Goal: Information Seeking & Learning: Learn about a topic

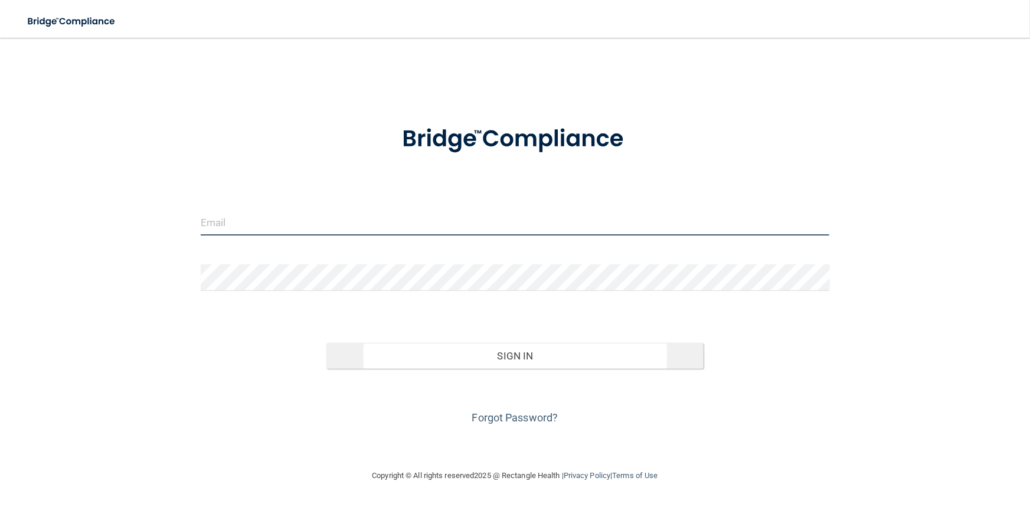
type input "[PERSON_NAME][EMAIL_ADDRESS][DOMAIN_NAME]"
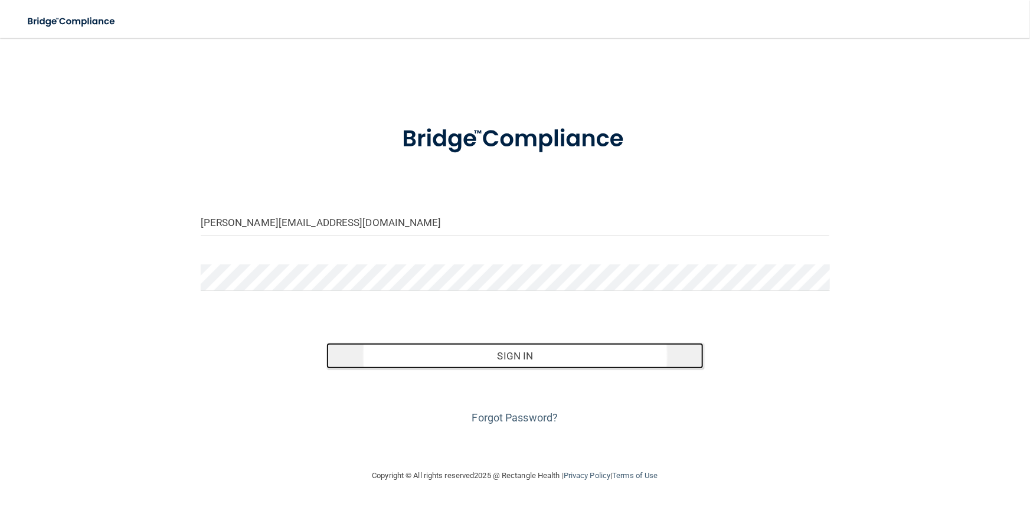
click at [507, 359] on button "Sign In" at bounding box center [514, 356] width 377 height 26
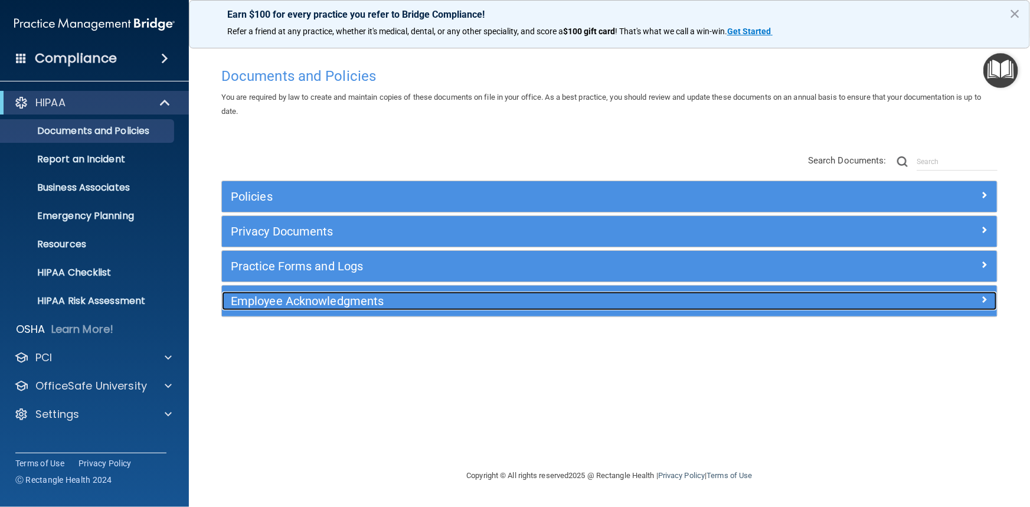
click at [496, 292] on div "Employee Acknowledgments" at bounding box center [512, 301] width 581 height 19
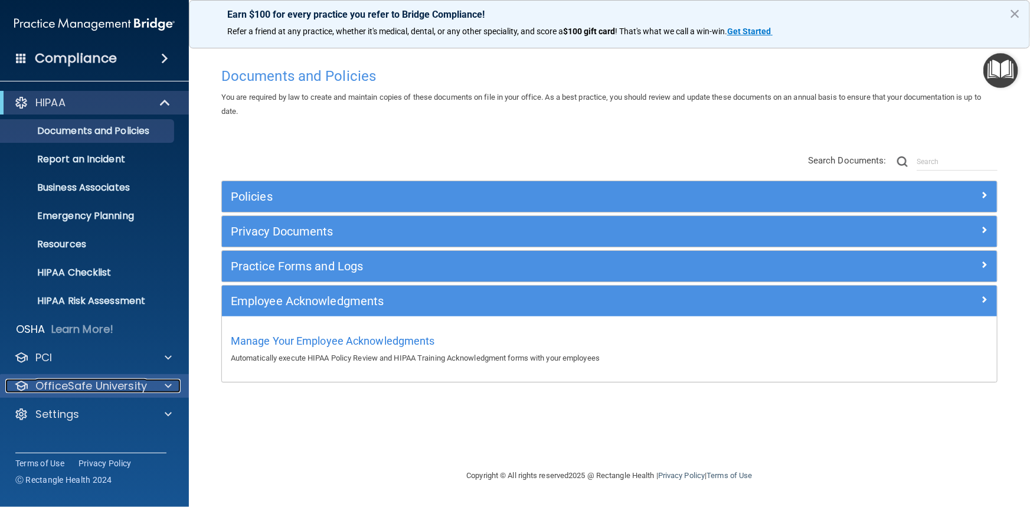
click at [110, 388] on p "OfficeSafe University" at bounding box center [91, 386] width 112 height 14
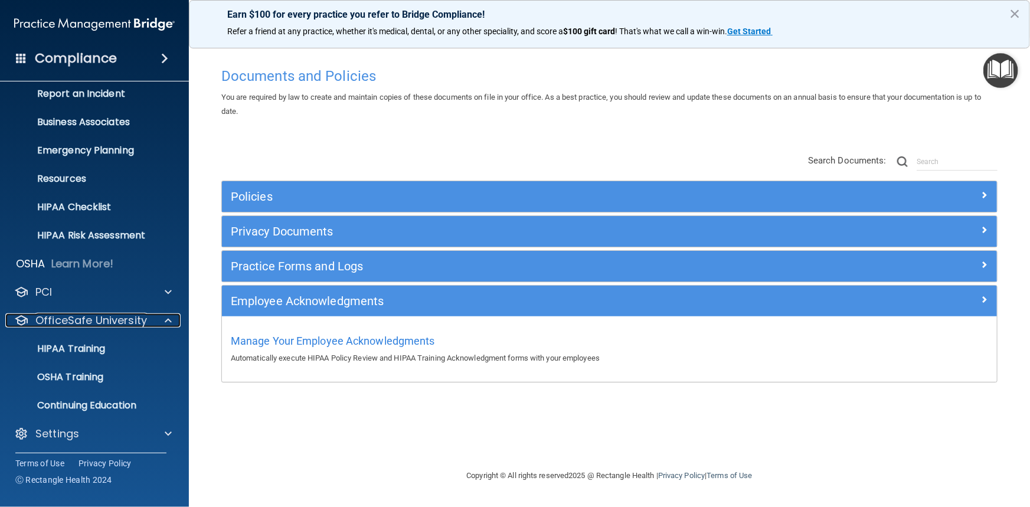
scroll to position [67, 0]
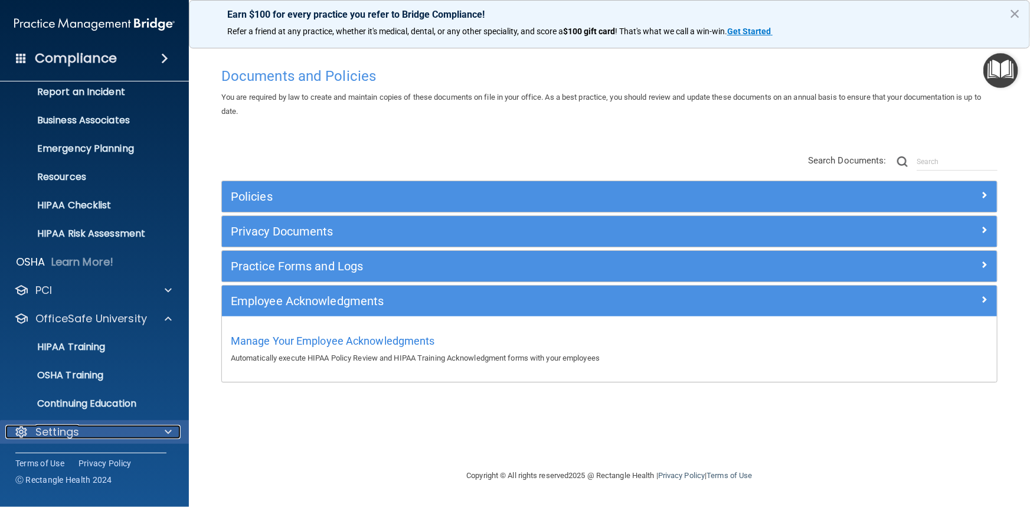
click at [165, 432] on span at bounding box center [168, 432] width 7 height 14
click at [169, 427] on span at bounding box center [168, 432] width 7 height 14
click at [76, 427] on p "Settings" at bounding box center [57, 432] width 44 height 14
click at [44, 433] on p "Settings" at bounding box center [57, 432] width 44 height 14
click at [1014, 13] on button "×" at bounding box center [1014, 13] width 11 height 19
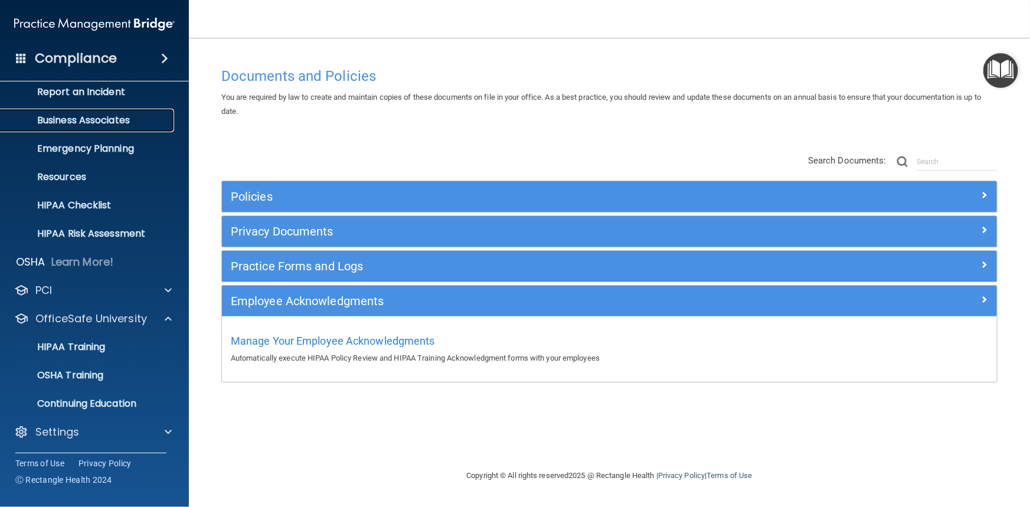
click at [106, 129] on link "Business Associates" at bounding box center [81, 121] width 186 height 24
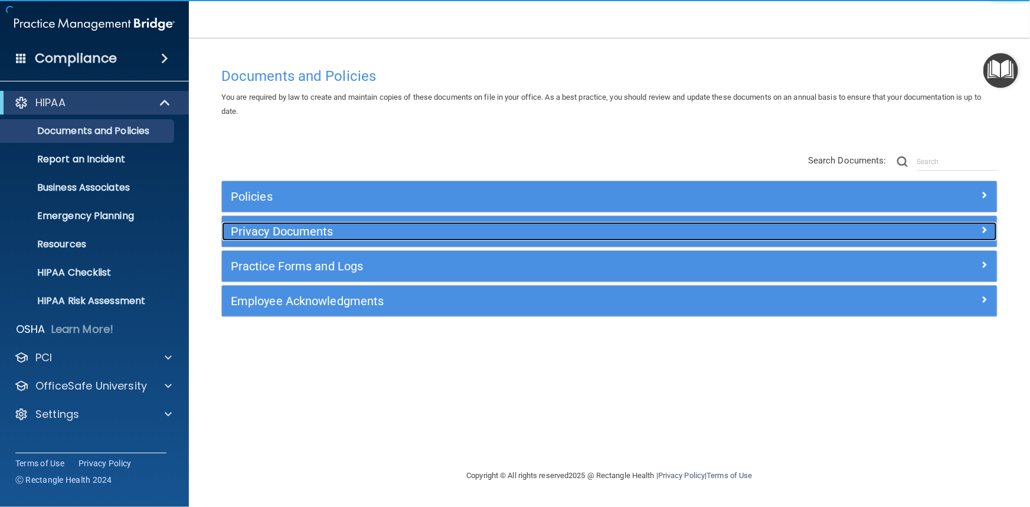
click at [341, 231] on h5 "Privacy Documents" at bounding box center [513, 231] width 564 height 13
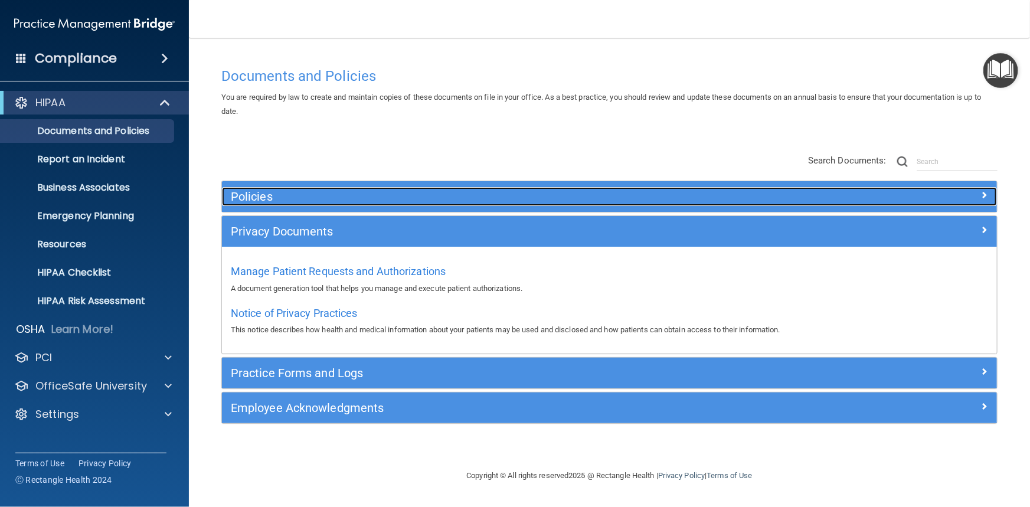
click at [341, 199] on h5 "Policies" at bounding box center [513, 196] width 564 height 13
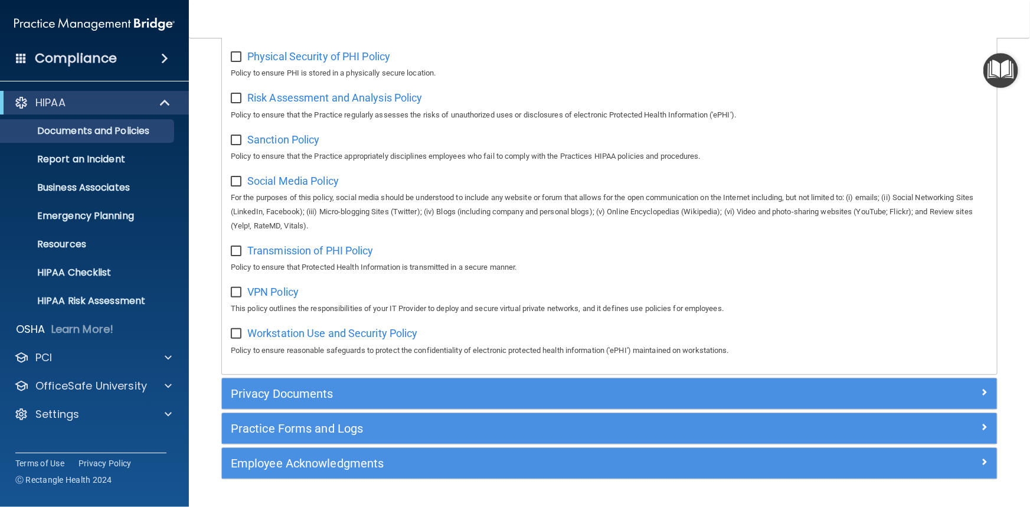
scroll to position [804, 0]
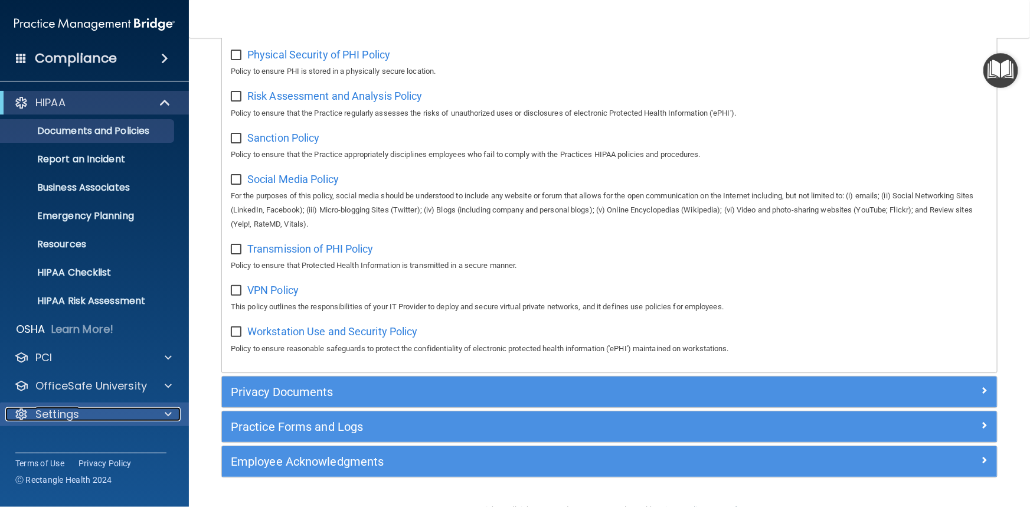
click at [89, 418] on div "Settings" at bounding box center [78, 414] width 146 height 14
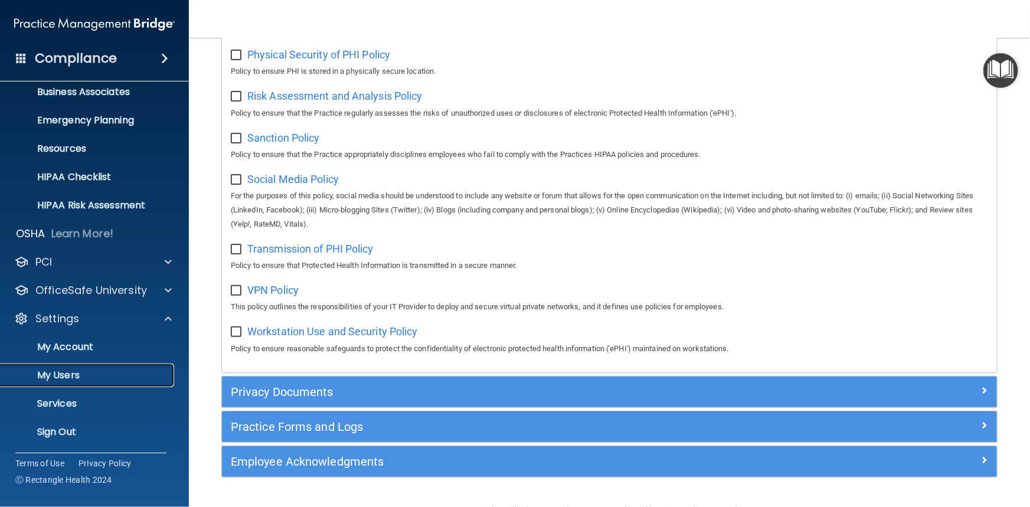
click at [78, 377] on p "My Users" at bounding box center [88, 375] width 161 height 12
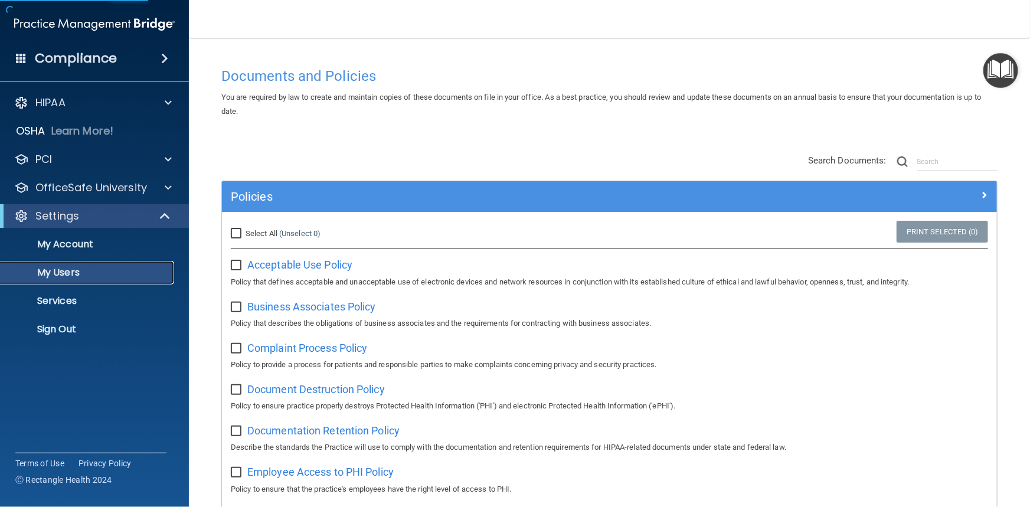
select select "20"
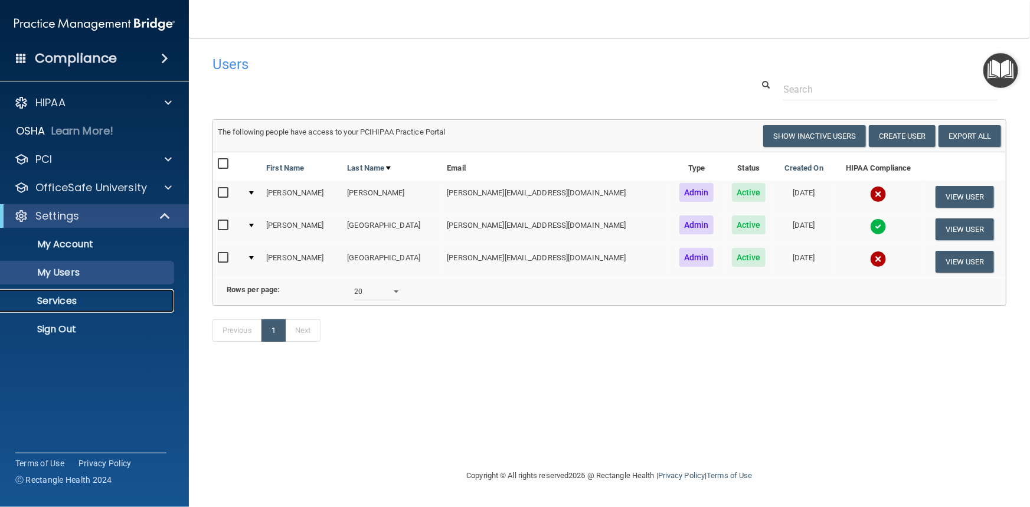
click at [77, 299] on p "Services" at bounding box center [88, 301] width 161 height 12
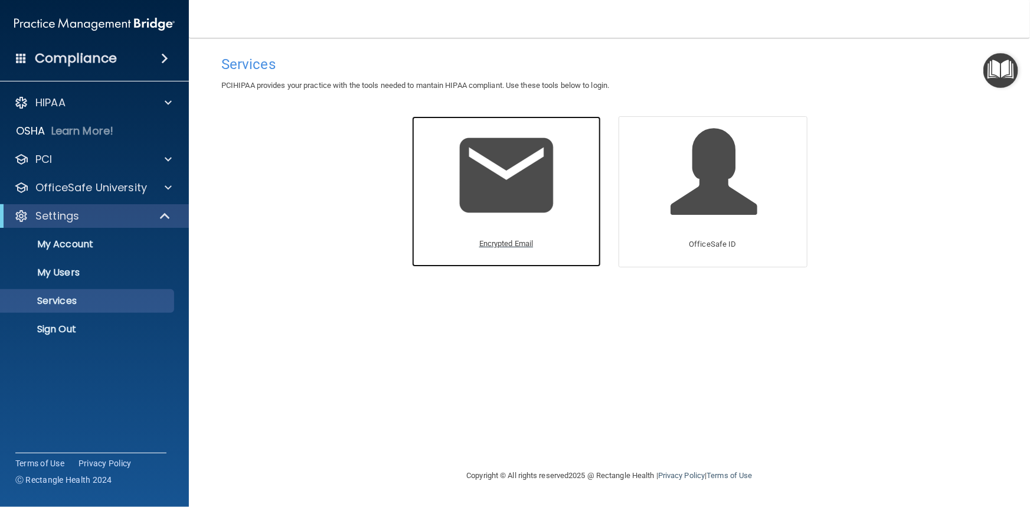
click at [516, 193] on img at bounding box center [506, 175] width 112 height 112
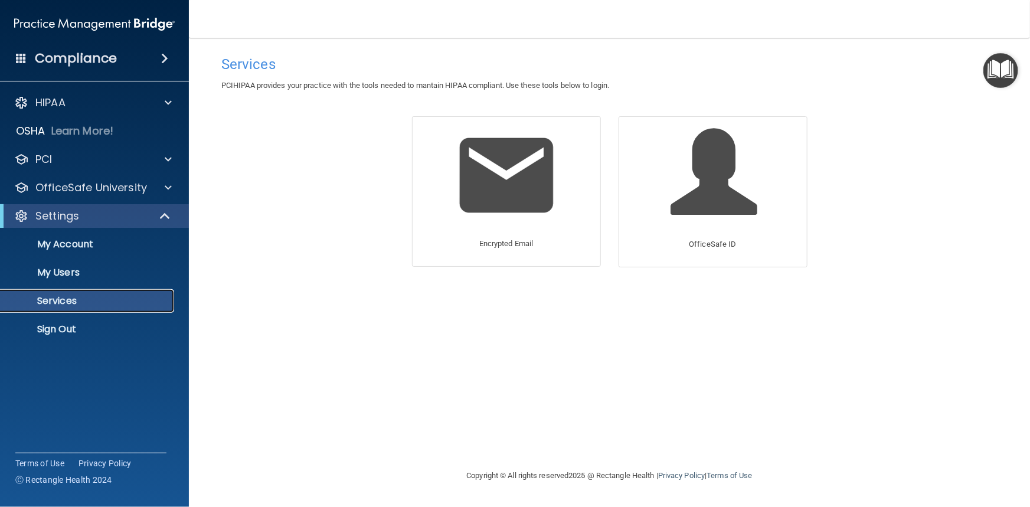
click at [93, 300] on p "Services" at bounding box center [88, 301] width 161 height 12
click at [81, 161] on div "PCI" at bounding box center [78, 159] width 146 height 14
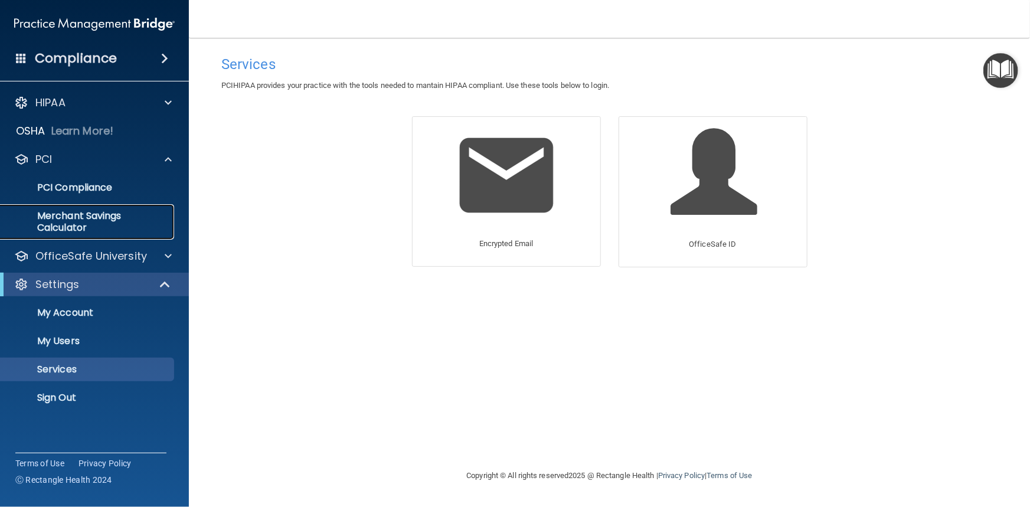
click at [93, 221] on p "Merchant Savings Calculator" at bounding box center [88, 222] width 161 height 24
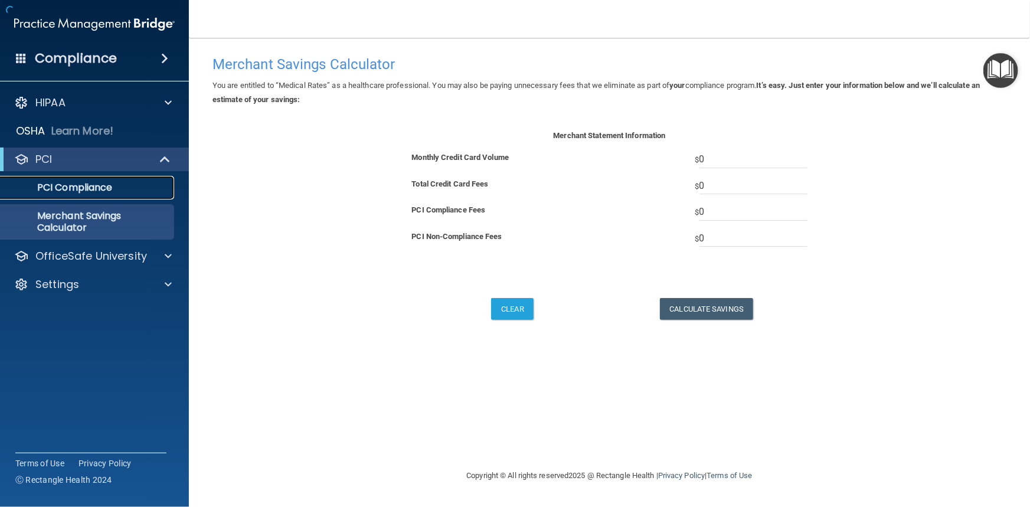
click at [93, 187] on p "PCI Compliance" at bounding box center [88, 188] width 161 height 12
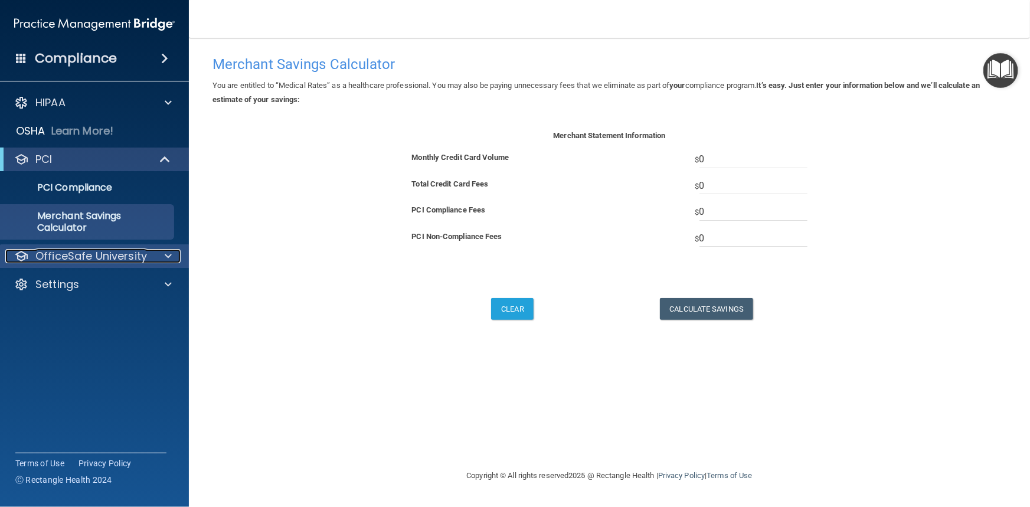
click at [155, 256] on div at bounding box center [167, 256] width 30 height 14
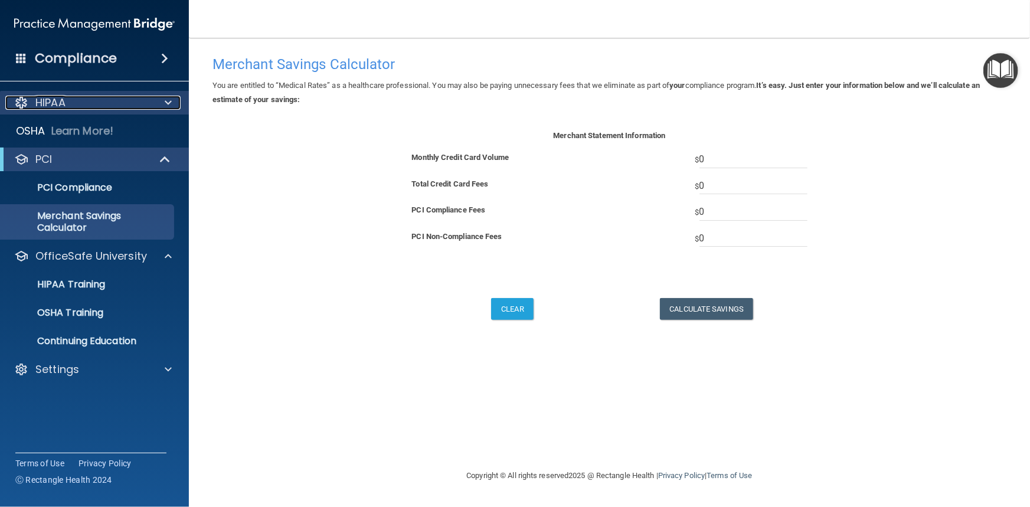
click at [175, 99] on div at bounding box center [167, 103] width 30 height 14
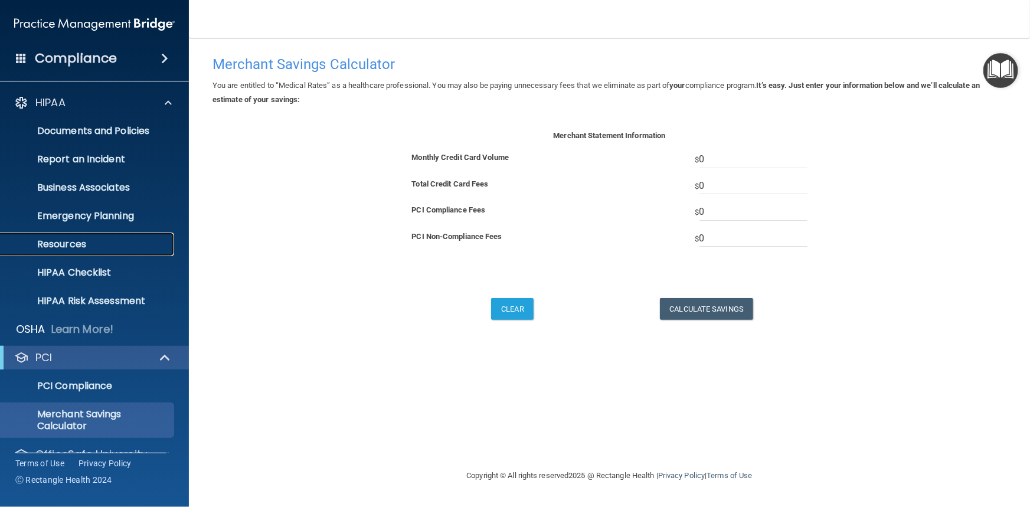
click at [81, 236] on link "Resources" at bounding box center [81, 245] width 186 height 24
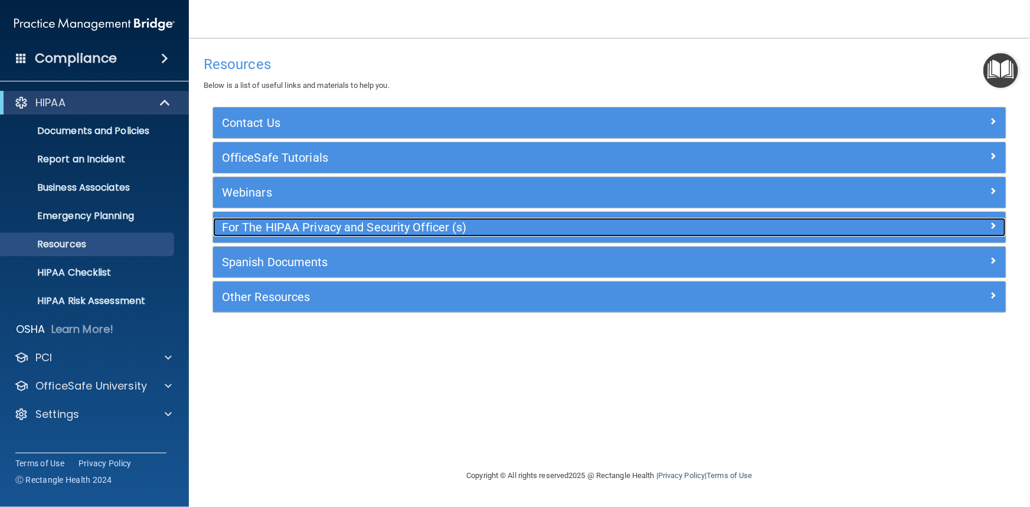
click at [261, 221] on h5 "For The HIPAA Privacy and Security Officer (s)" at bounding box center [510, 227] width 577 height 13
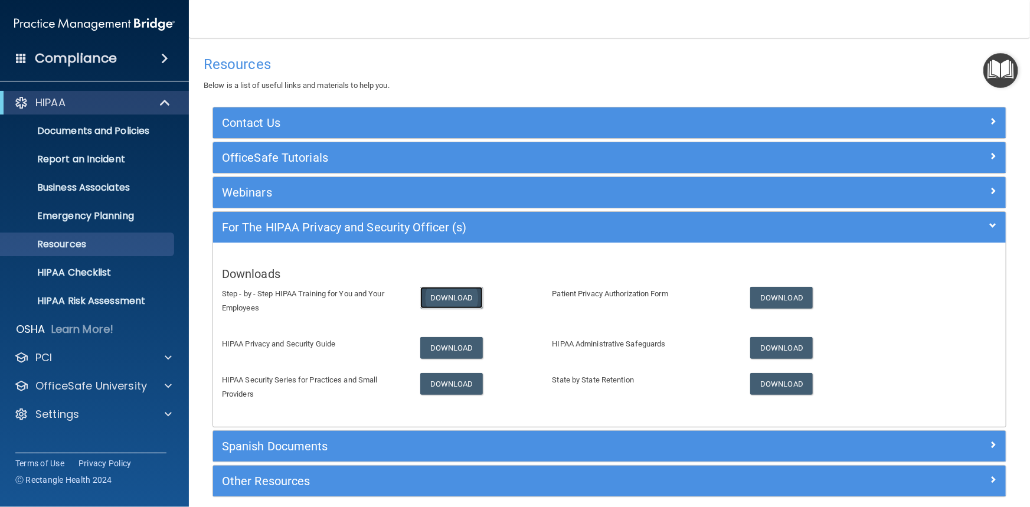
click at [454, 299] on link "Download" at bounding box center [451, 298] width 63 height 22
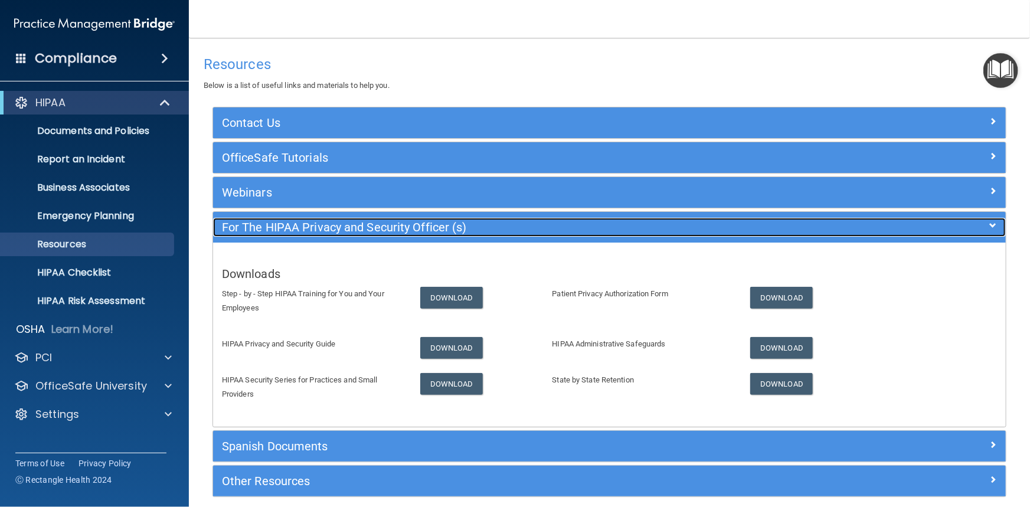
click at [990, 225] on span at bounding box center [993, 225] width 7 height 14
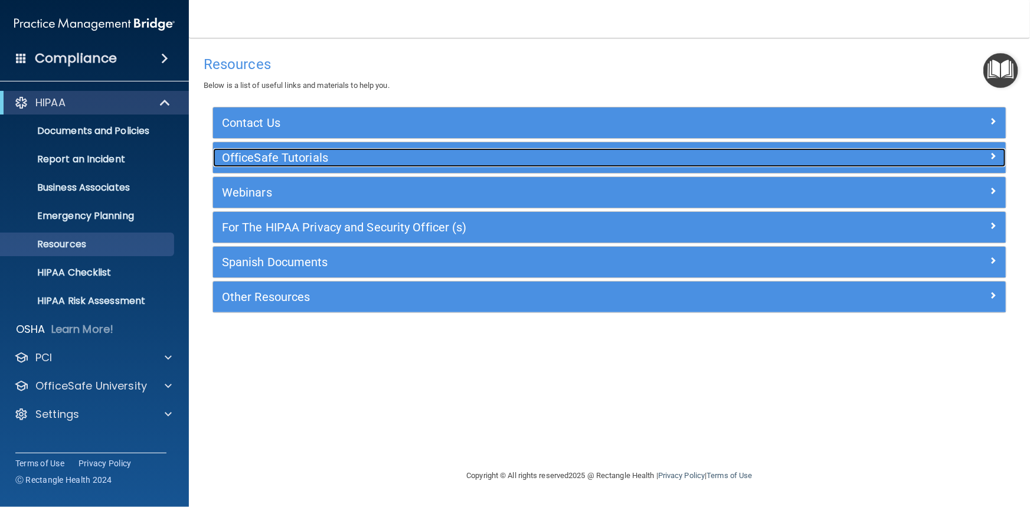
click at [545, 155] on h5 "OfficeSafe Tutorials" at bounding box center [510, 157] width 577 height 13
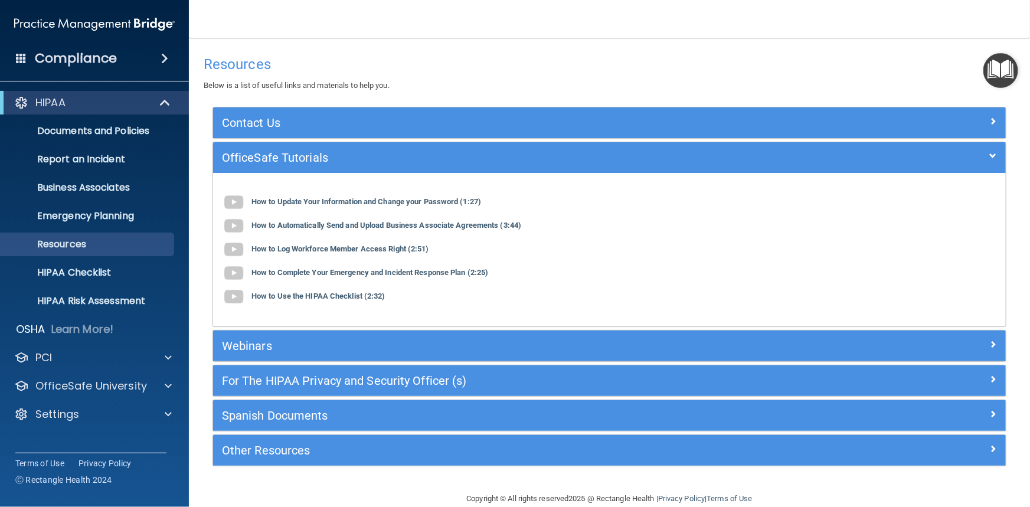
click at [604, 177] on div "How to Update Your Information and Change your Password (1:27) How to Automatic…" at bounding box center [609, 249] width 793 height 153
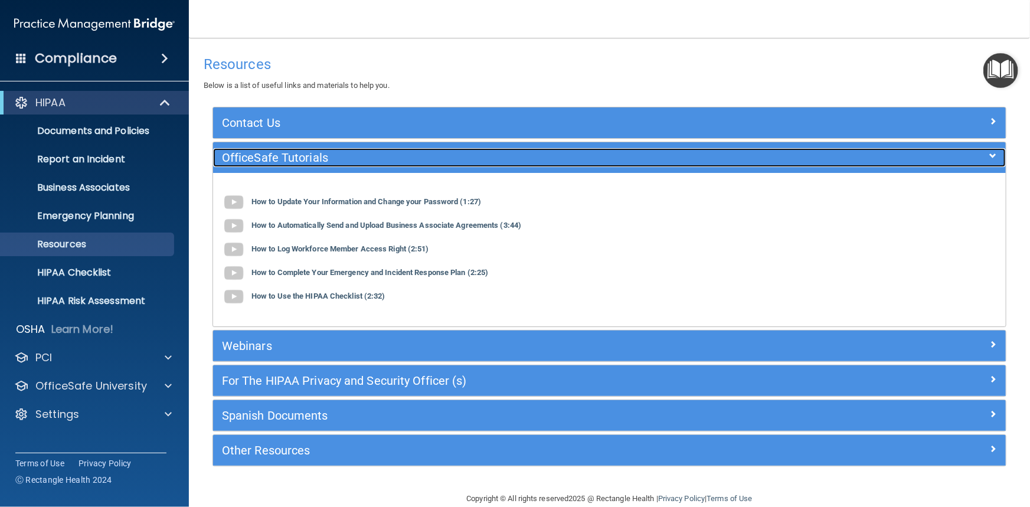
click at [606, 161] on h5 "OfficeSafe Tutorials" at bounding box center [510, 157] width 577 height 13
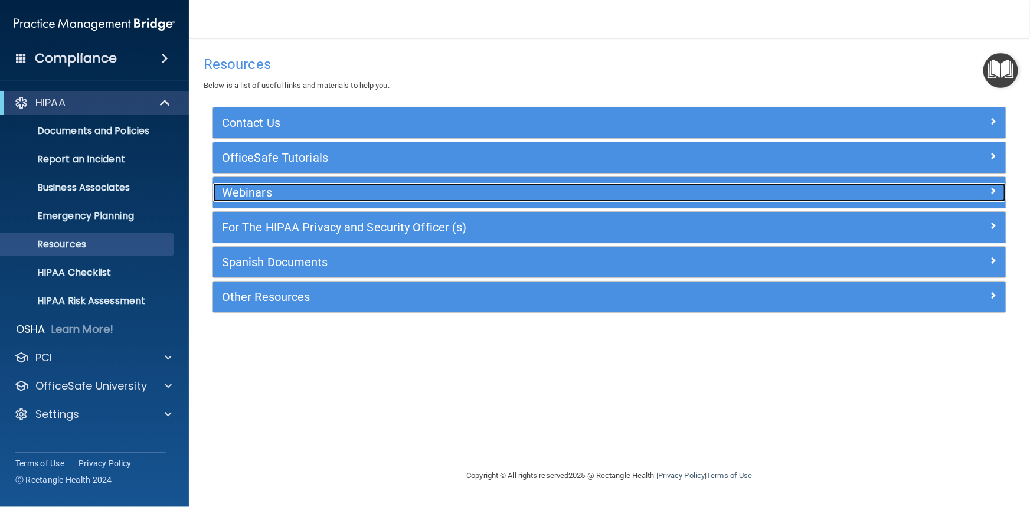
click at [284, 183] on div "Webinars" at bounding box center [510, 192] width 594 height 19
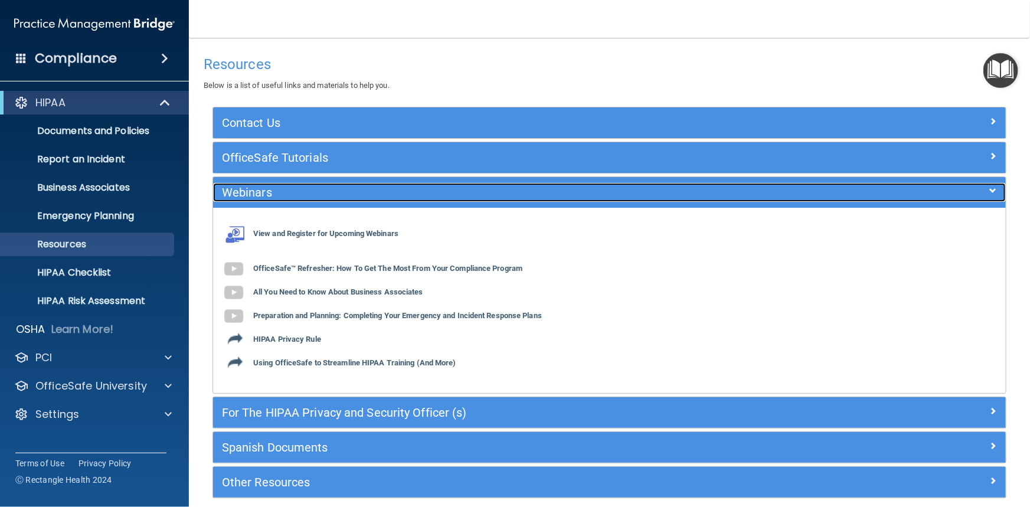
click at [990, 189] on span at bounding box center [993, 191] width 7 height 14
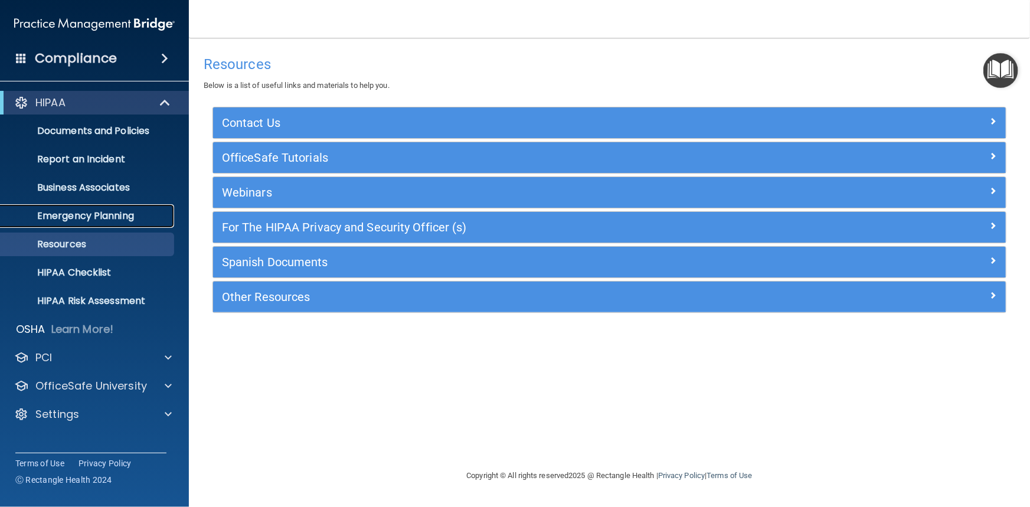
click at [116, 220] on p "Emergency Planning" at bounding box center [88, 216] width 161 height 12
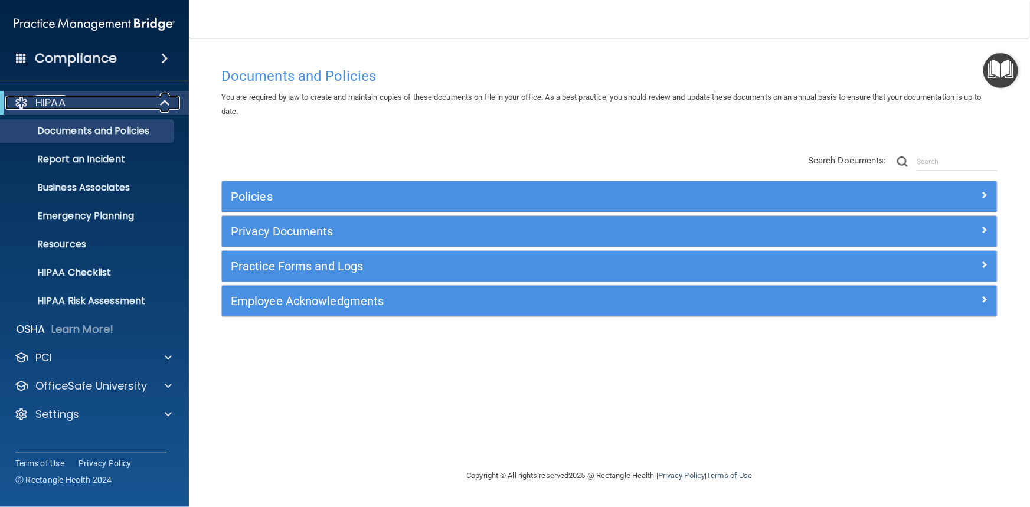
click at [171, 104] on div at bounding box center [165, 103] width 29 height 14
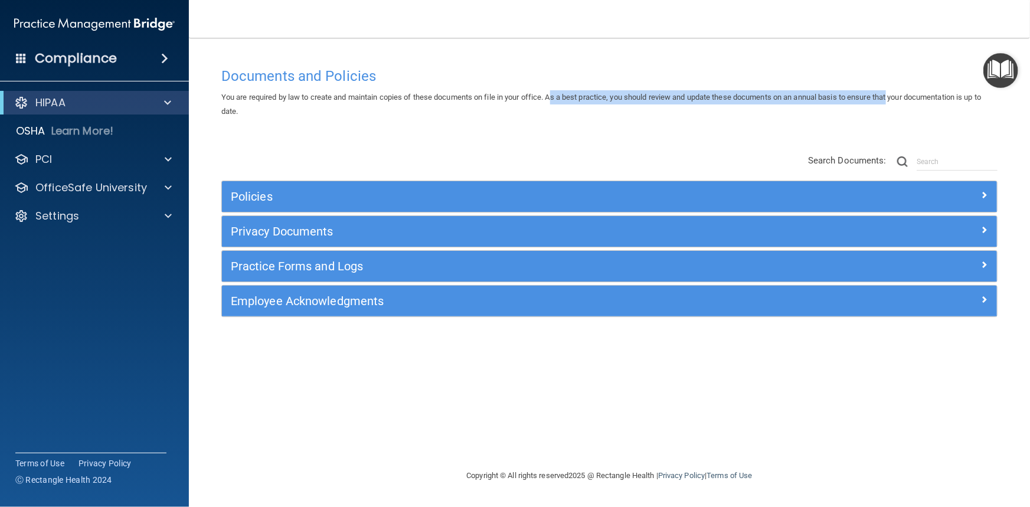
drag, startPoint x: 558, startPoint y: 94, endPoint x: 898, endPoint y: 104, distance: 340.1
click at [898, 104] on div "You are required by law to create and maintain copies of these documents on fil…" at bounding box center [609, 104] width 794 height 28
click at [556, 102] on div "You are required by law to create and maintain copies of these documents on fil…" at bounding box center [609, 104] width 794 height 28
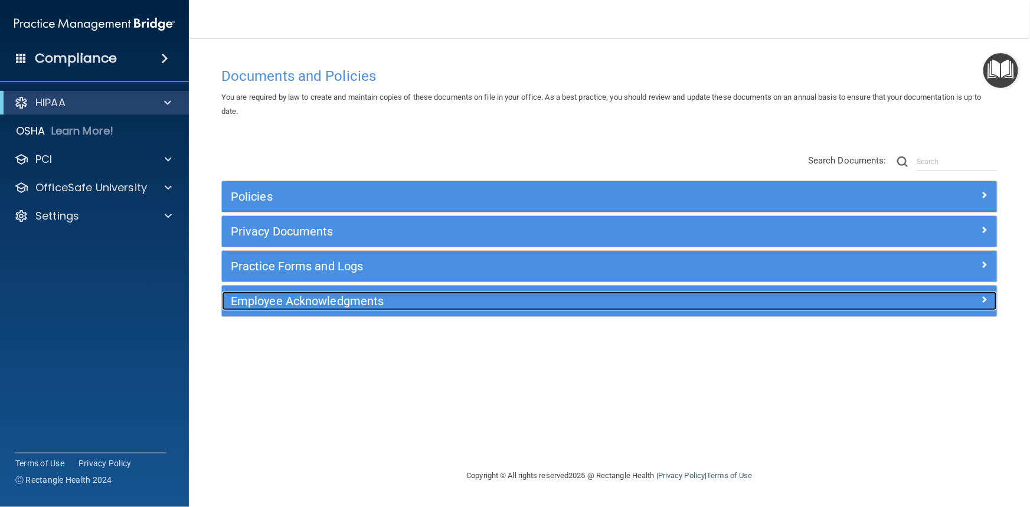
click at [348, 304] on h5 "Employee Acknowledgments" at bounding box center [513, 301] width 564 height 13
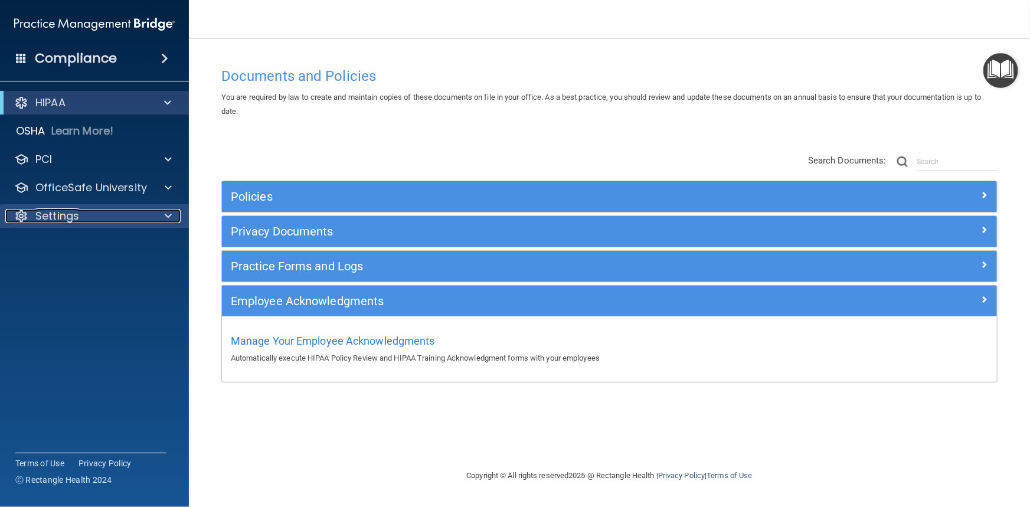
click at [85, 212] on div "Settings" at bounding box center [78, 216] width 146 height 14
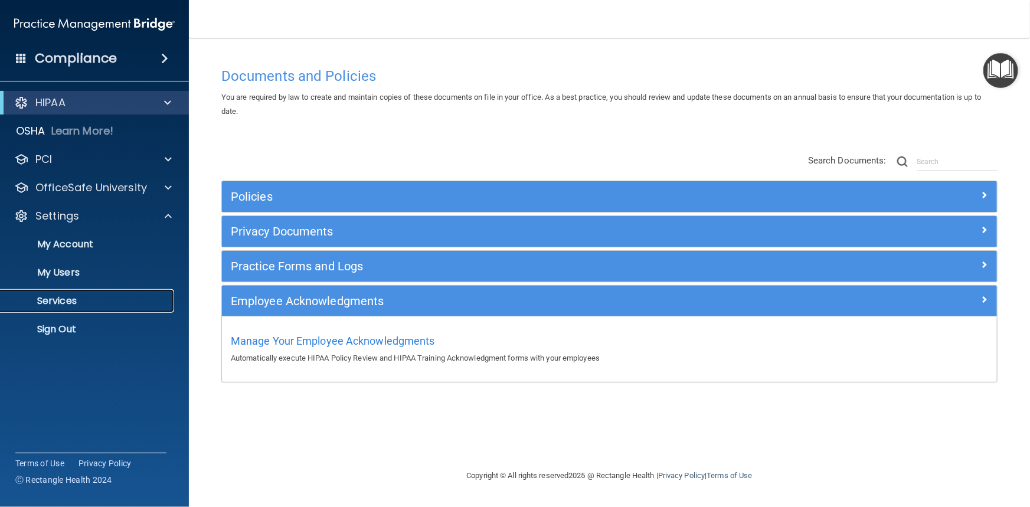
click at [84, 308] on link "Services" at bounding box center [81, 301] width 186 height 24
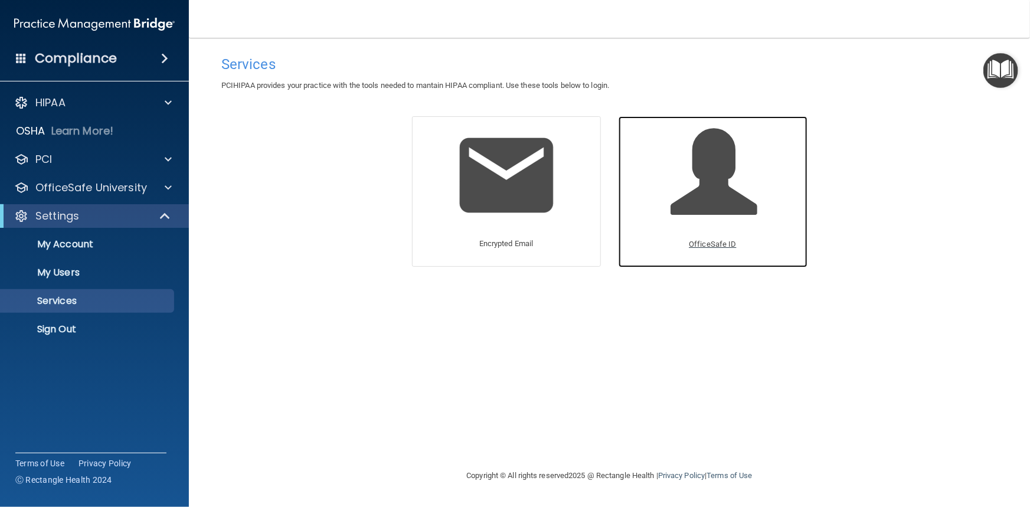
click at [714, 248] on p "OfficeSafe ID" at bounding box center [712, 244] width 47 height 14
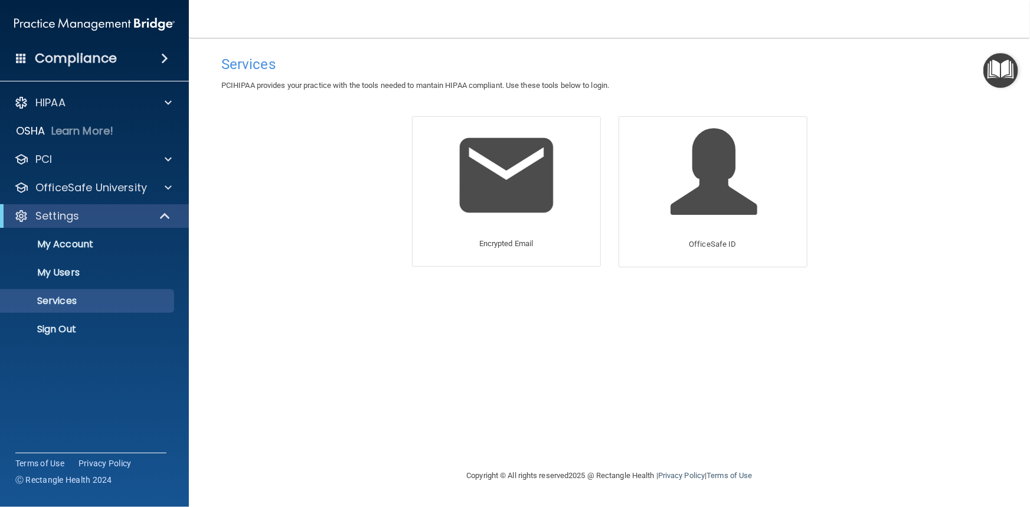
click at [105, 63] on h4 "Compliance" at bounding box center [76, 58] width 82 height 17
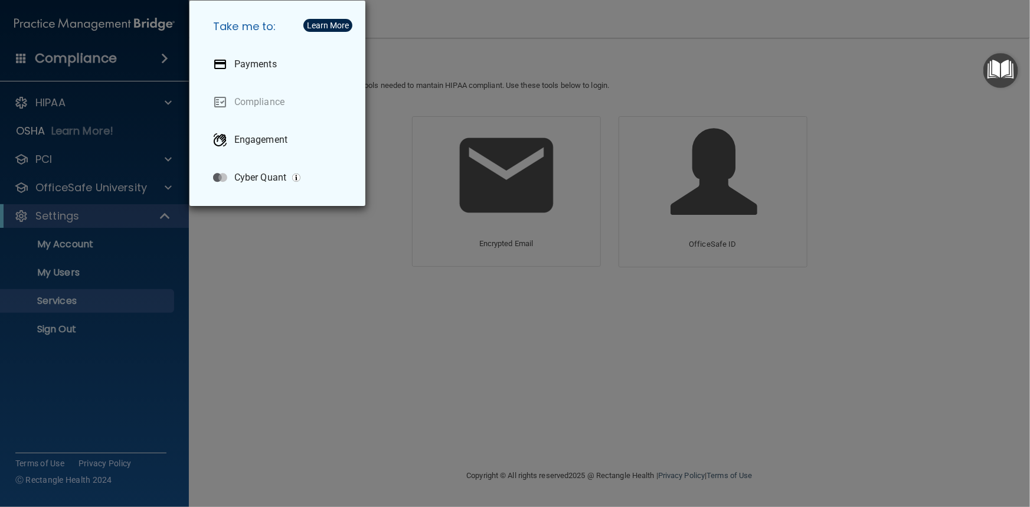
click at [74, 163] on div "Take me to: Payments Compliance Engagement Cyber Quant" at bounding box center [515, 253] width 1030 height 507
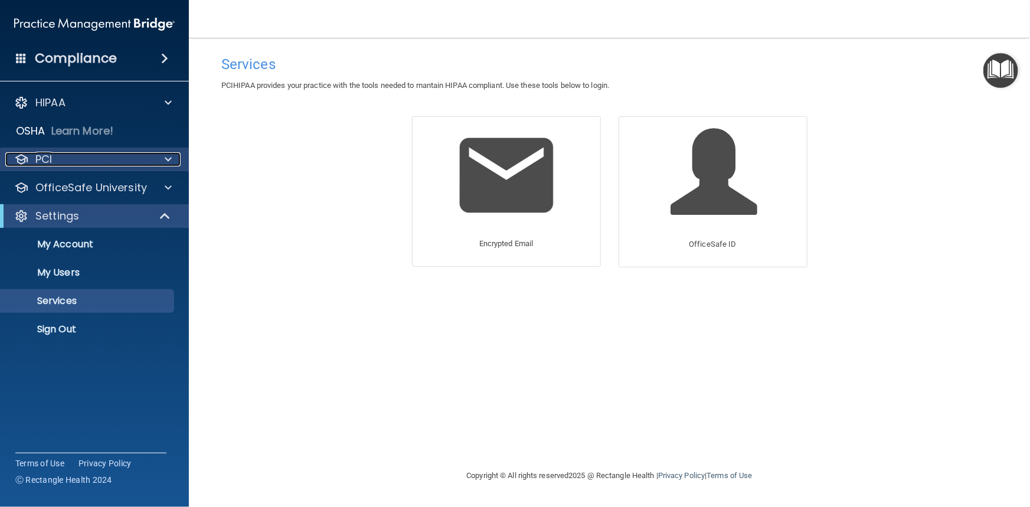
click at [166, 161] on span at bounding box center [168, 159] width 7 height 14
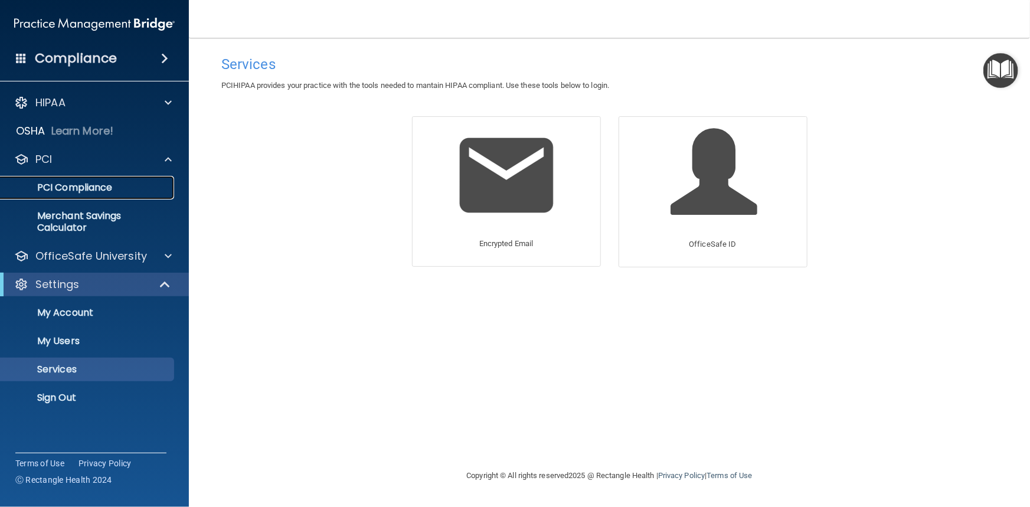
click at [109, 184] on p "PCI Compliance" at bounding box center [88, 188] width 161 height 12
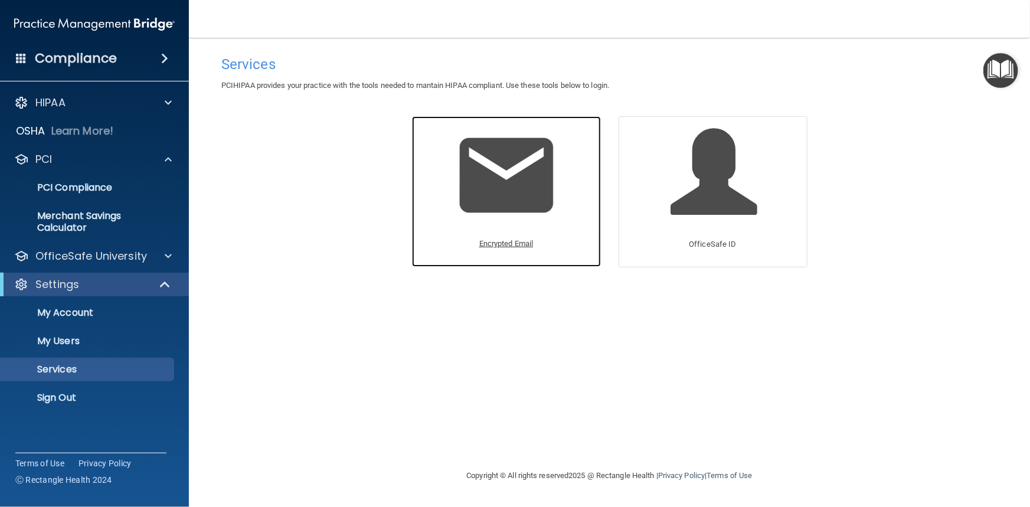
click at [497, 248] on p "Encrypted Email" at bounding box center [506, 244] width 54 height 14
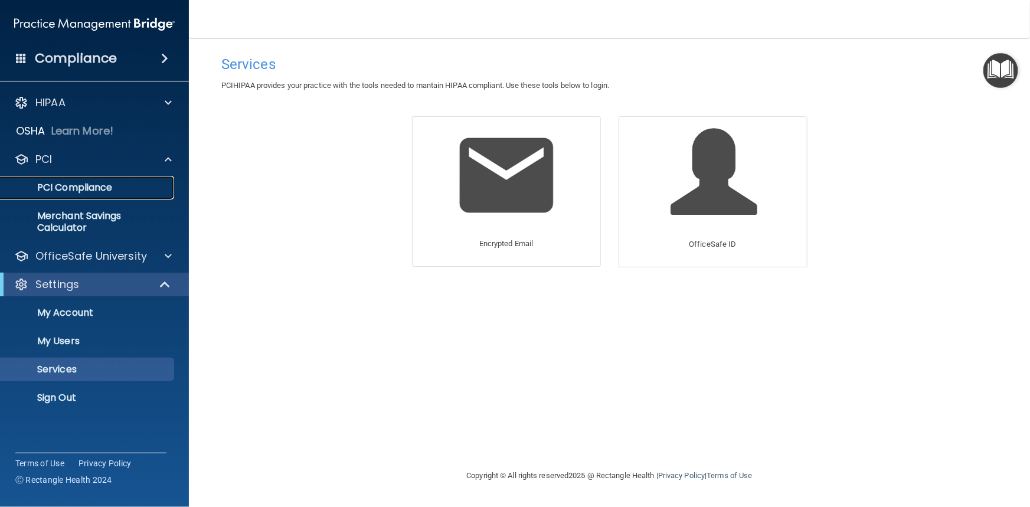
click at [79, 188] on p "PCI Compliance" at bounding box center [88, 188] width 161 height 12
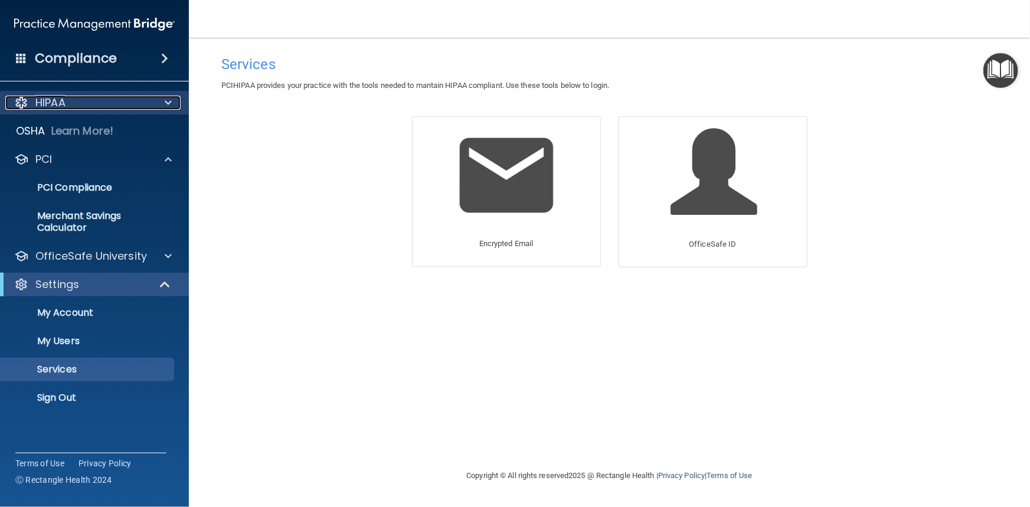
click at [171, 101] on span at bounding box center [168, 103] width 7 height 14
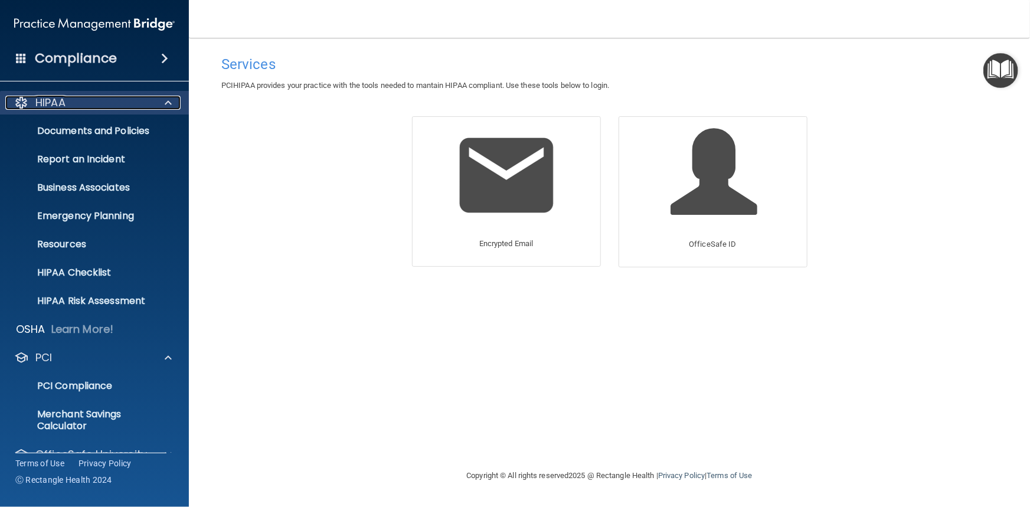
click at [166, 100] on span at bounding box center [168, 103] width 7 height 14
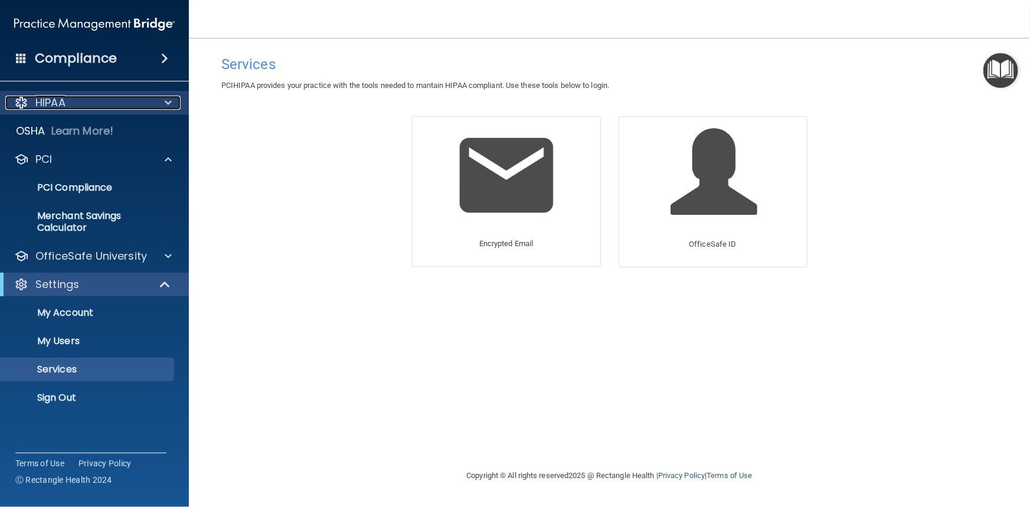
click at [98, 109] on div "HIPAA" at bounding box center [78, 103] width 146 height 14
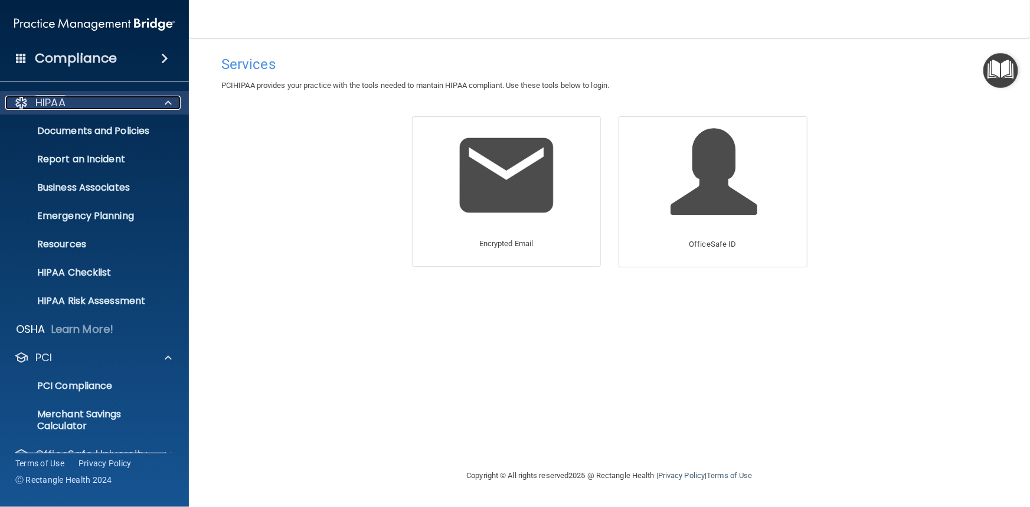
click at [60, 106] on p "HIPAA" at bounding box center [50, 103] width 30 height 14
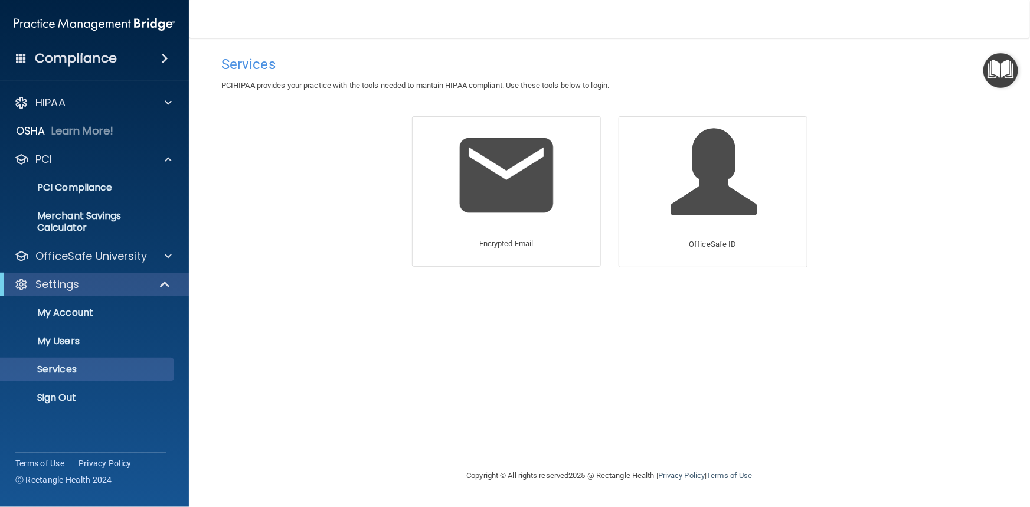
click at [71, 62] on h4 "Compliance" at bounding box center [76, 58] width 82 height 17
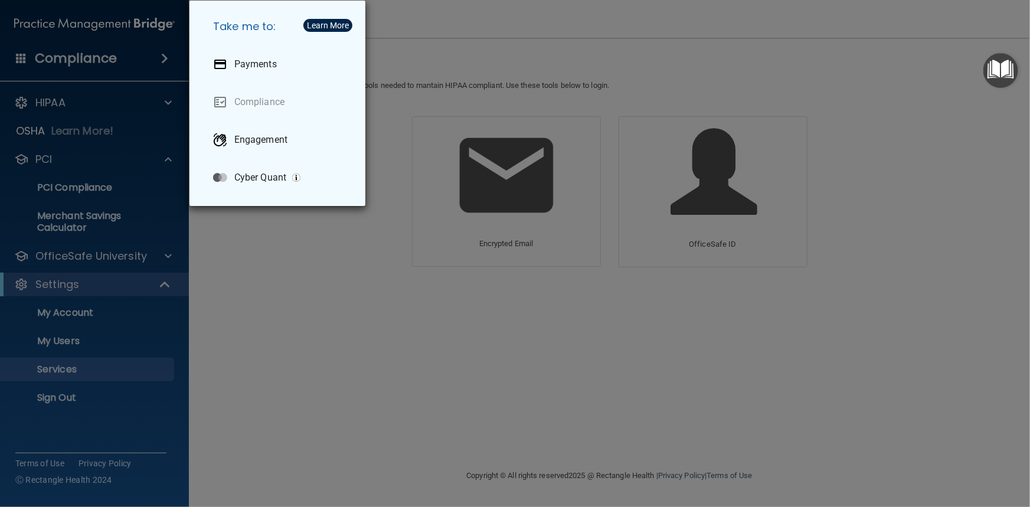
click at [317, 25] on div "Learn More" at bounding box center [328, 25] width 42 height 8
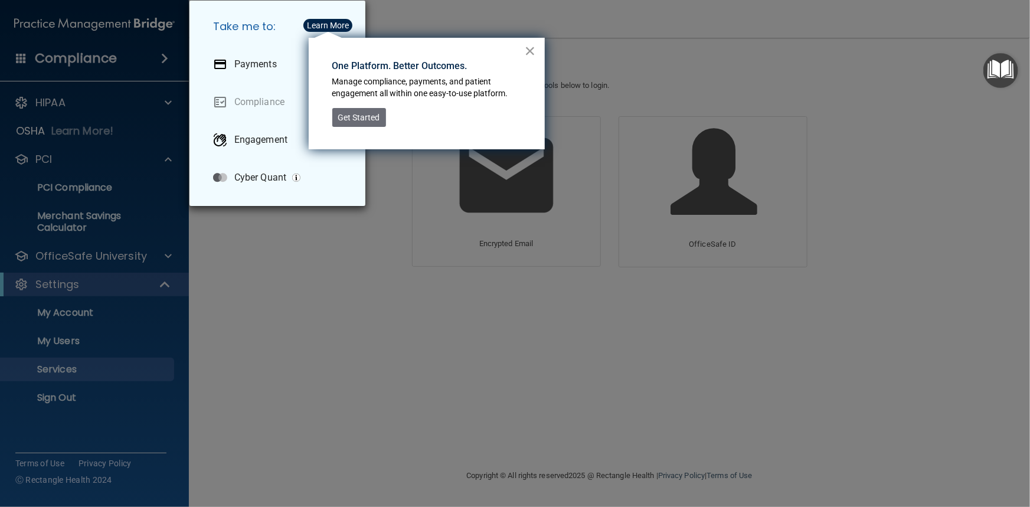
click at [531, 49] on button "×" at bounding box center [530, 50] width 11 height 19
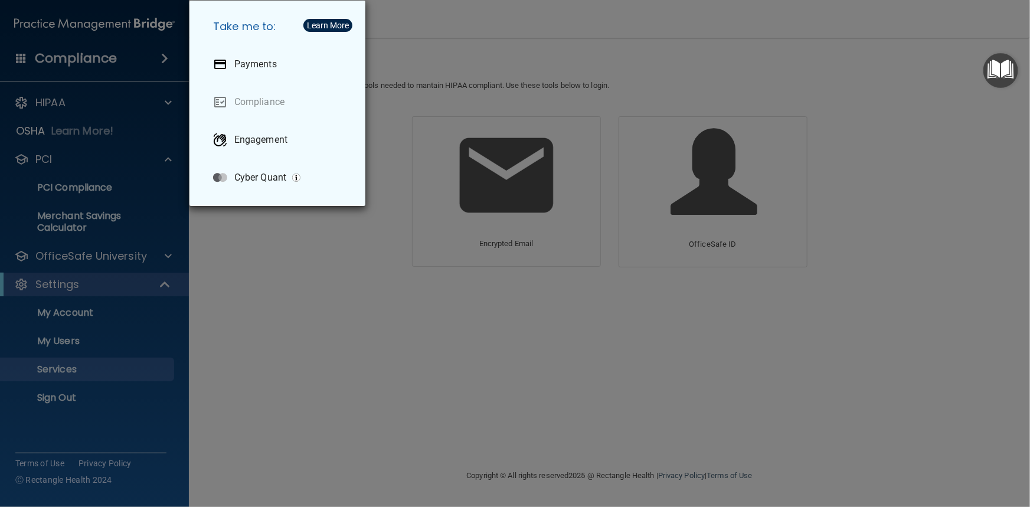
click at [123, 202] on div "Take me to: Payments Compliance Engagement Cyber Quant" at bounding box center [515, 253] width 1030 height 507
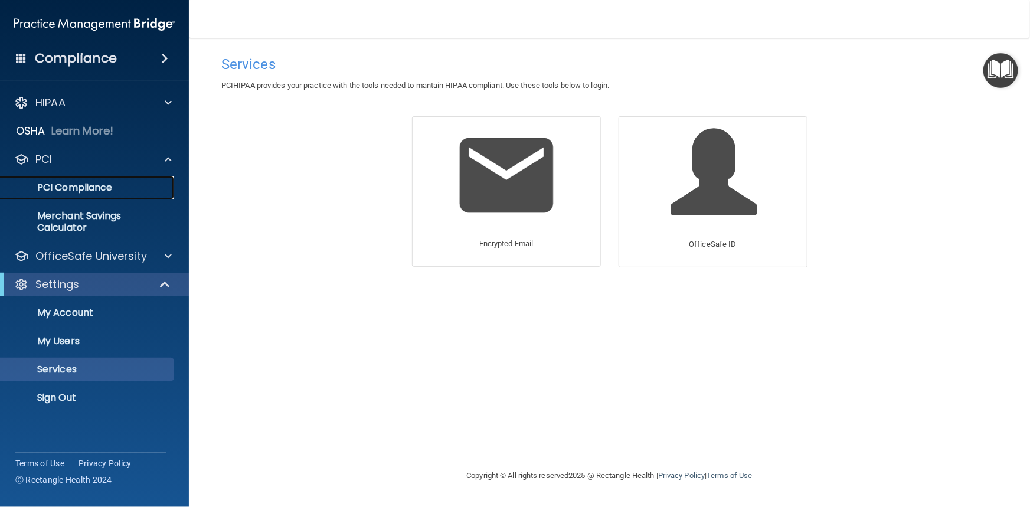
click at [114, 192] on p "PCI Compliance" at bounding box center [88, 188] width 161 height 12
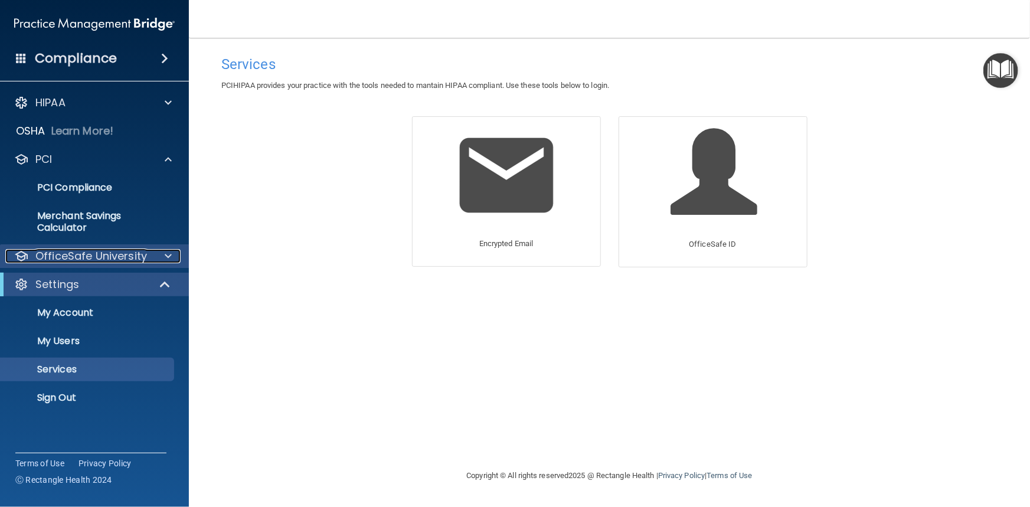
click at [74, 259] on p "OfficeSafe University" at bounding box center [91, 256] width 112 height 14
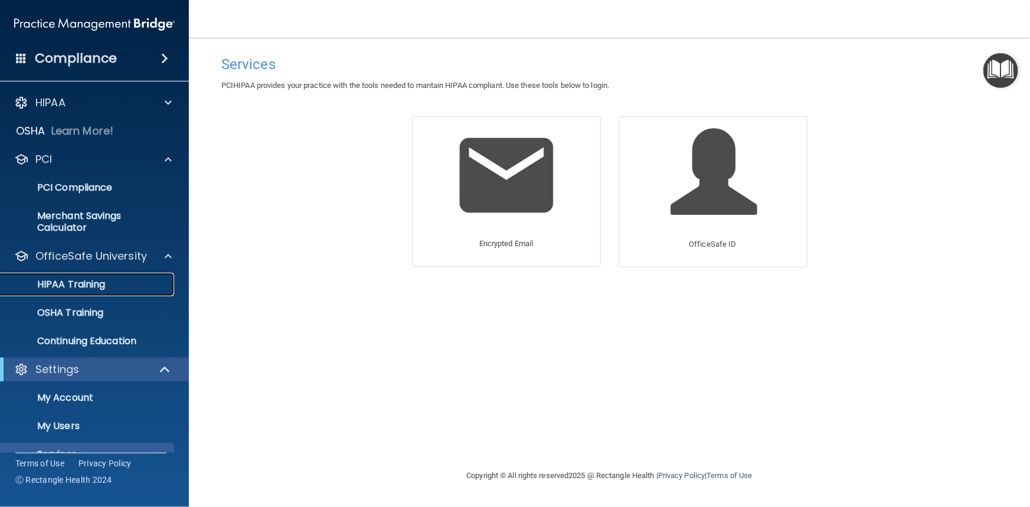
click at [83, 280] on p "HIPAA Training" at bounding box center [56, 285] width 97 height 12
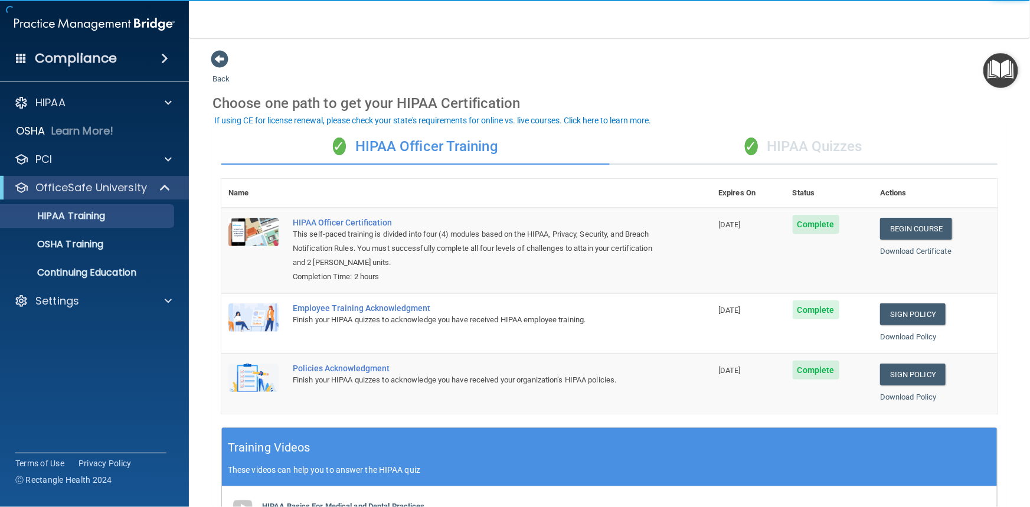
click at [1001, 70] on img "Open Resource Center" at bounding box center [1000, 70] width 35 height 35
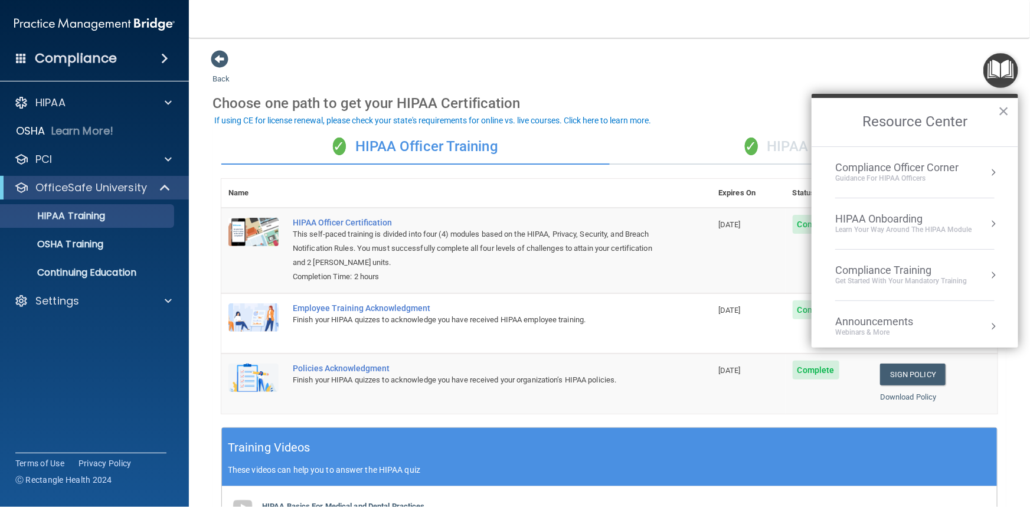
click at [964, 218] on div "HIPAA Onboarding" at bounding box center [903, 218] width 136 height 13
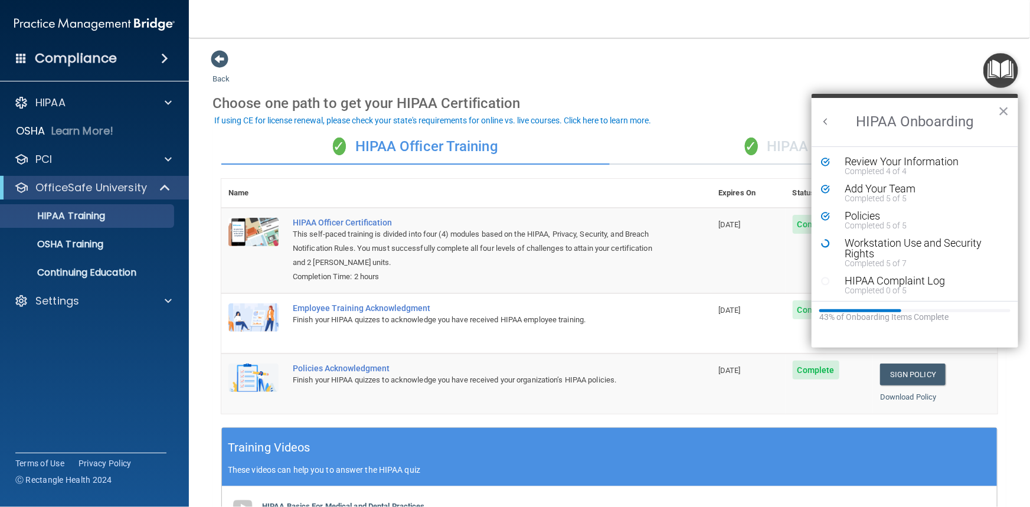
scroll to position [53, 0]
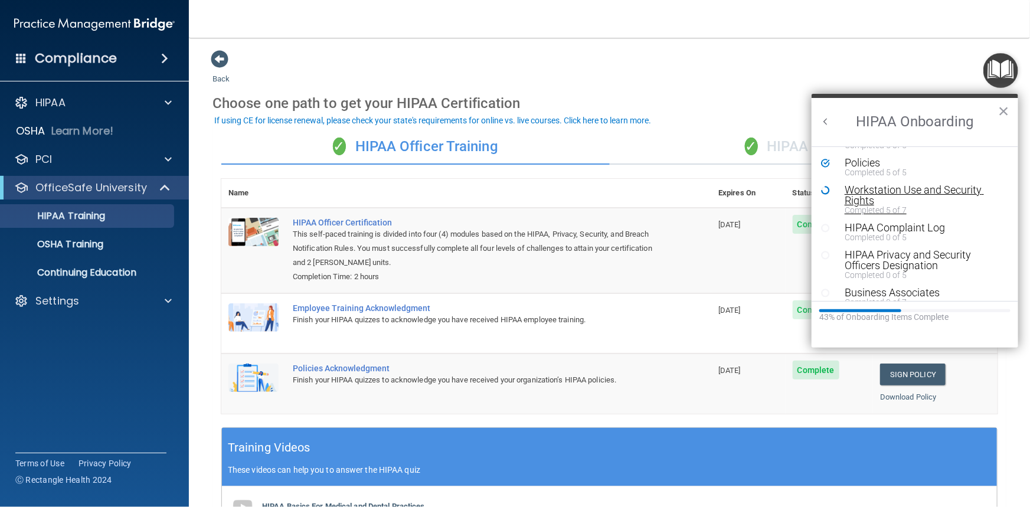
click at [902, 192] on div "Workstation Use and Security Rights" at bounding box center [920, 195] width 150 height 21
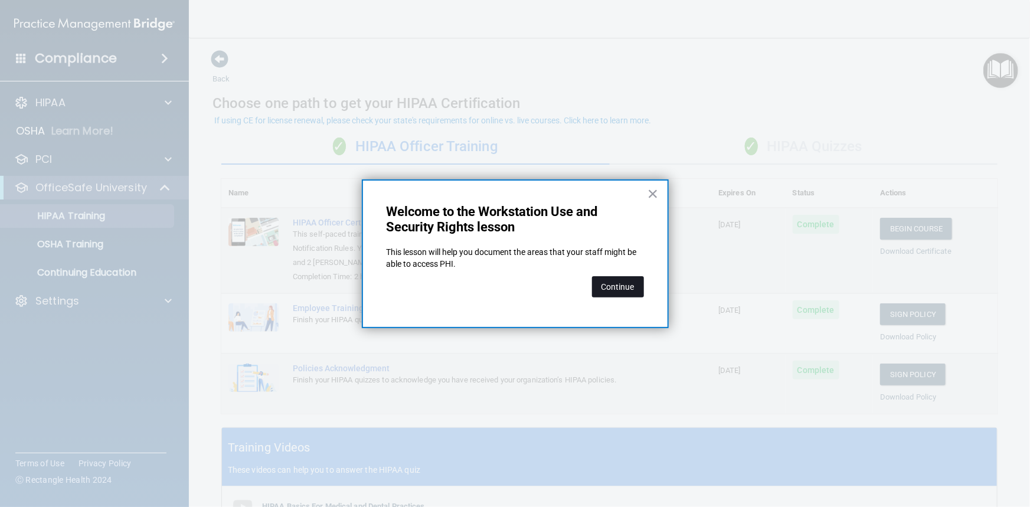
click at [612, 295] on button "Continue" at bounding box center [618, 286] width 52 height 21
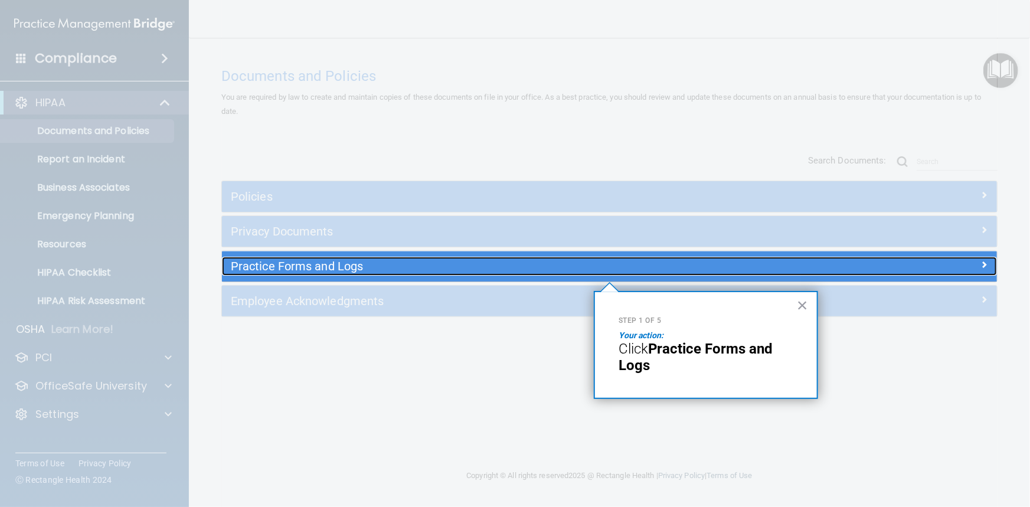
click at [469, 264] on h5 "Practice Forms and Logs" at bounding box center [513, 266] width 564 height 13
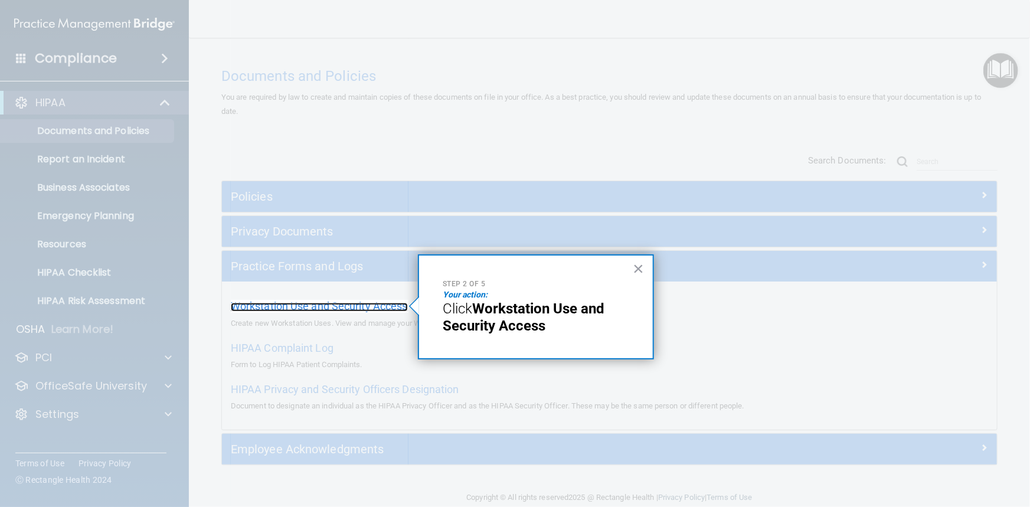
click at [336, 306] on span "Workstation Use and Security Access" at bounding box center [319, 306] width 177 height 12
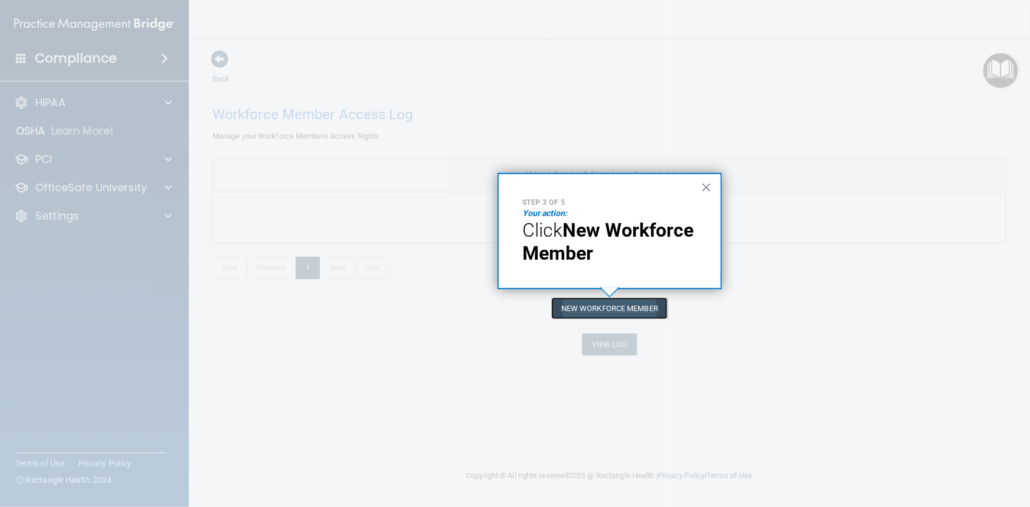
click at [610, 307] on button "New Workforce Member" at bounding box center [609, 308] width 116 height 22
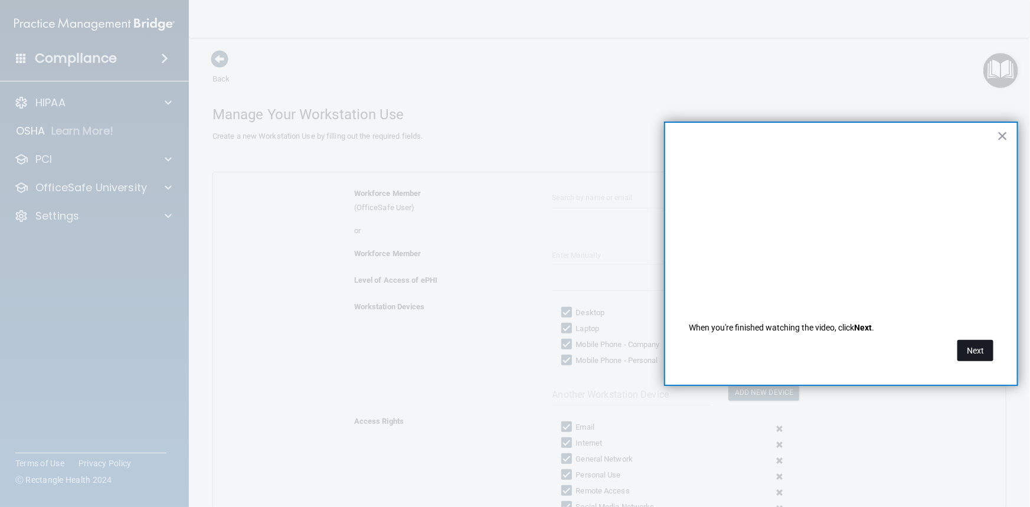
click at [966, 351] on button "Next" at bounding box center [975, 350] width 36 height 21
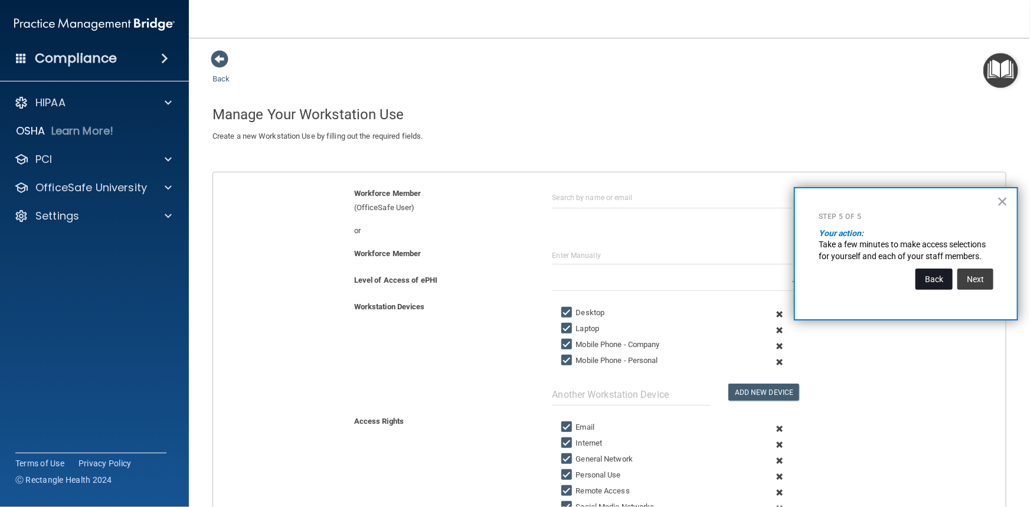
click at [928, 277] on button "Back" at bounding box center [933, 279] width 37 height 21
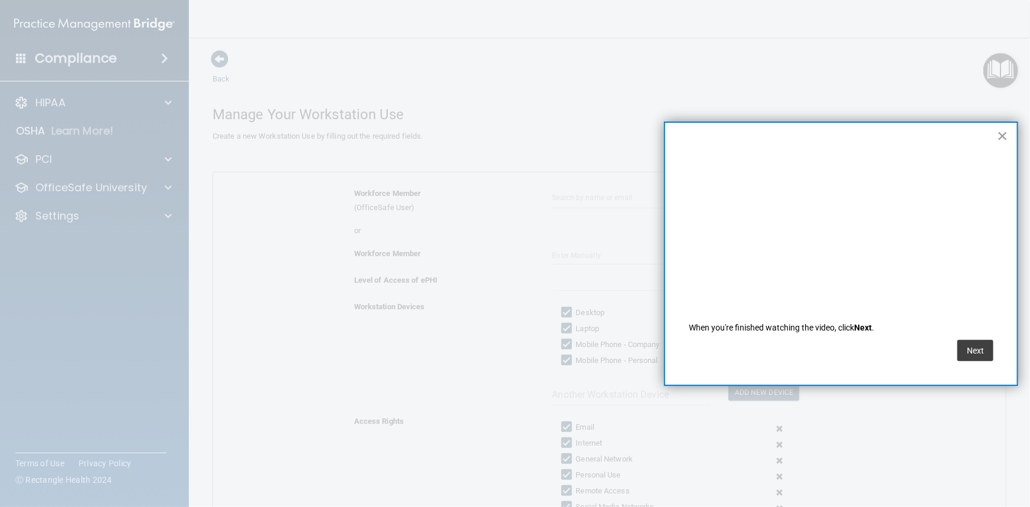
click at [1002, 135] on button "×" at bounding box center [1002, 135] width 11 height 19
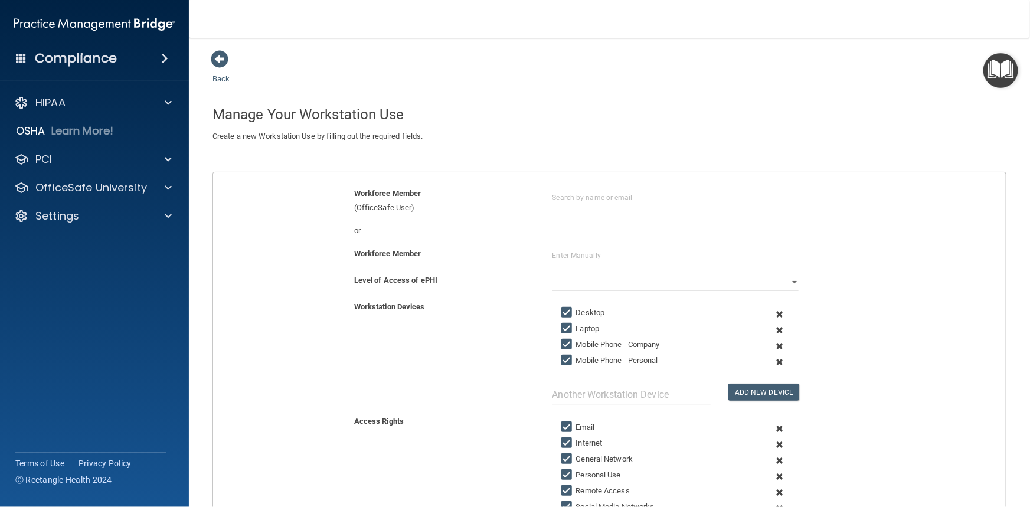
click at [938, 334] on div "Workstation Devices Desktop Laptop Mobile Phone - Company Mobile Phone - Person…" at bounding box center [609, 353] width 810 height 106
click at [100, 189] on p "OfficeSafe University" at bounding box center [91, 188] width 112 height 14
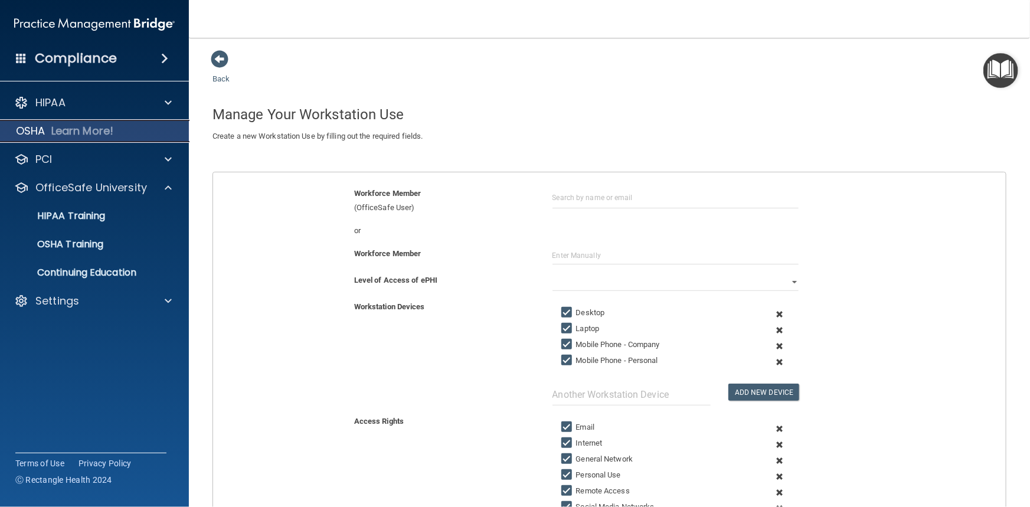
click at [93, 130] on p "Learn More!" at bounding box center [82, 131] width 63 height 14
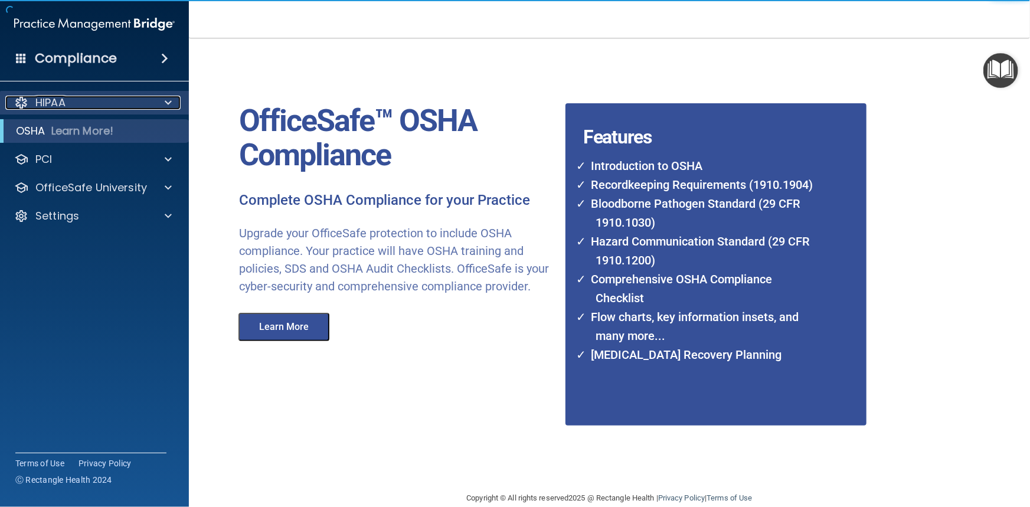
click at [83, 97] on div "HIPAA" at bounding box center [78, 103] width 146 height 14
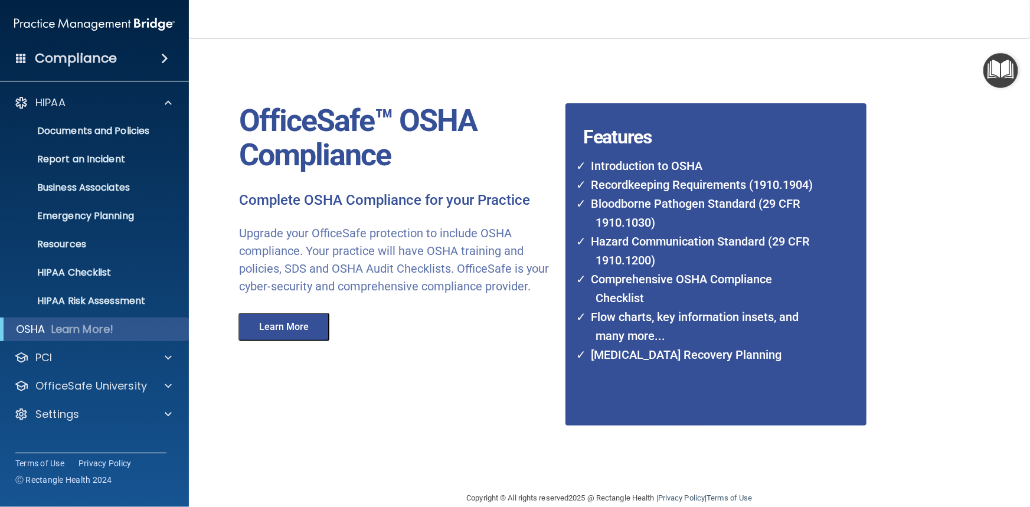
click at [85, 57] on h4 "Compliance" at bounding box center [76, 58] width 82 height 17
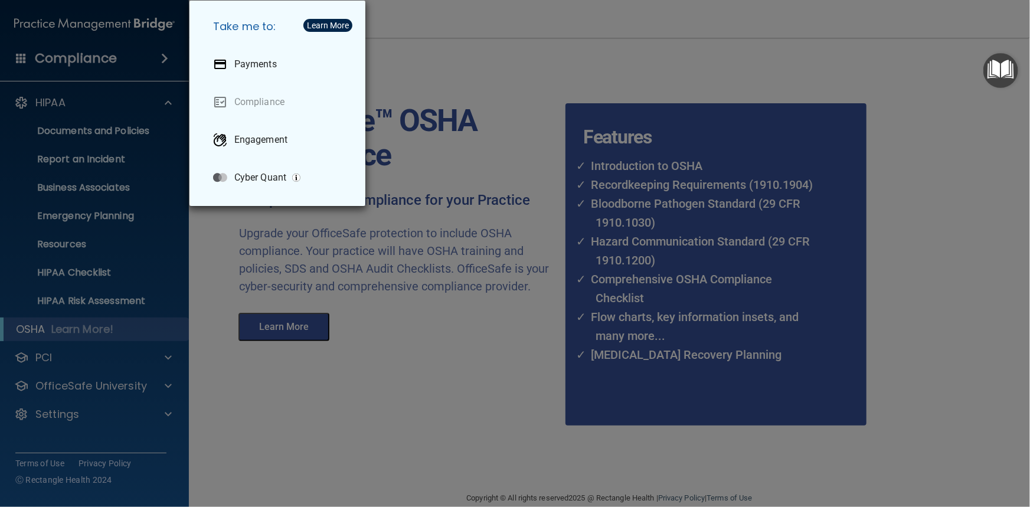
click at [322, 29] on div "Learn More" at bounding box center [328, 25] width 42 height 8
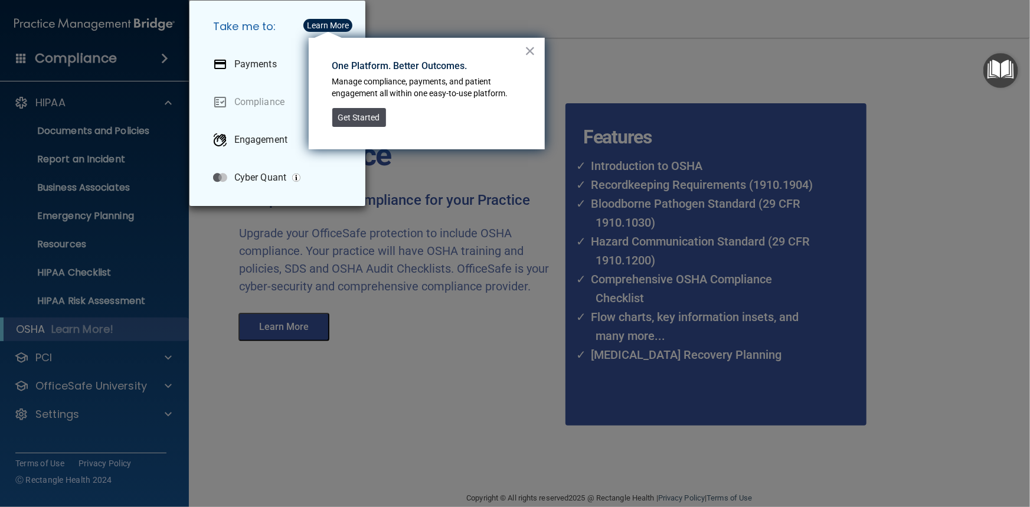
click at [352, 114] on button "Get Started" at bounding box center [359, 117] width 54 height 19
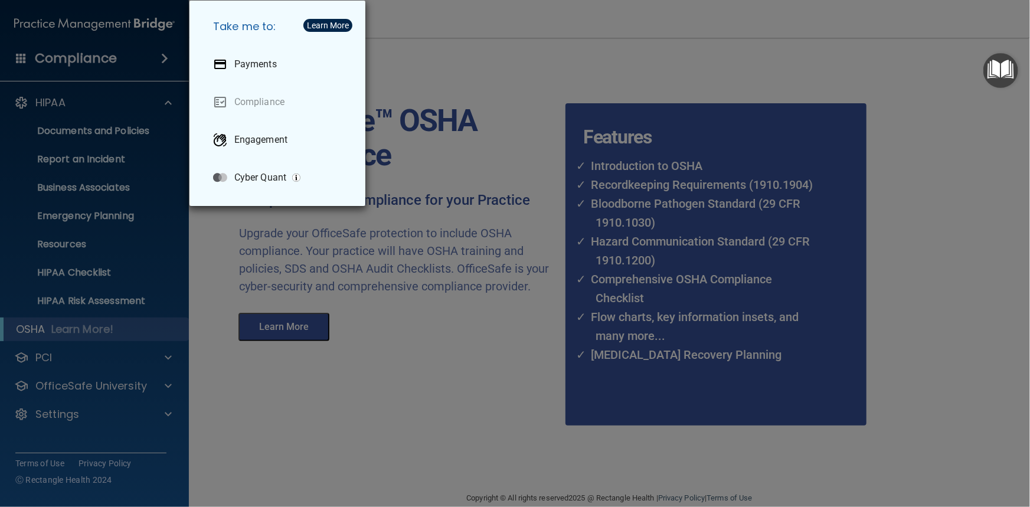
click at [394, 326] on div "Take me to: Payments Compliance Engagement Cyber Quant" at bounding box center [515, 253] width 1030 height 507
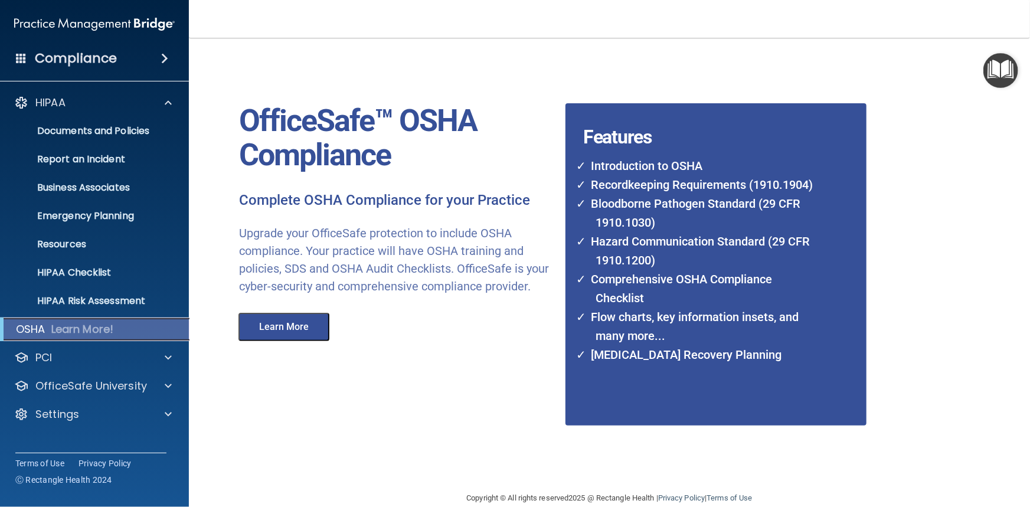
click at [93, 335] on p "Learn More!" at bounding box center [82, 329] width 63 height 14
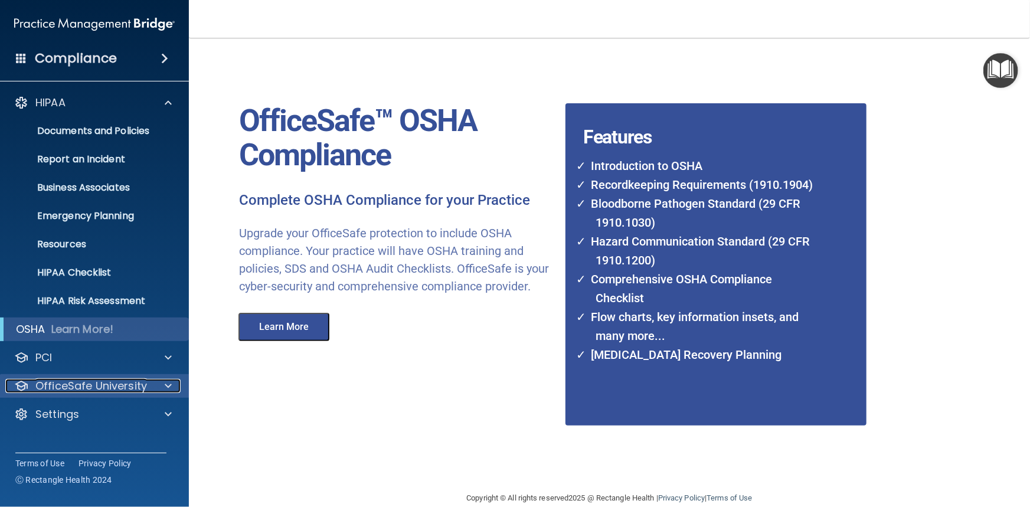
click at [116, 384] on p "OfficeSafe University" at bounding box center [91, 386] width 112 height 14
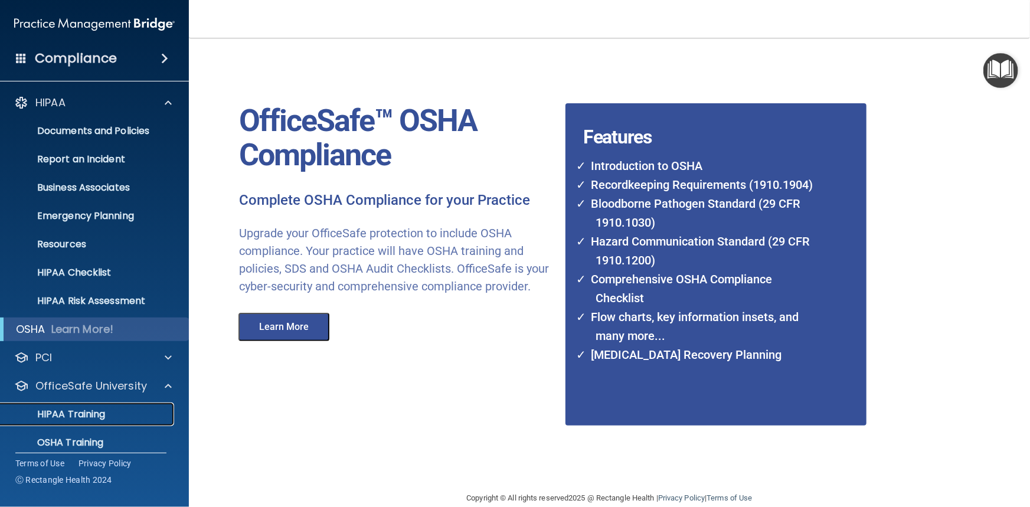
click at [108, 406] on link "HIPAA Training" at bounding box center [81, 415] width 186 height 24
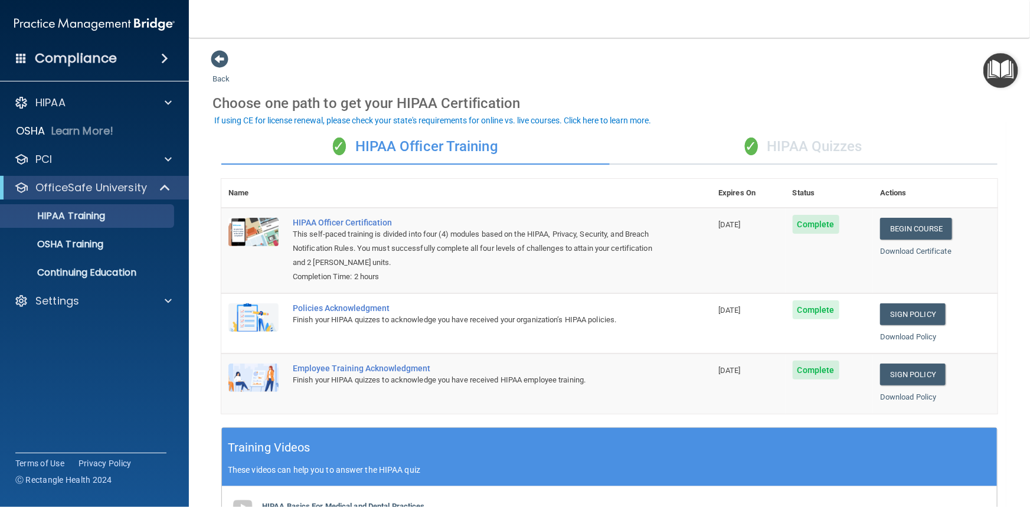
click at [1009, 68] on img "Open Resource Center" at bounding box center [1000, 70] width 35 height 35
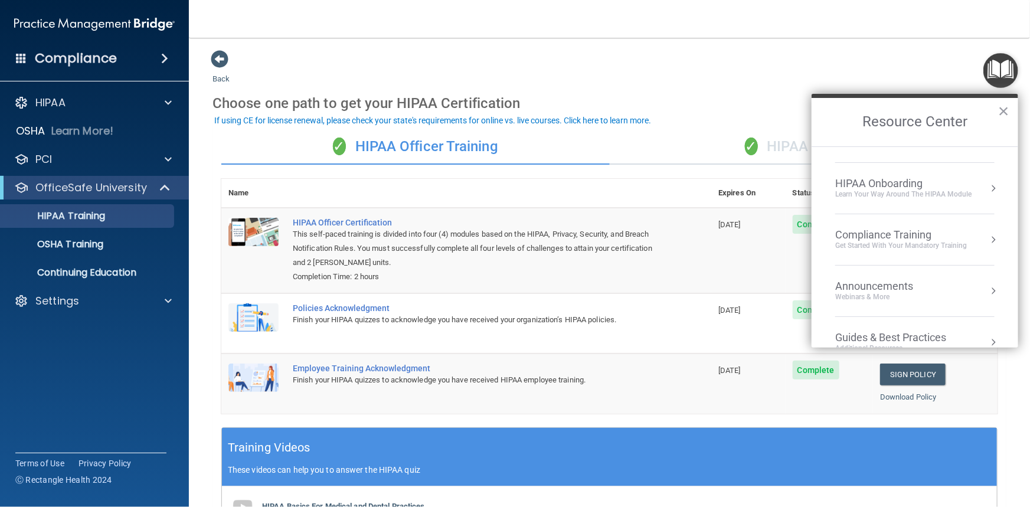
scroll to position [9, 0]
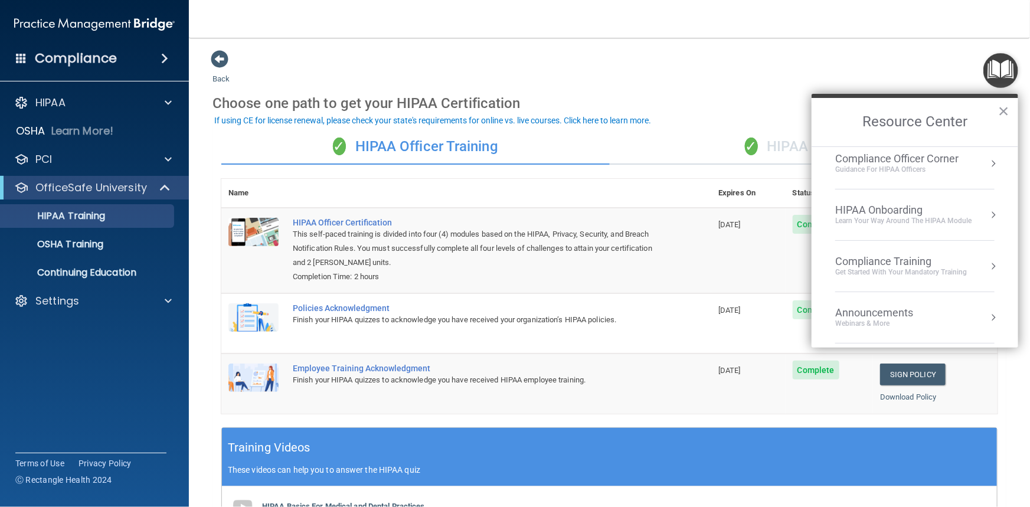
click at [914, 208] on div "HIPAA Onboarding" at bounding box center [903, 210] width 136 height 13
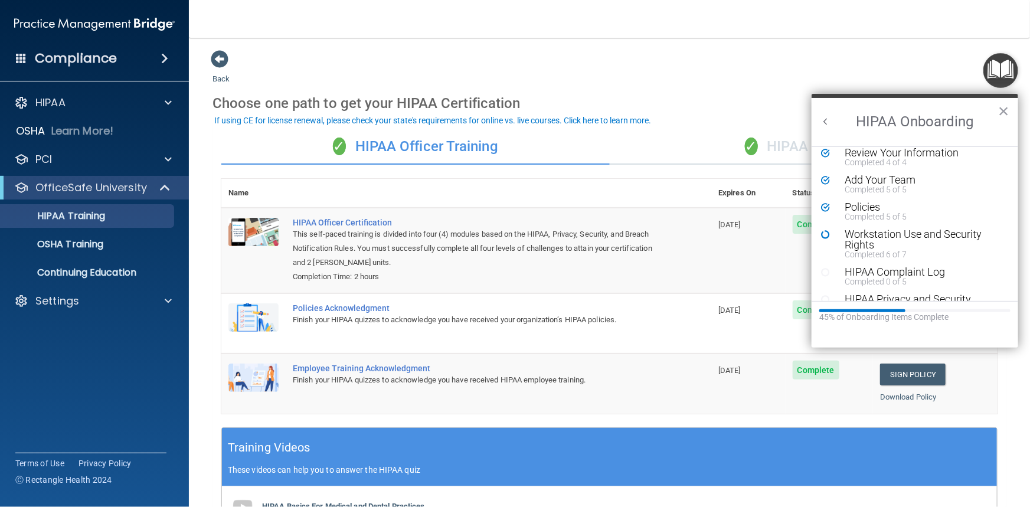
scroll to position [0, 0]
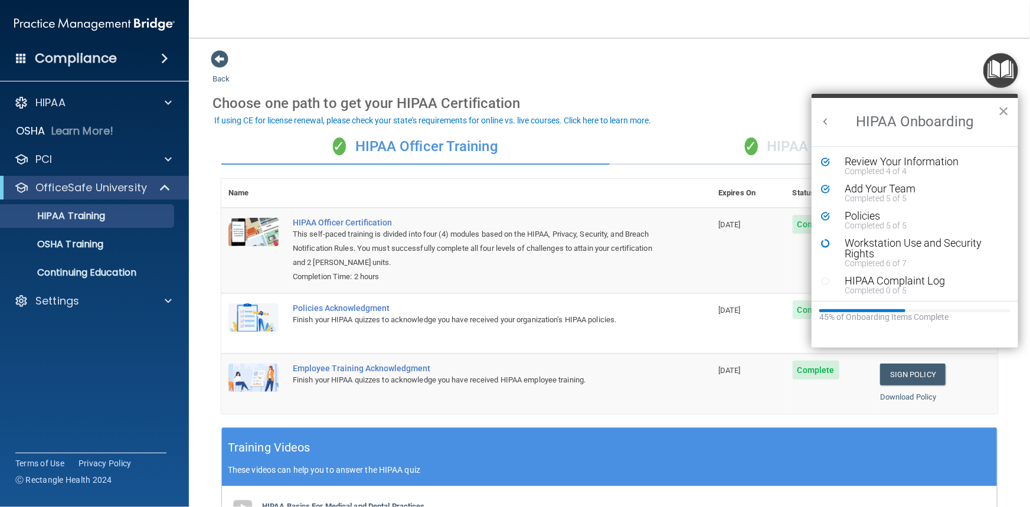
click at [824, 123] on button "Back to Resource Center Home" at bounding box center [826, 122] width 12 height 12
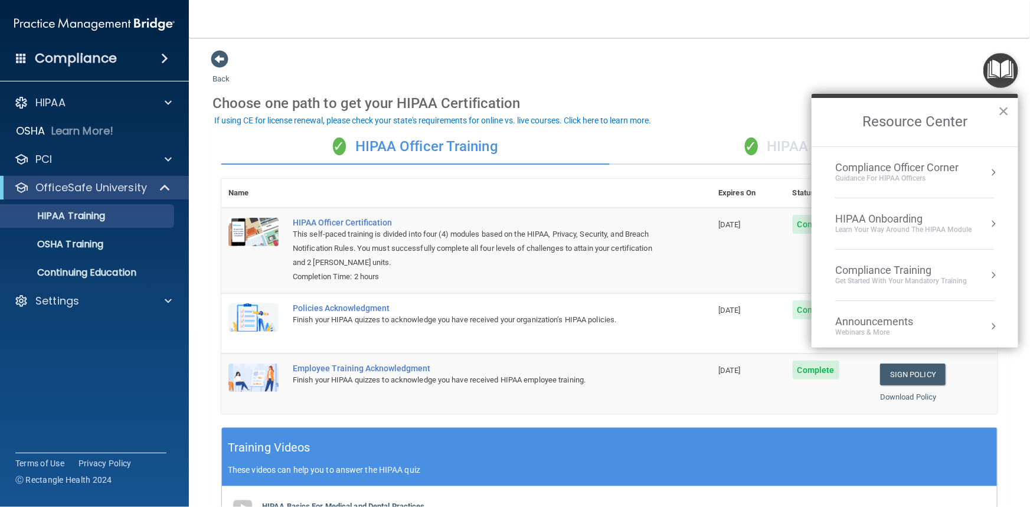
click at [895, 270] on div "Compliance Training" at bounding box center [901, 270] width 132 height 13
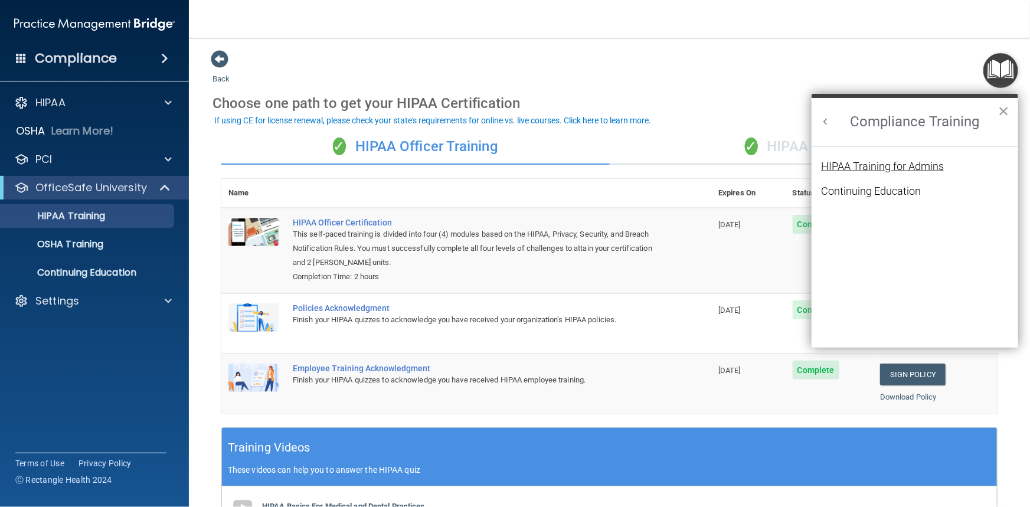
click at [894, 167] on div "HIPAA Training for Admins" at bounding box center [882, 166] width 123 height 11
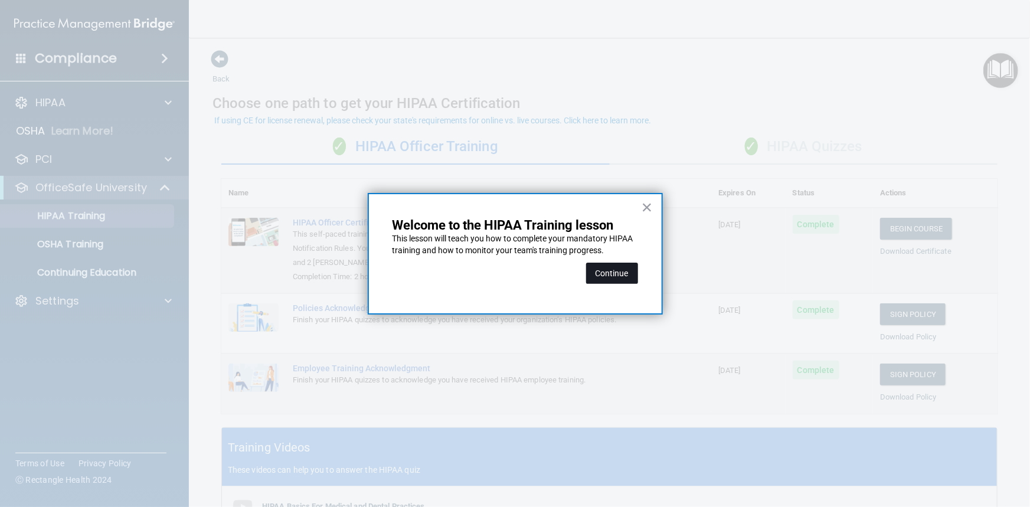
click at [614, 276] on button "Continue" at bounding box center [612, 273] width 52 height 21
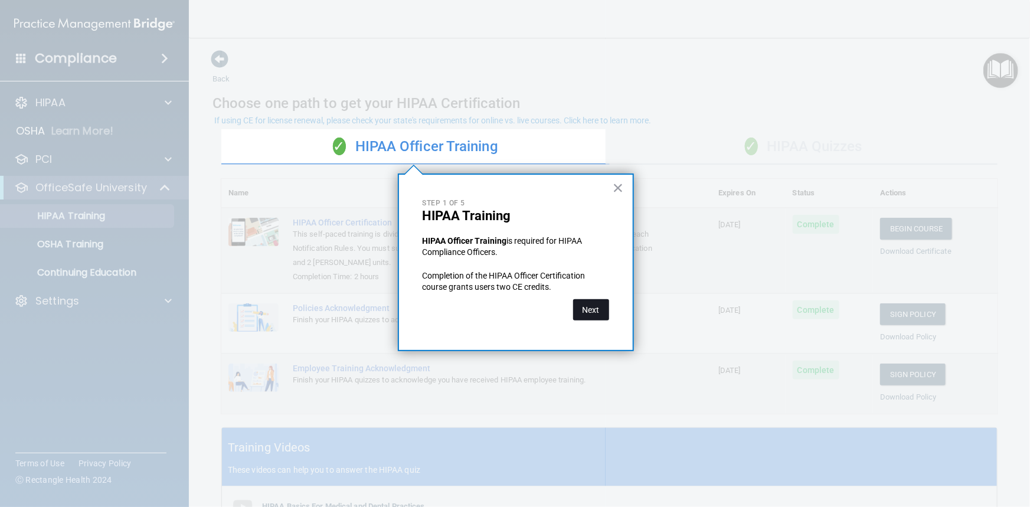
click at [600, 317] on button "Next" at bounding box center [591, 309] width 36 height 21
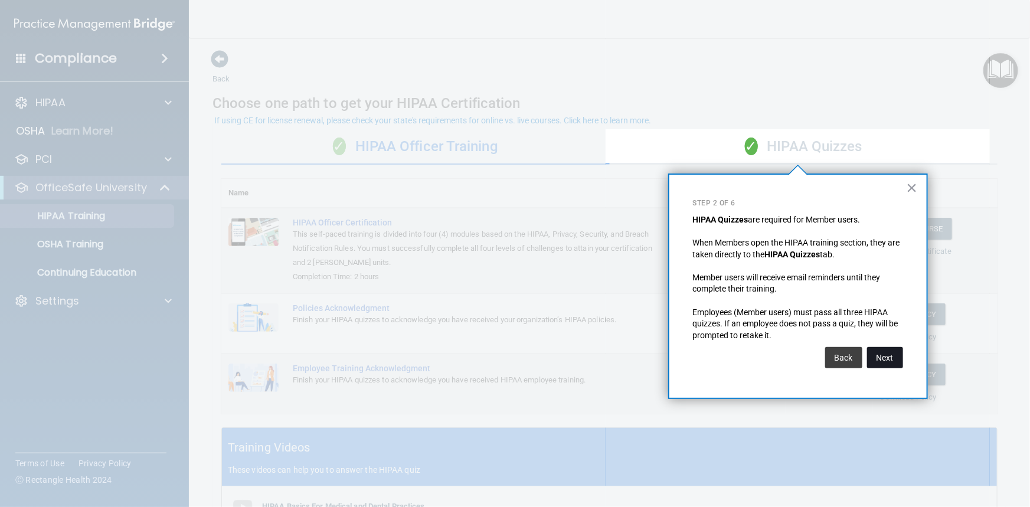
click at [891, 362] on button "Next" at bounding box center [885, 357] width 36 height 21
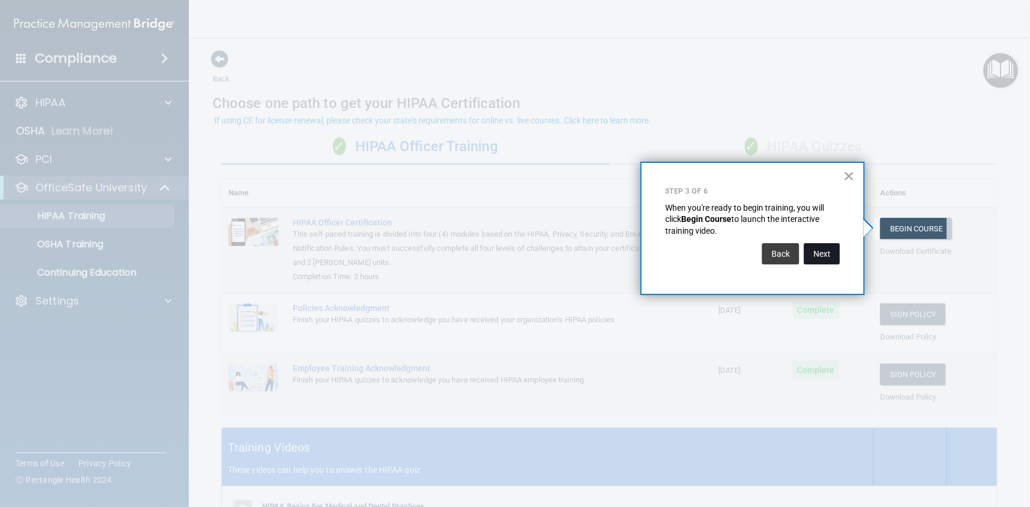
click at [817, 253] on button "Next" at bounding box center [822, 253] width 36 height 21
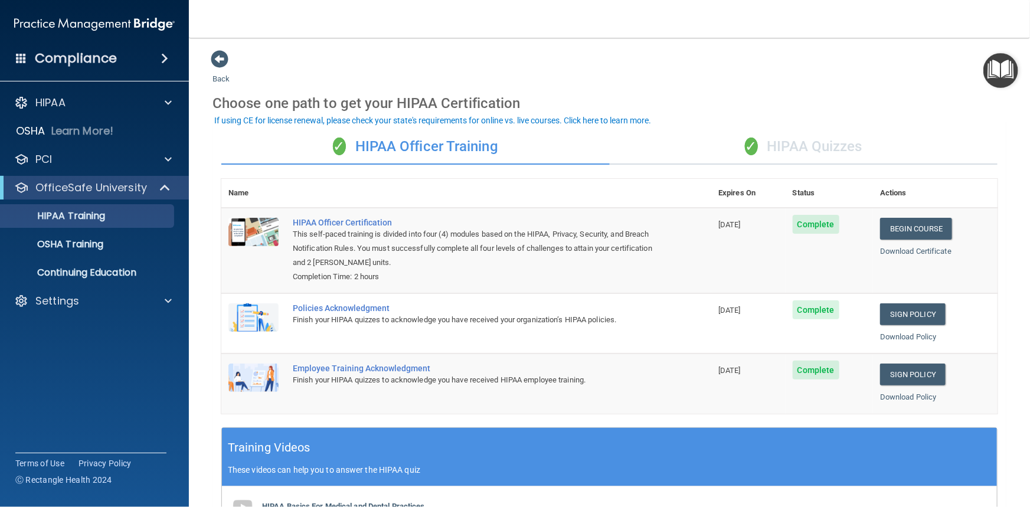
click at [72, 58] on h4 "Compliance" at bounding box center [76, 58] width 82 height 17
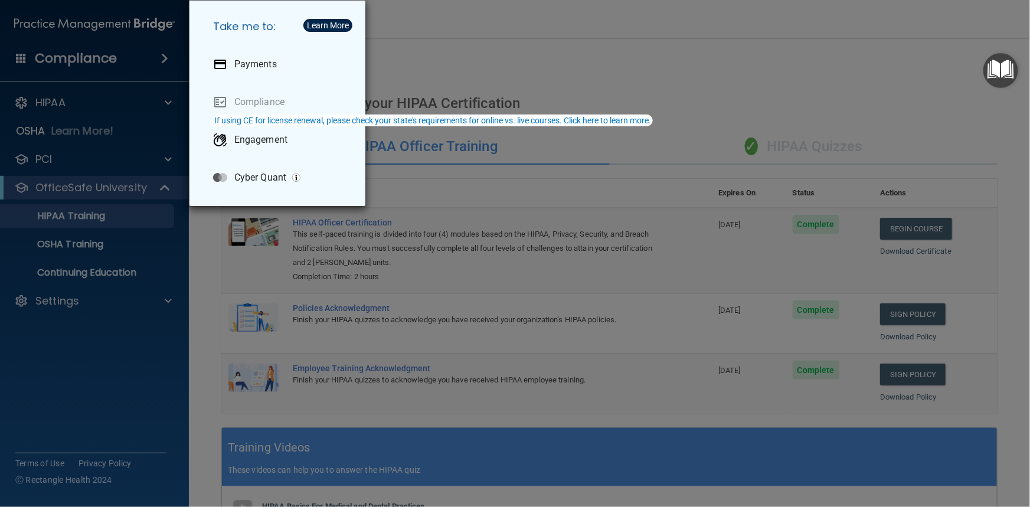
click at [319, 24] on div "Learn More" at bounding box center [328, 25] width 42 height 8
click at [990, 70] on img "Open Resource Center" at bounding box center [1000, 70] width 35 height 35
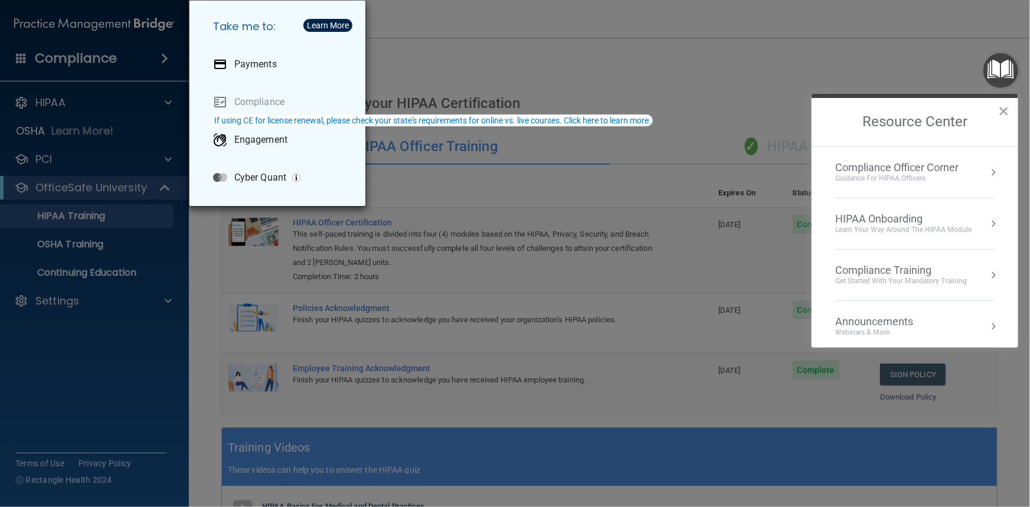
click at [1002, 110] on button "×" at bounding box center [1003, 111] width 11 height 19
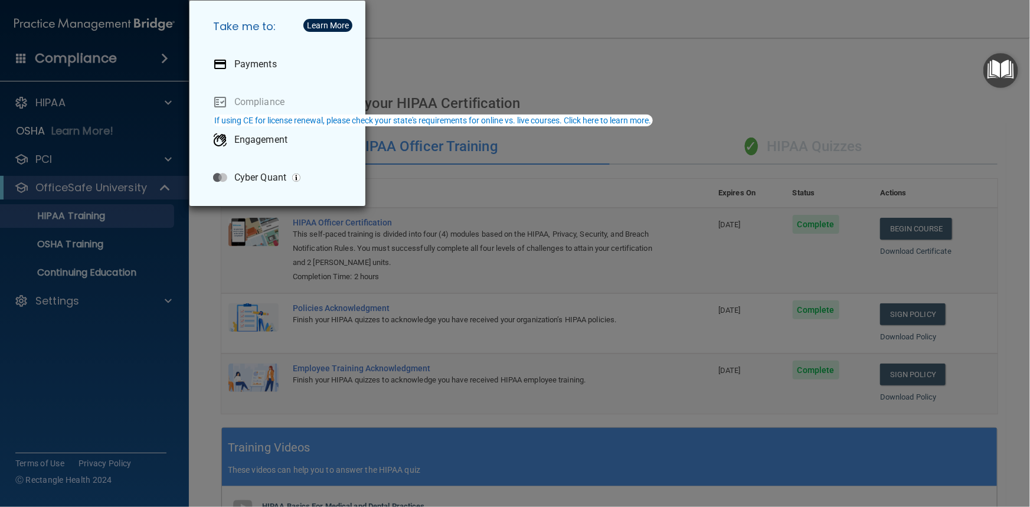
click at [475, 41] on div "Take me to: Payments Compliance Engagement Cyber Quant" at bounding box center [515, 253] width 1030 height 507
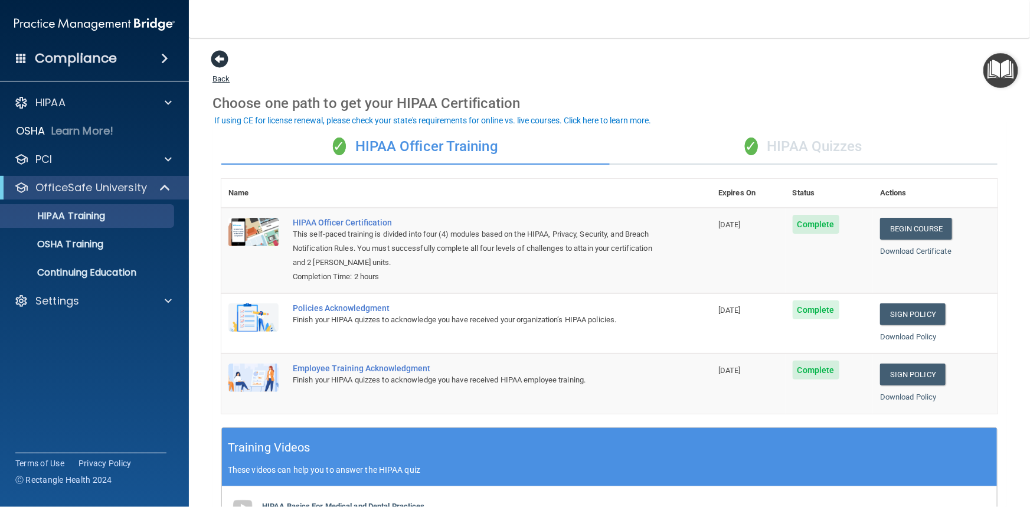
click at [218, 61] on span at bounding box center [220, 59] width 18 height 18
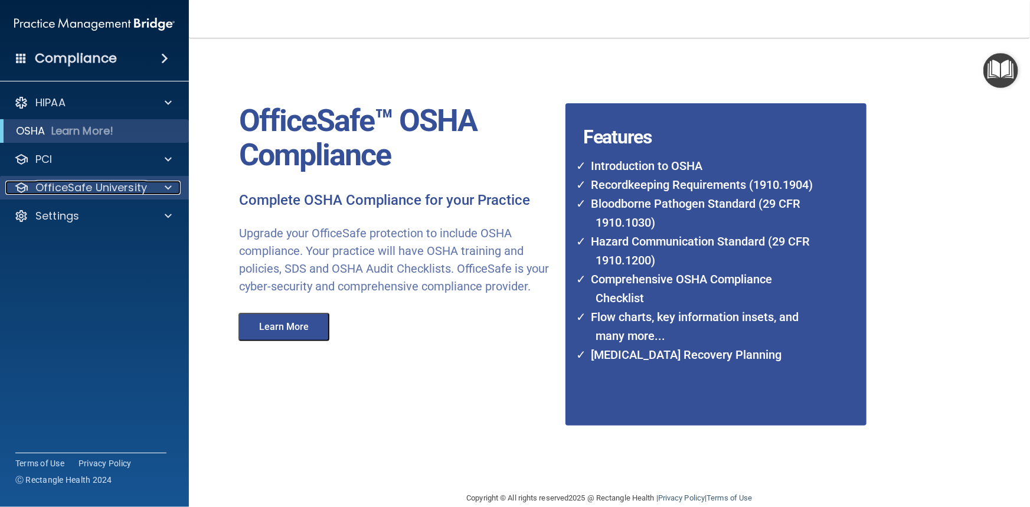
click at [81, 183] on p "OfficeSafe University" at bounding box center [91, 188] width 112 height 14
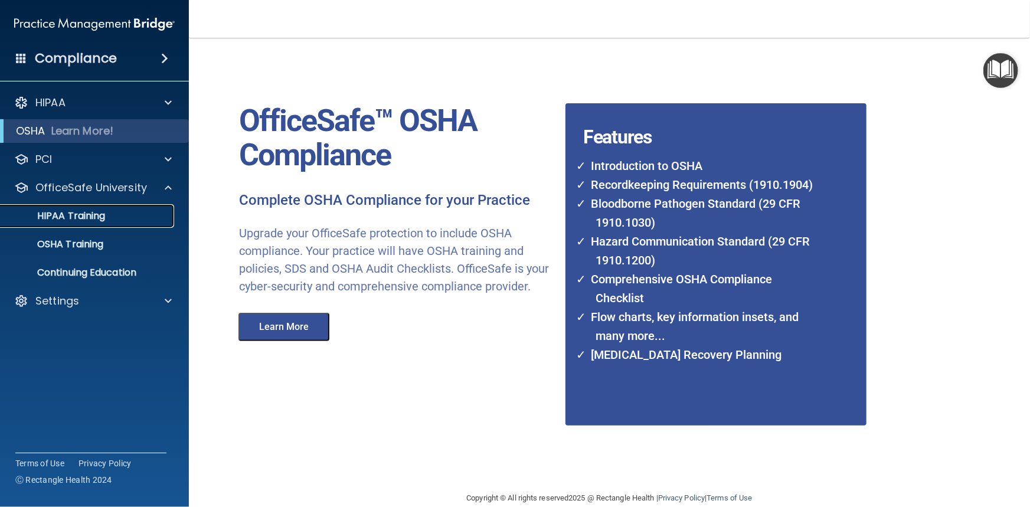
click at [83, 212] on p "HIPAA Training" at bounding box center [56, 216] width 97 height 12
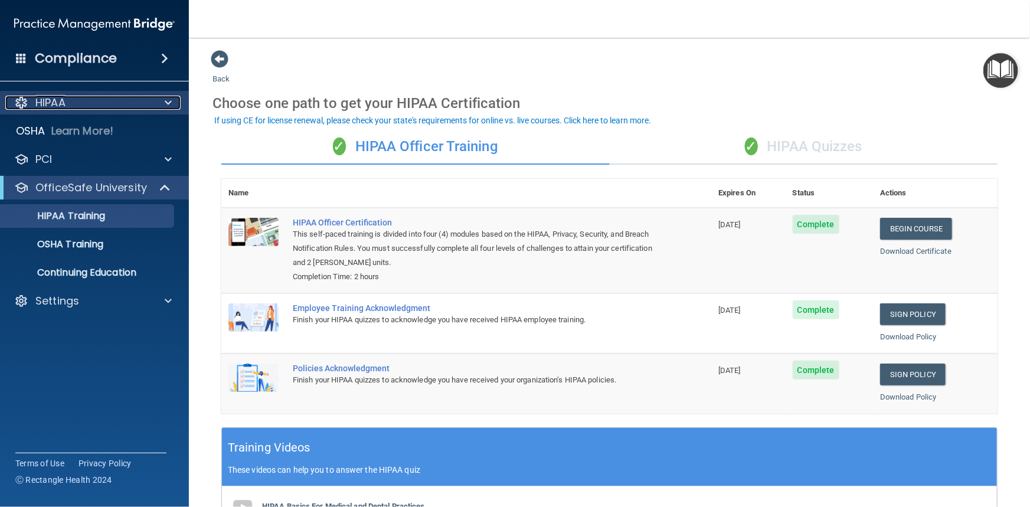
click at [166, 102] on span at bounding box center [168, 103] width 7 height 14
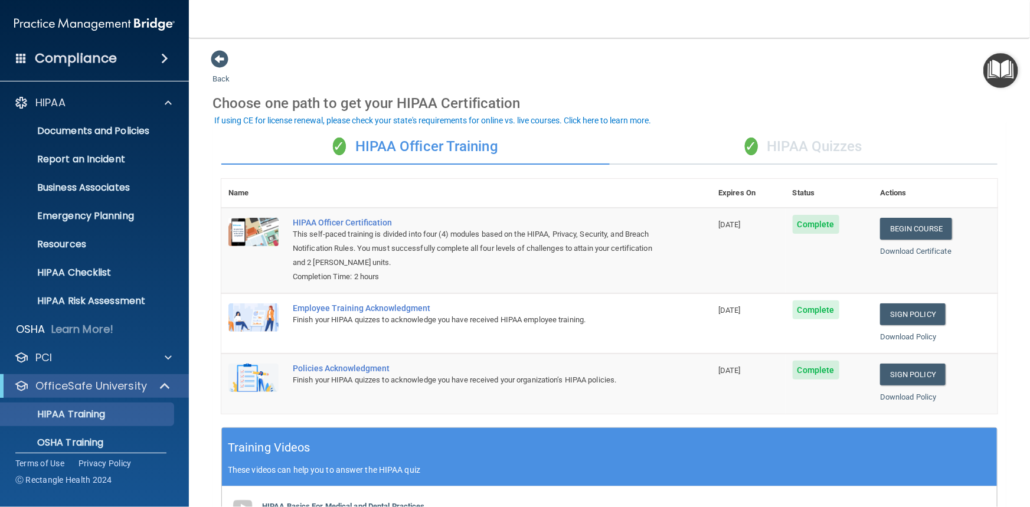
click at [24, 59] on span at bounding box center [21, 58] width 11 height 11
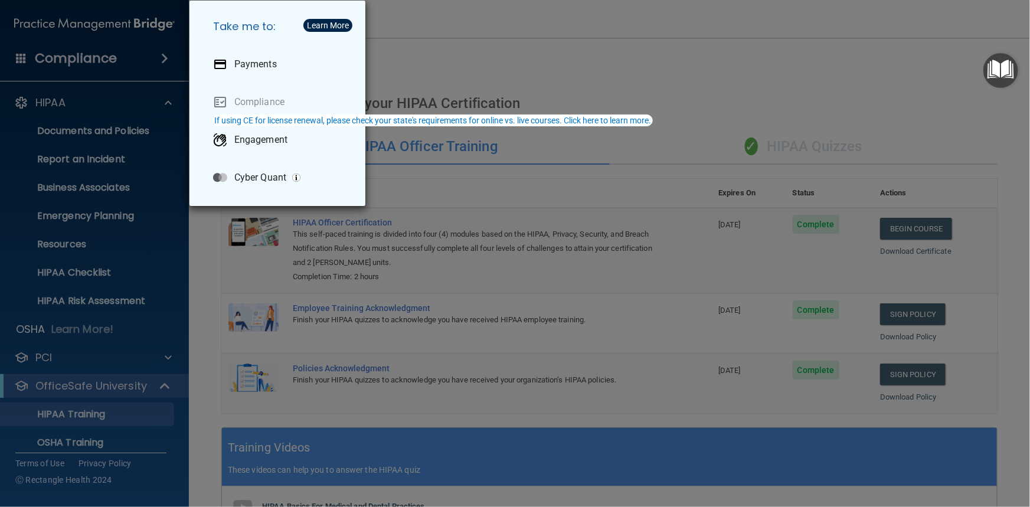
click at [26, 64] on div "Take me to: Payments Compliance Engagement Cyber Quant" at bounding box center [515, 253] width 1030 height 507
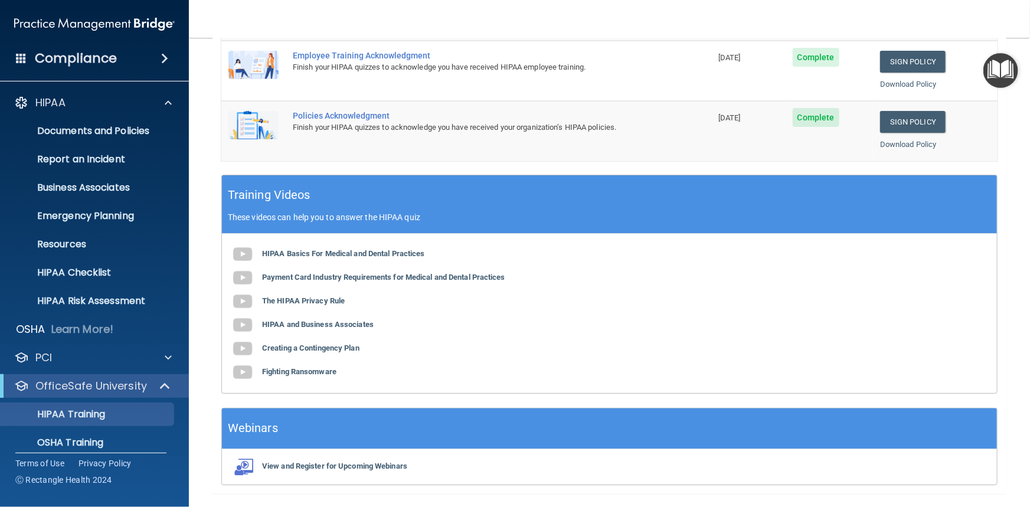
scroll to position [286, 0]
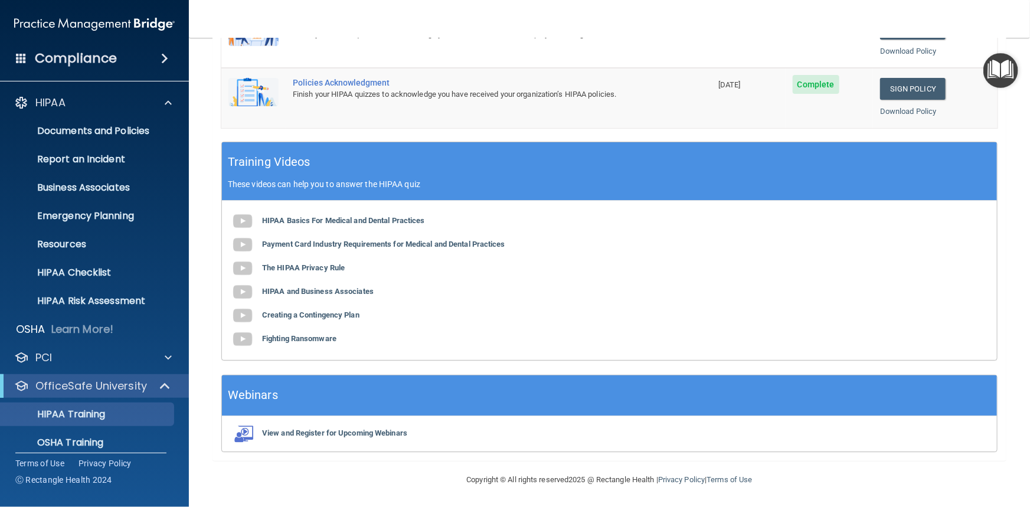
click at [329, 273] on div "HIPAA Basics For Medical and Dental Practices Payment Card Industry Requirement…" at bounding box center [609, 280] width 775 height 159
click at [329, 269] on b "The HIPAA Privacy Rule" at bounding box center [303, 267] width 83 height 9
click at [351, 316] on b "Creating a Contingency Plan" at bounding box center [310, 314] width 97 height 9
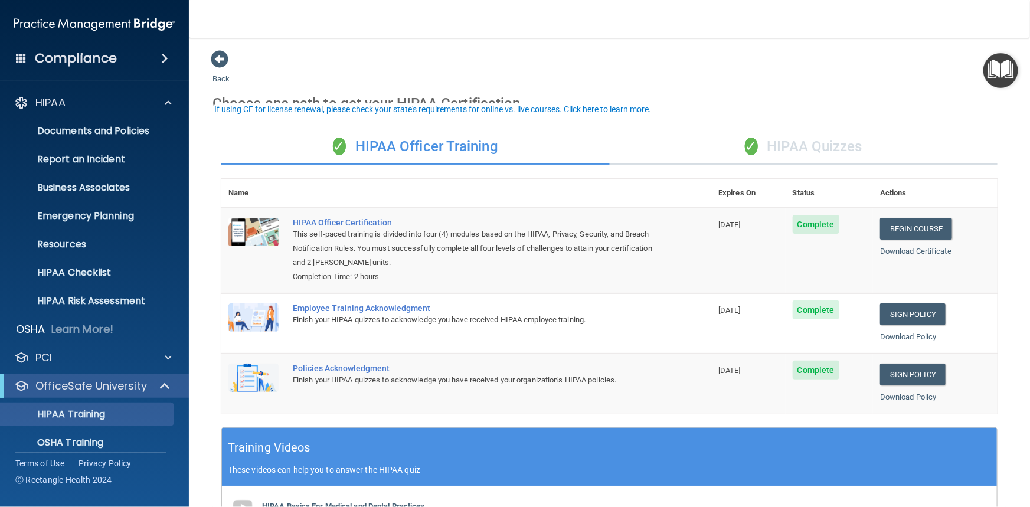
scroll to position [0, 0]
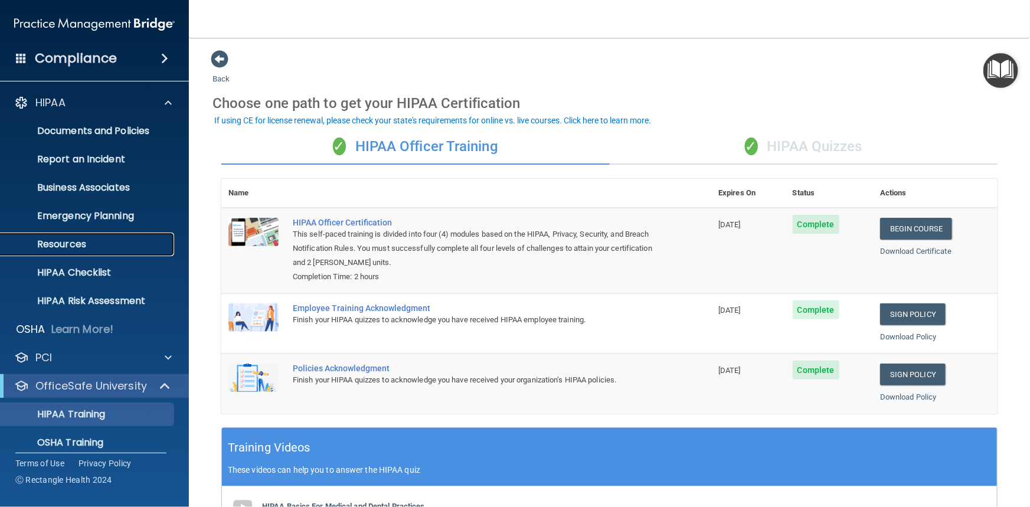
click at [78, 239] on p "Resources" at bounding box center [88, 244] width 161 height 12
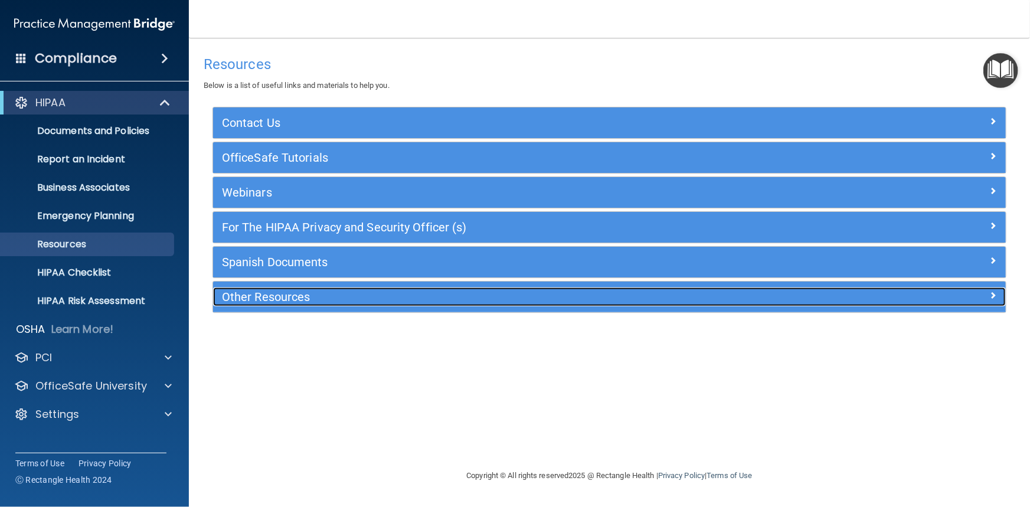
click at [286, 293] on h5 "Other Resources" at bounding box center [510, 296] width 577 height 13
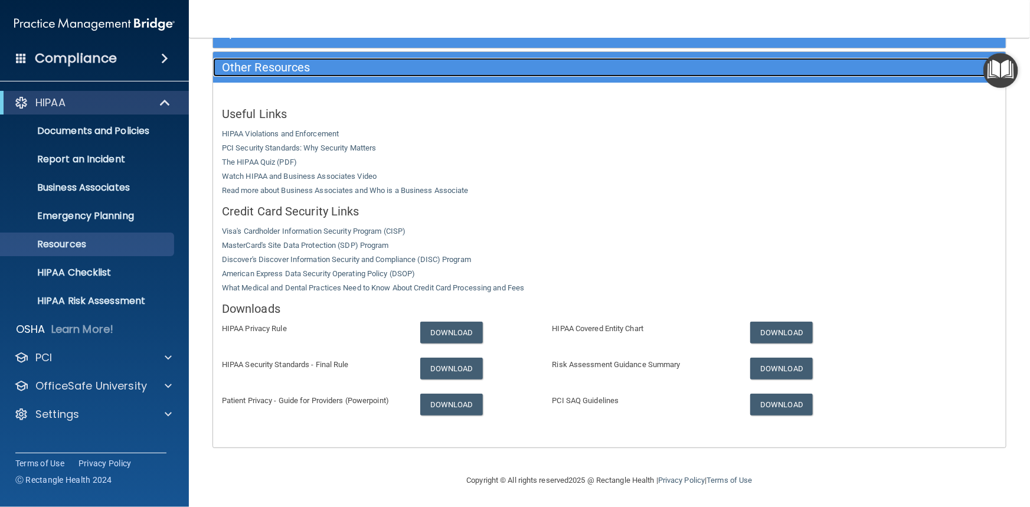
scroll to position [230, 0]
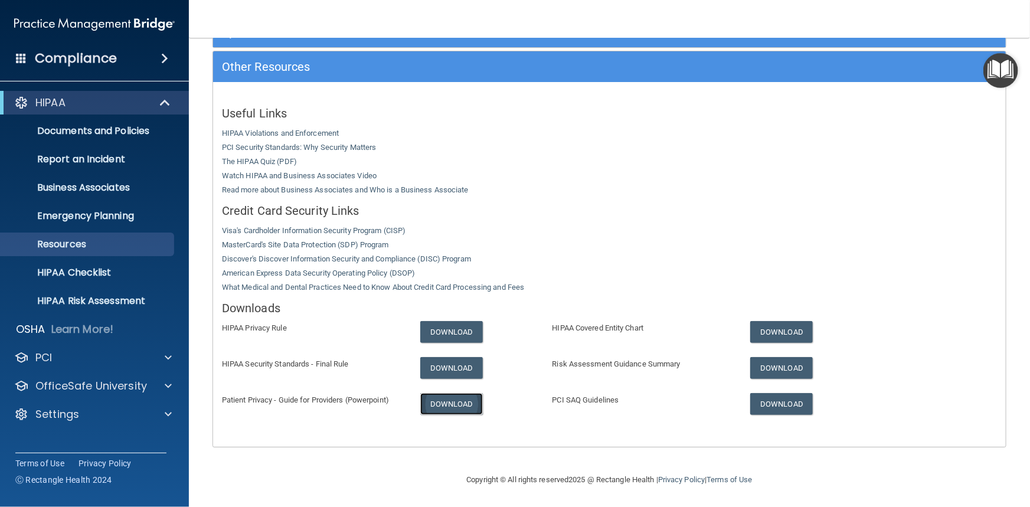
click at [450, 403] on link "Download" at bounding box center [451, 404] width 63 height 22
click at [48, 361] on p "PCI" at bounding box center [43, 358] width 17 height 14
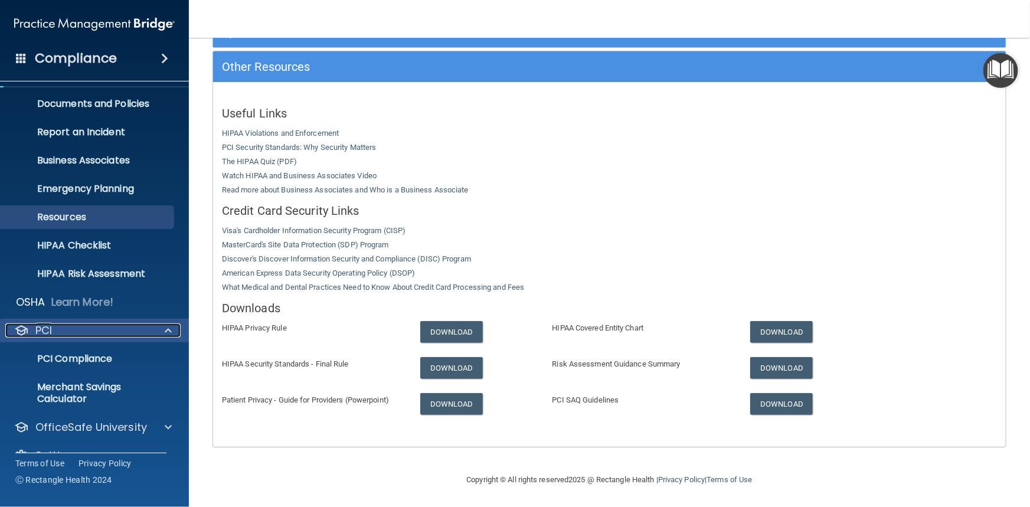
scroll to position [51, 0]
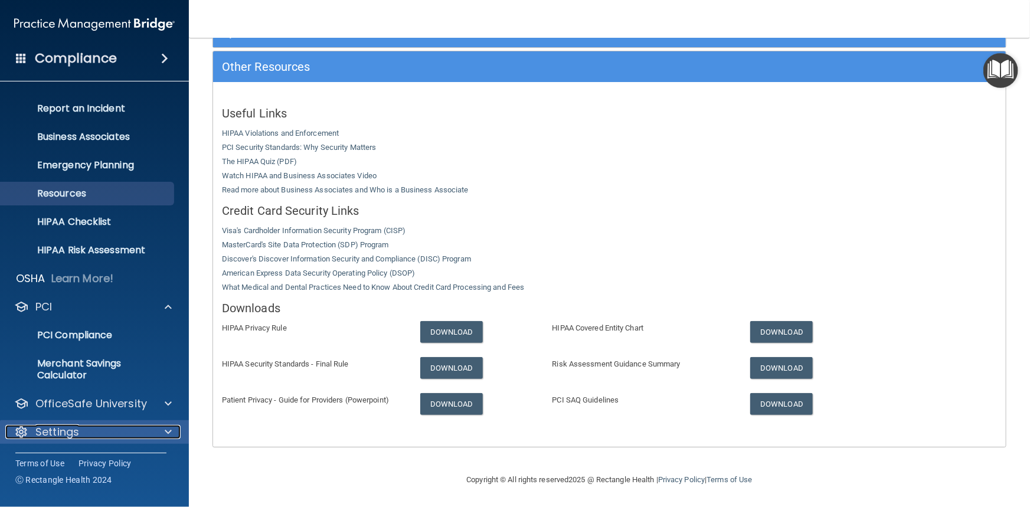
click at [64, 431] on p "Settings" at bounding box center [57, 432] width 44 height 14
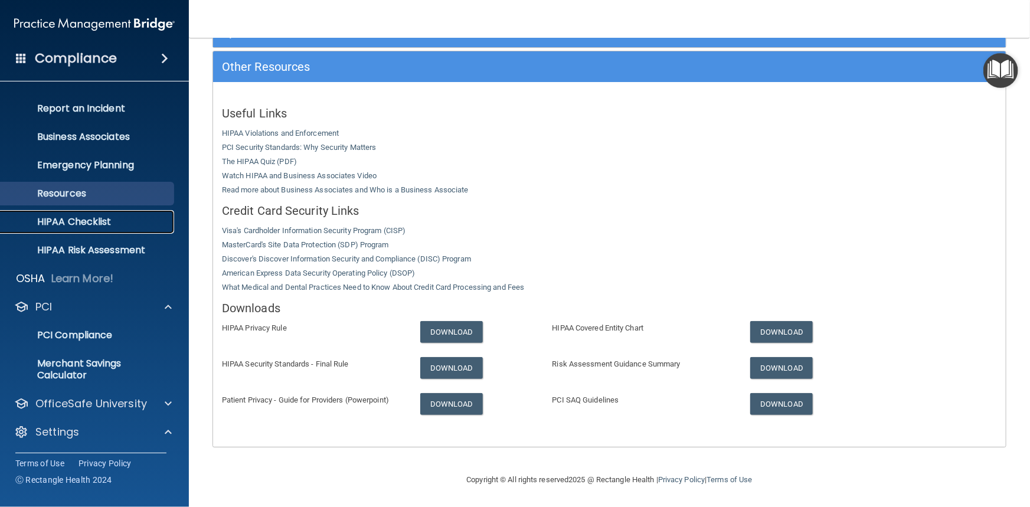
click at [105, 222] on p "HIPAA Checklist" at bounding box center [88, 222] width 161 height 12
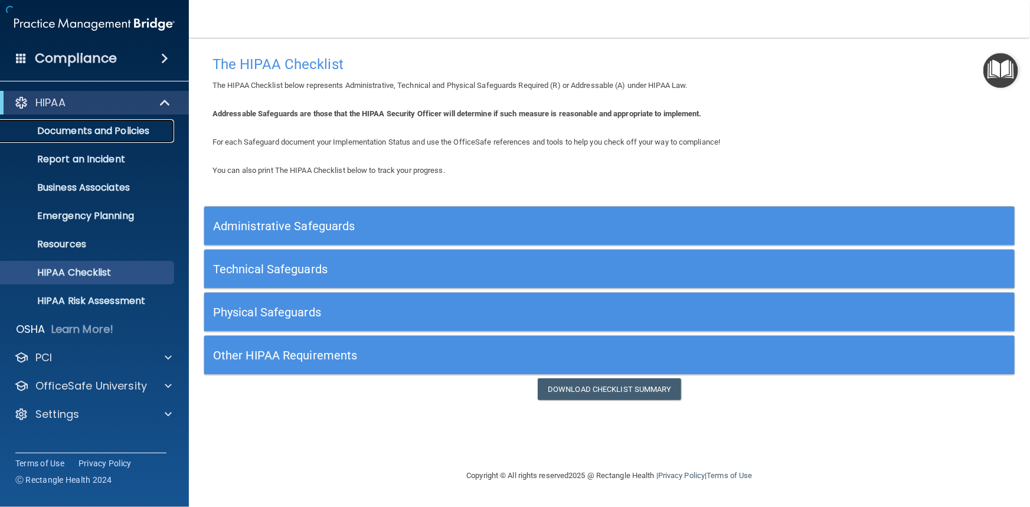
click at [112, 130] on p "Documents and Policies" at bounding box center [88, 131] width 161 height 12
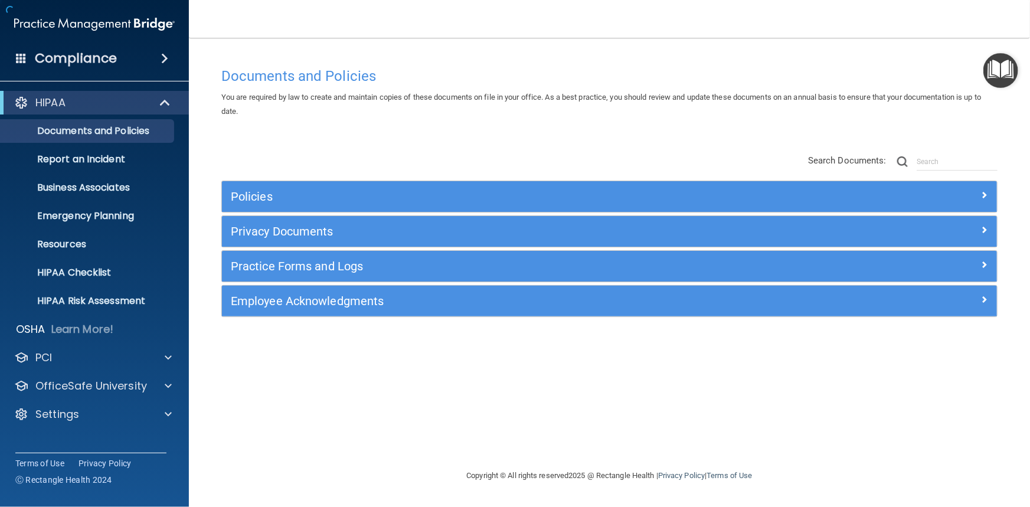
click at [15, 58] on div "Compliance" at bounding box center [94, 58] width 189 height 26
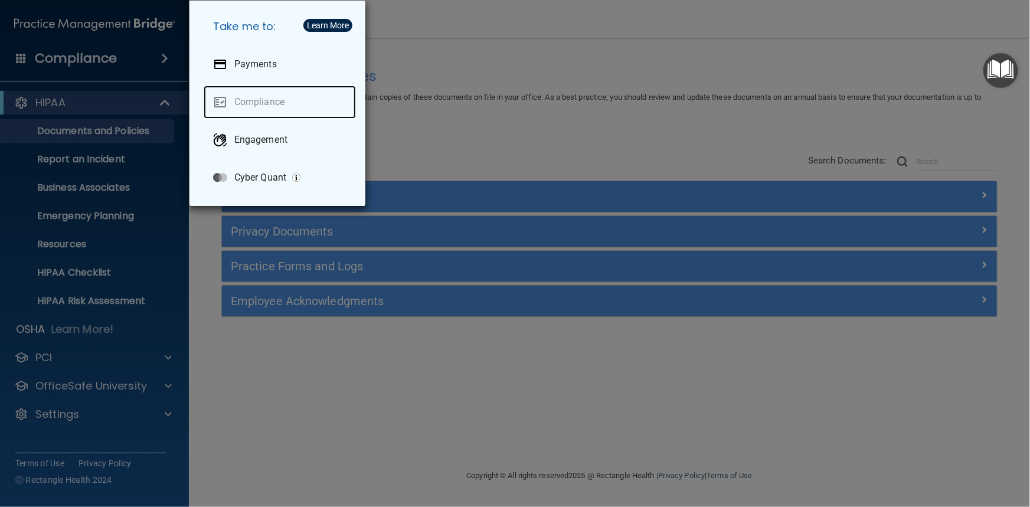
click at [261, 100] on link "Compliance" at bounding box center [280, 102] width 152 height 33
click at [536, 129] on div "Take me to: Payments Compliance Engagement Cyber Quant" at bounding box center [515, 253] width 1030 height 507
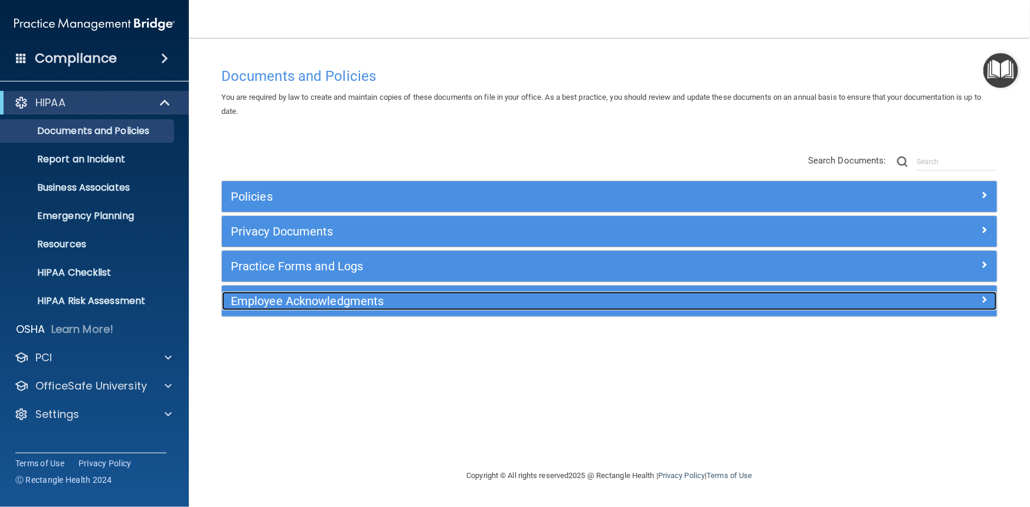
click at [454, 303] on h5 "Employee Acknowledgments" at bounding box center [513, 301] width 564 height 13
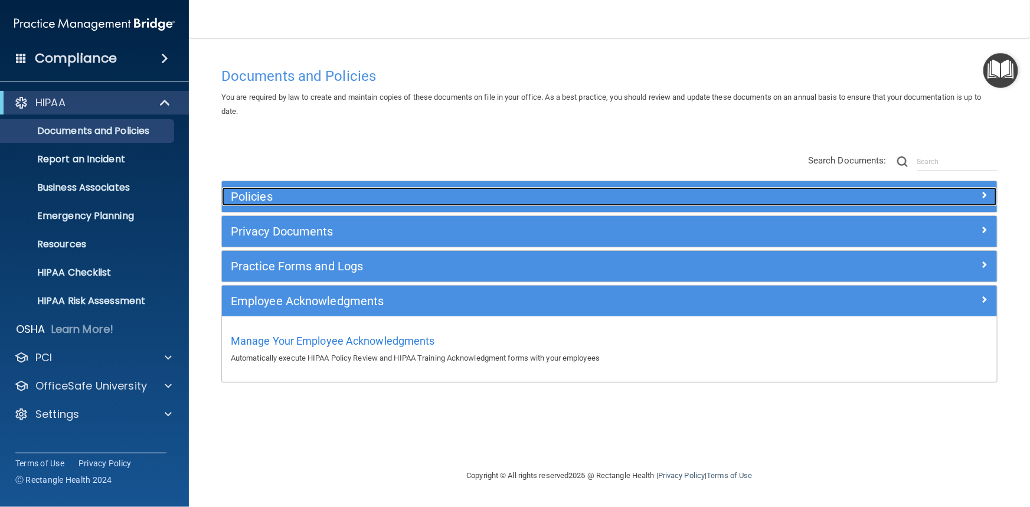
click at [421, 197] on h5 "Policies" at bounding box center [513, 196] width 564 height 13
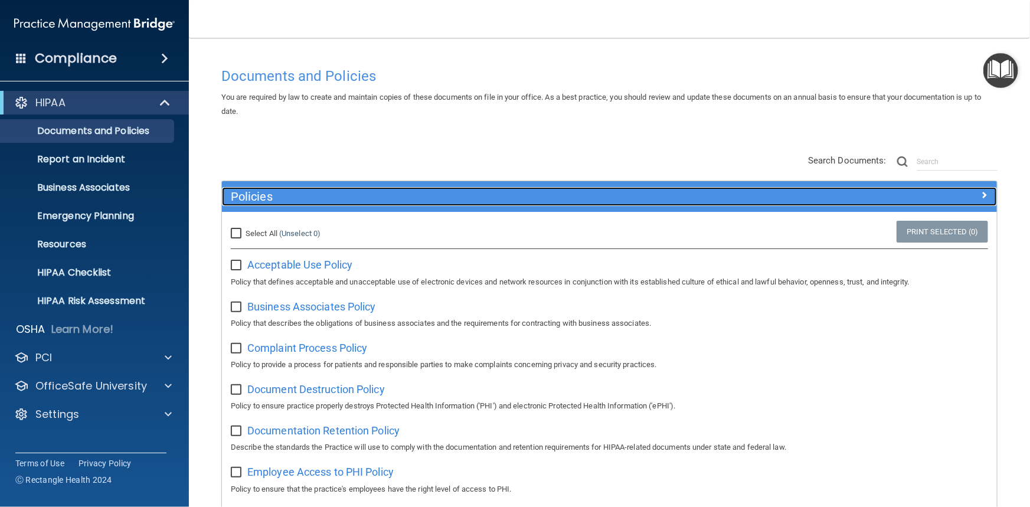
click at [421, 197] on h5 "Policies" at bounding box center [513, 196] width 564 height 13
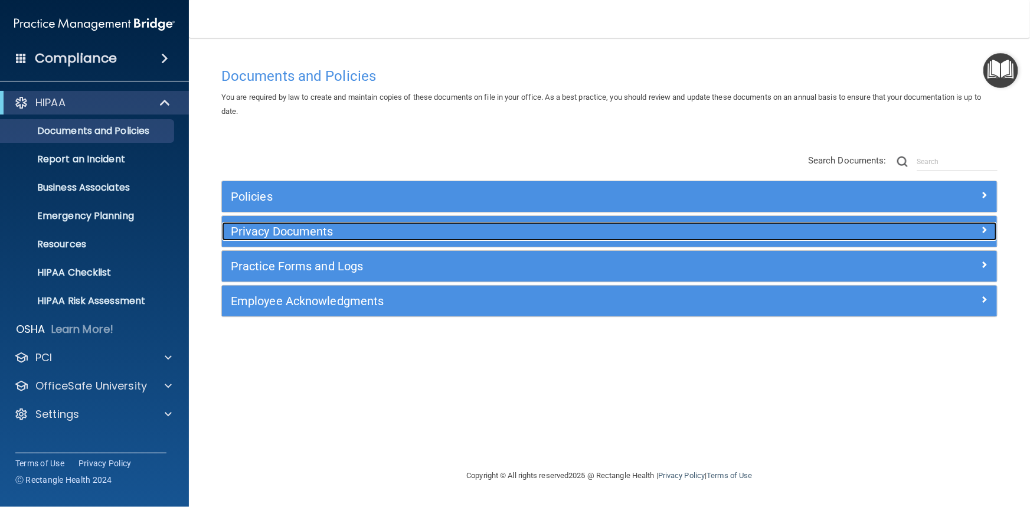
click at [426, 230] on h5 "Privacy Documents" at bounding box center [513, 231] width 564 height 13
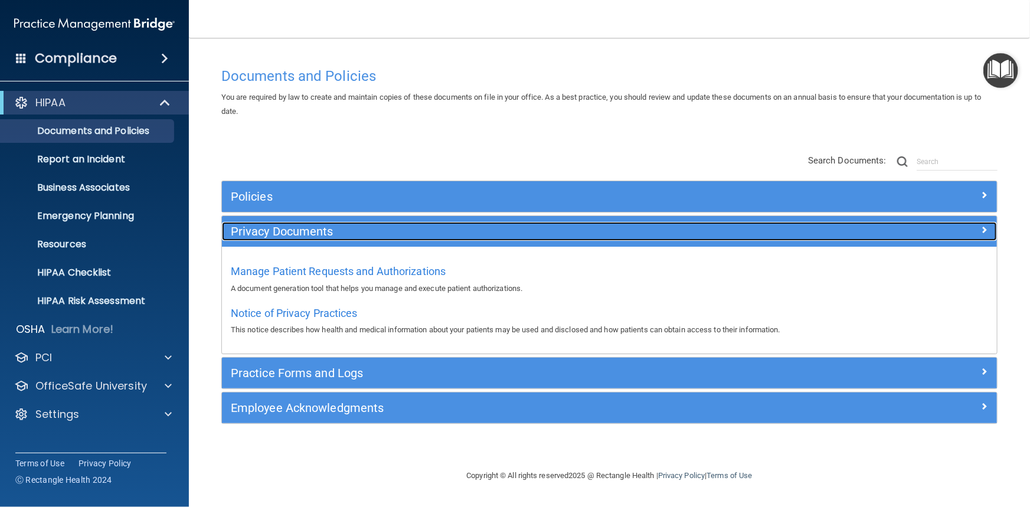
click at [426, 230] on h5 "Privacy Documents" at bounding box center [513, 231] width 564 height 13
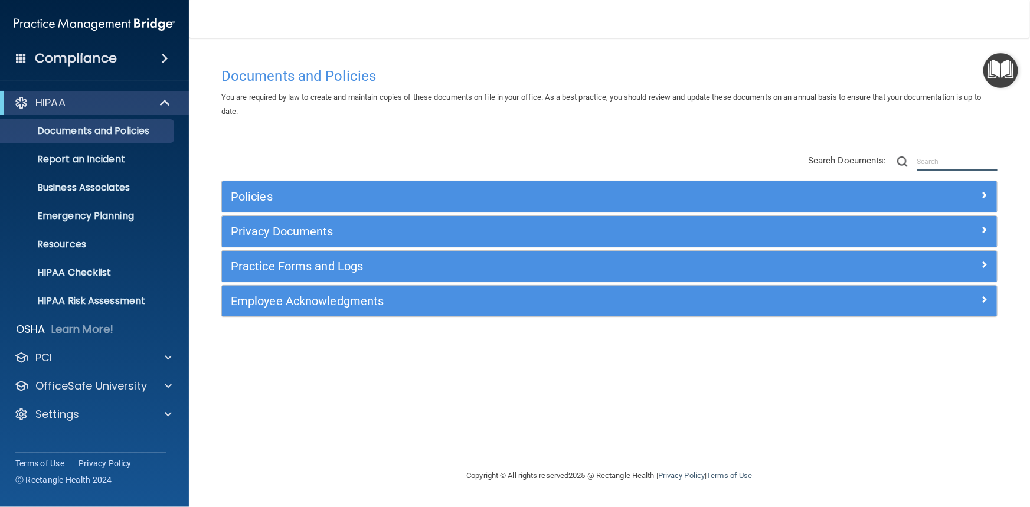
click at [923, 162] on input "text" at bounding box center [957, 162] width 81 height 18
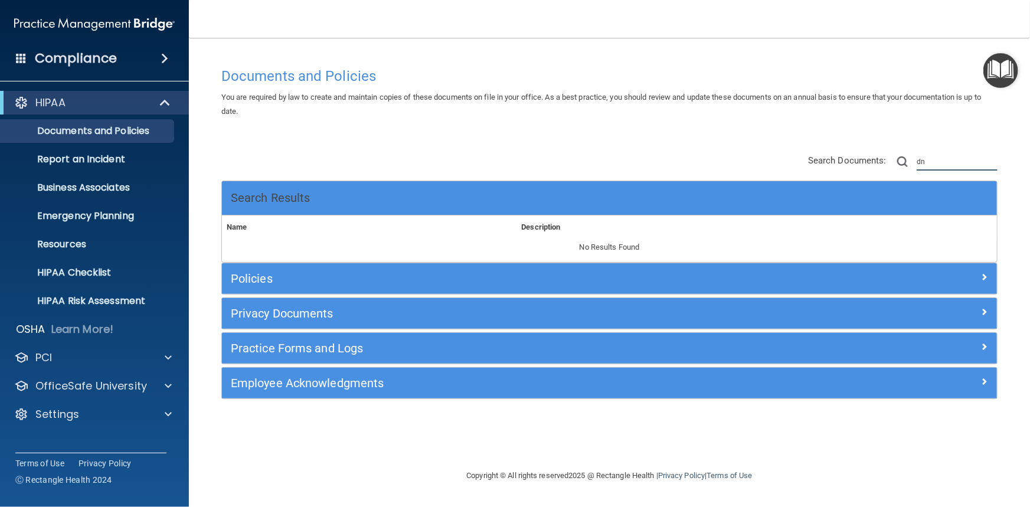
type input "d"
type input "encryption"
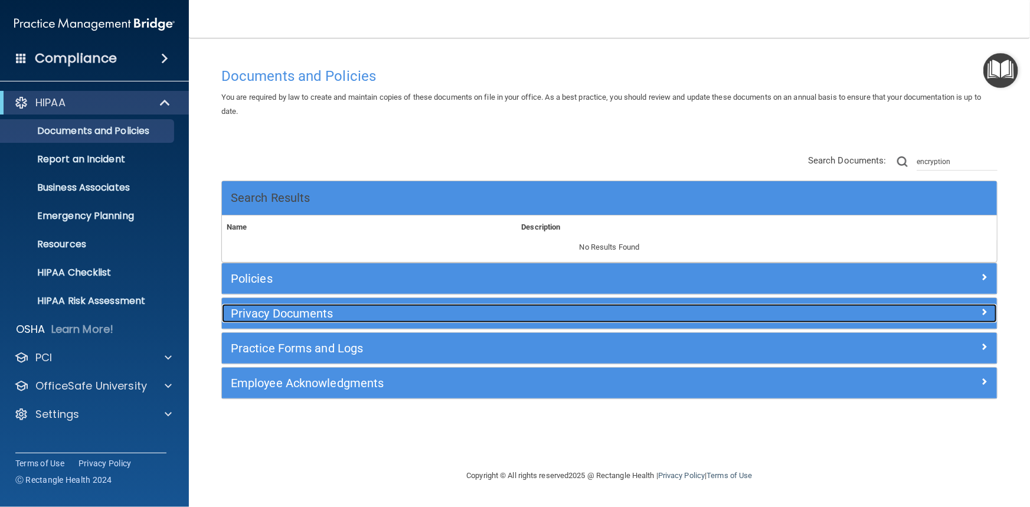
click at [416, 312] on h5 "Privacy Documents" at bounding box center [513, 313] width 564 height 13
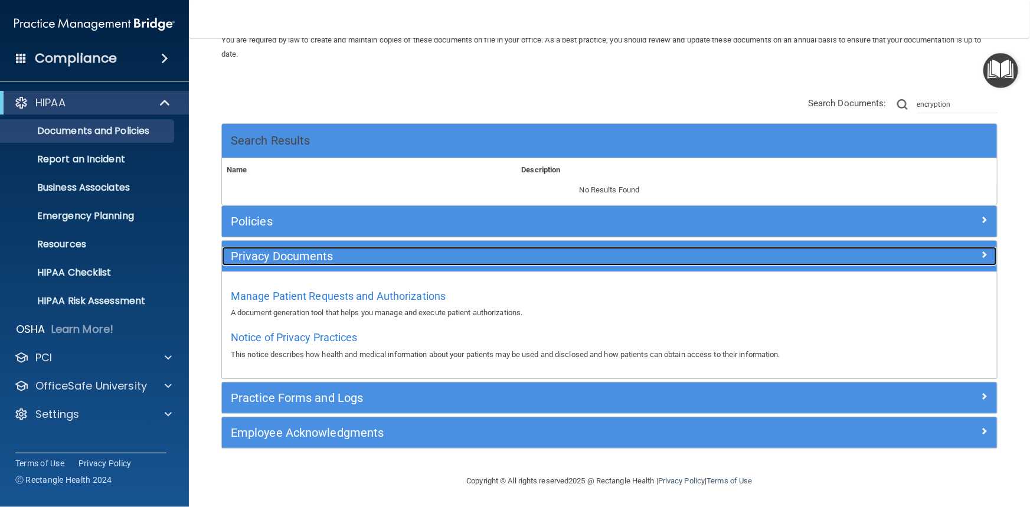
scroll to position [59, 0]
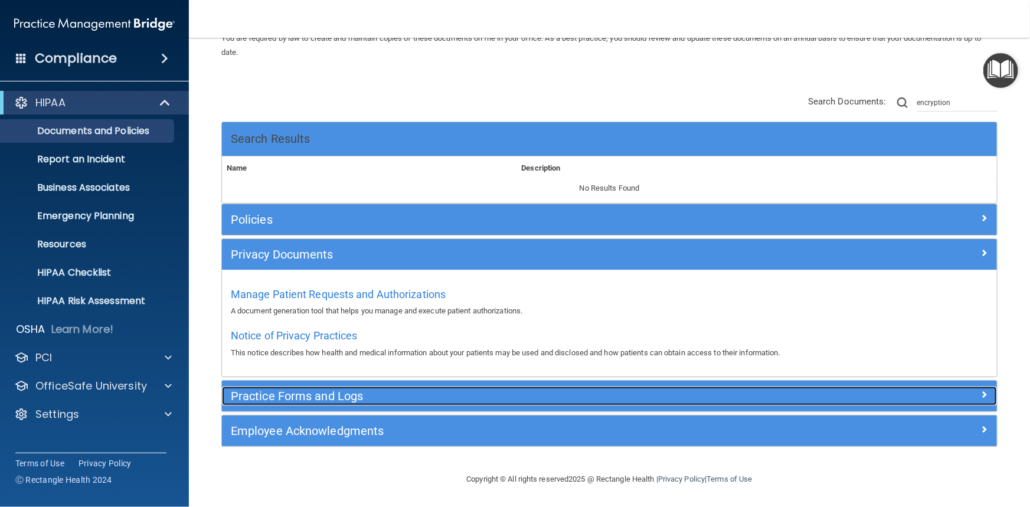
click at [400, 401] on h5 "Practice Forms and Logs" at bounding box center [513, 396] width 564 height 13
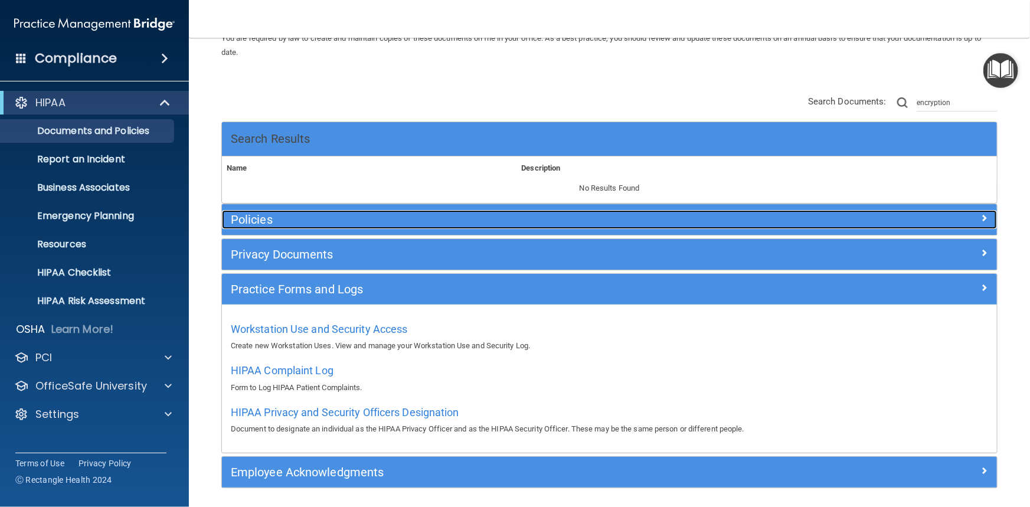
click at [316, 220] on h5 "Policies" at bounding box center [513, 219] width 564 height 13
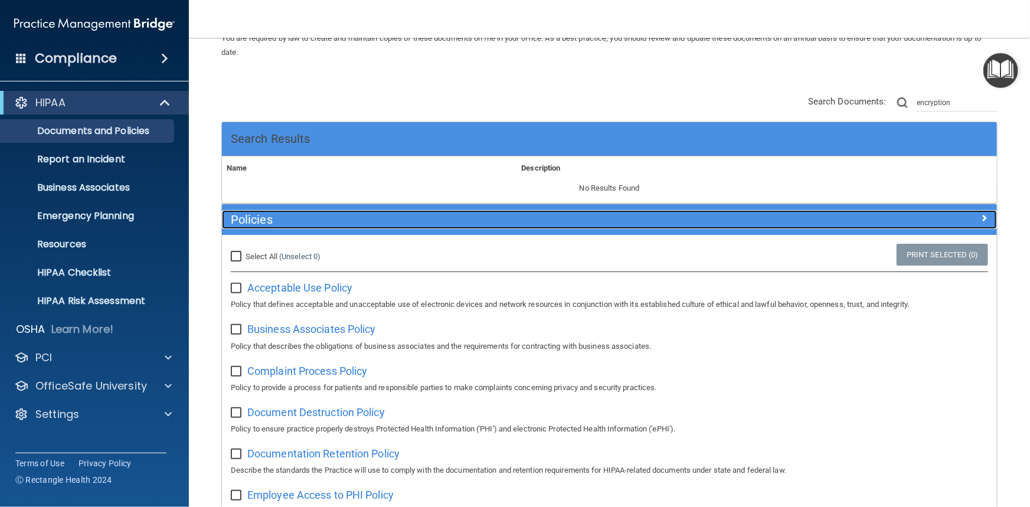
click at [353, 225] on h5 "Policies" at bounding box center [513, 219] width 564 height 13
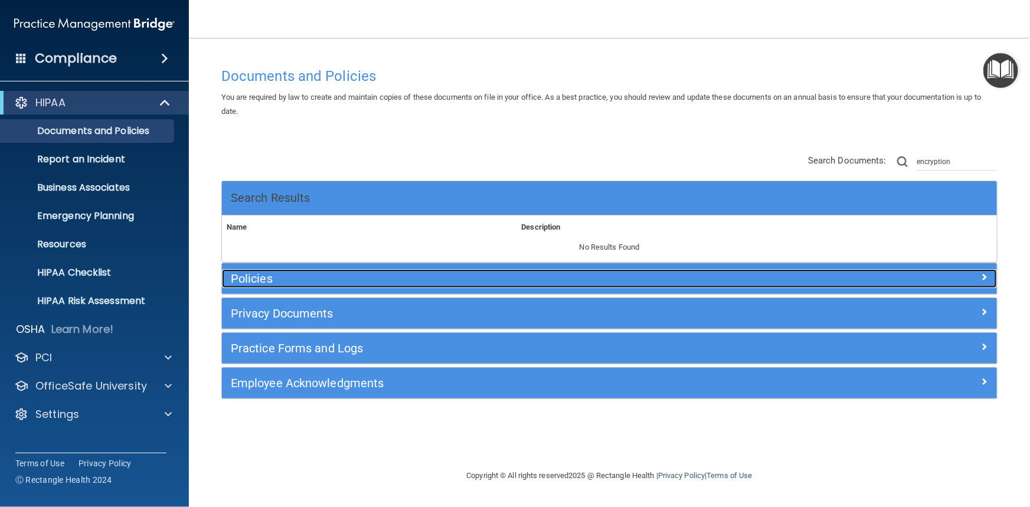
scroll to position [0, 0]
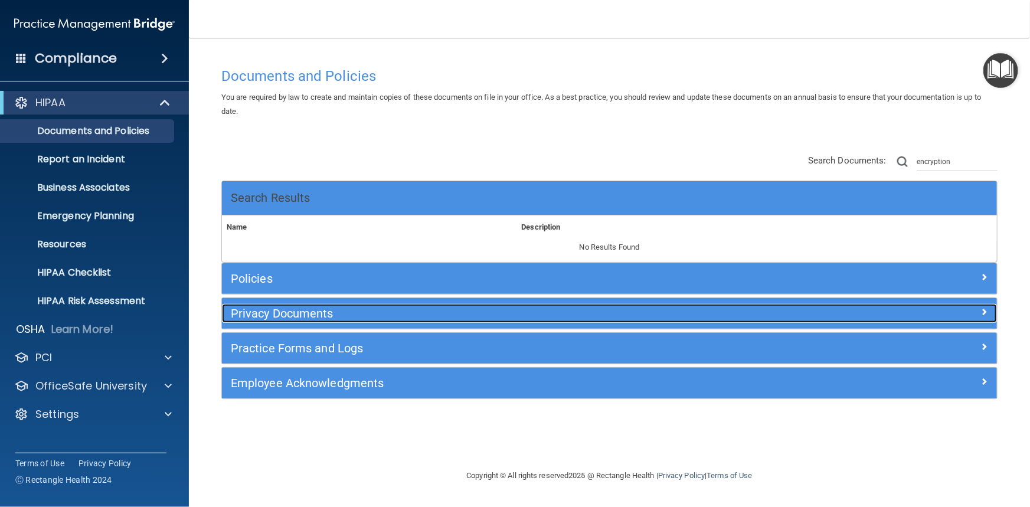
click at [371, 312] on h5 "Privacy Documents" at bounding box center [513, 313] width 564 height 13
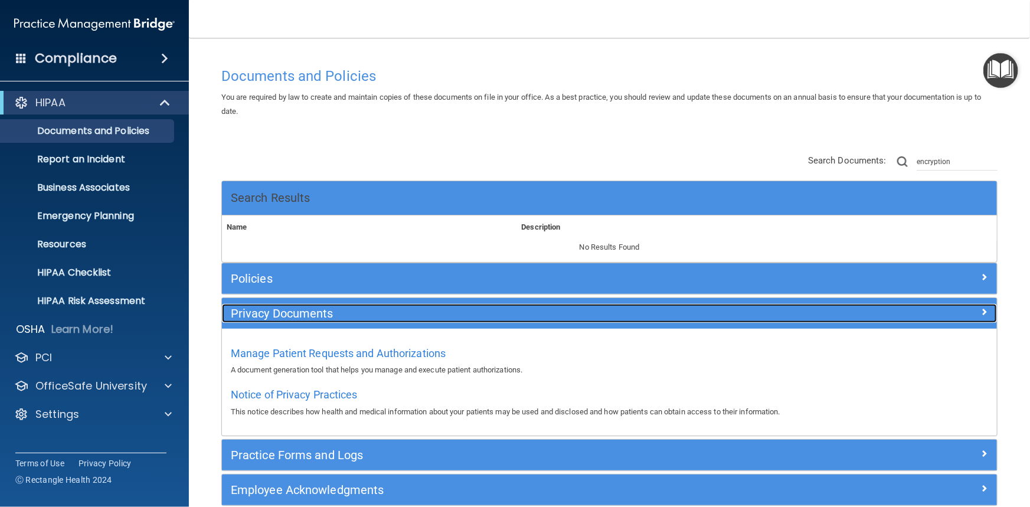
click at [371, 312] on h5 "Privacy Documents" at bounding box center [513, 313] width 564 height 13
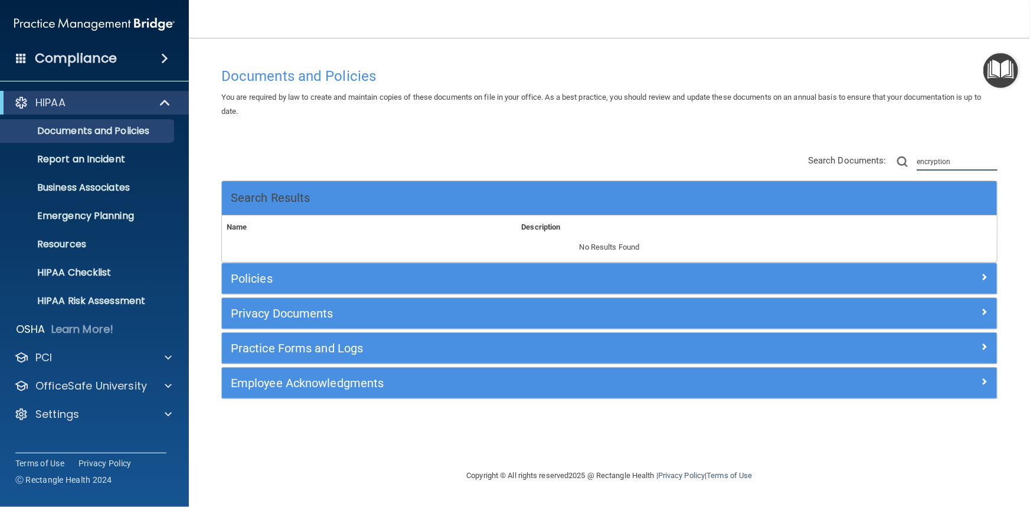
click at [955, 157] on input "encryption" at bounding box center [957, 162] width 81 height 18
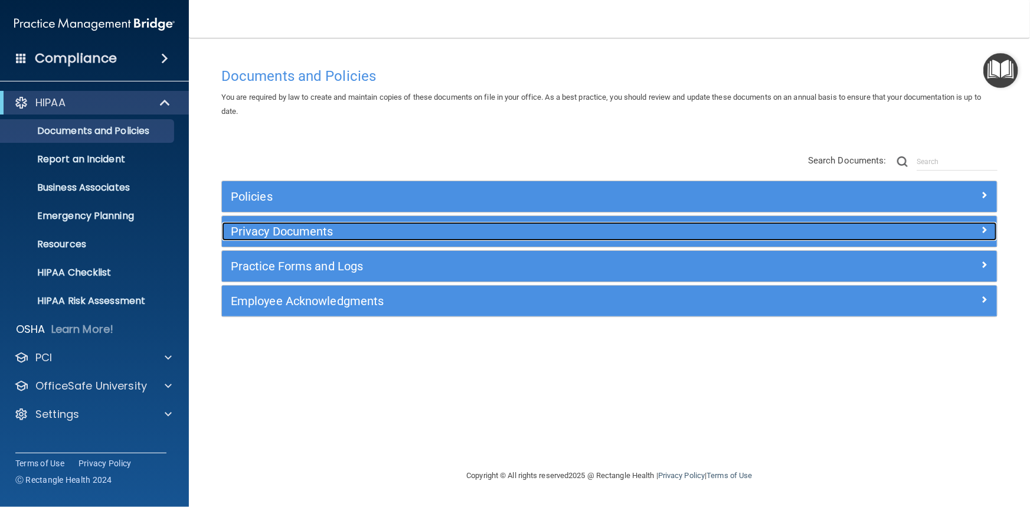
click at [479, 227] on h5 "Privacy Documents" at bounding box center [513, 231] width 564 height 13
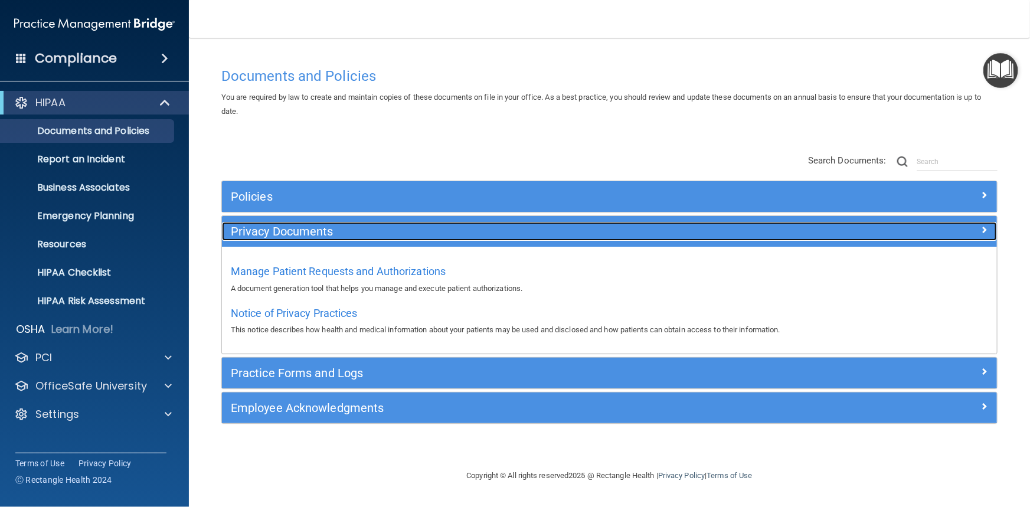
click at [477, 238] on div "Privacy Documents" at bounding box center [512, 231] width 581 height 19
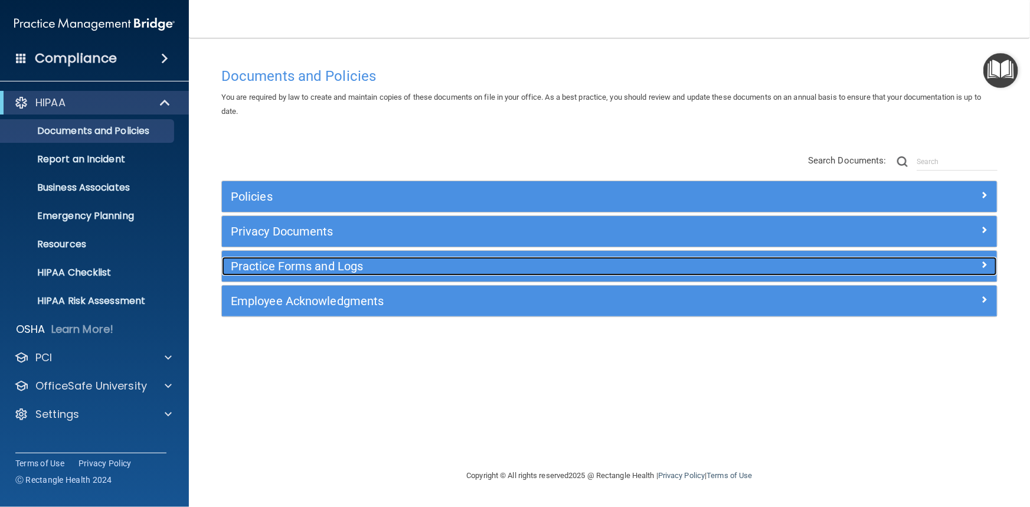
click at [467, 271] on h5 "Practice Forms and Logs" at bounding box center [513, 266] width 564 height 13
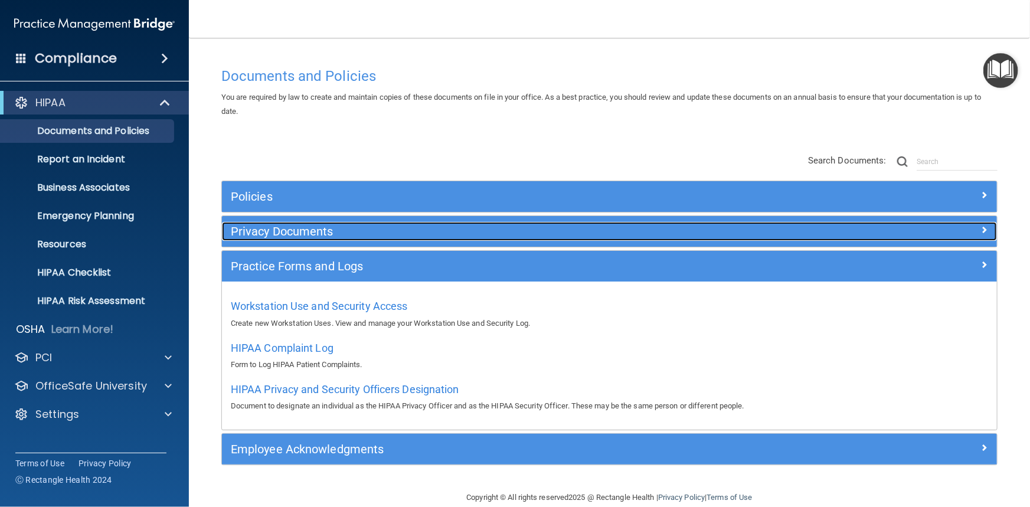
click at [460, 236] on h5 "Privacy Documents" at bounding box center [513, 231] width 564 height 13
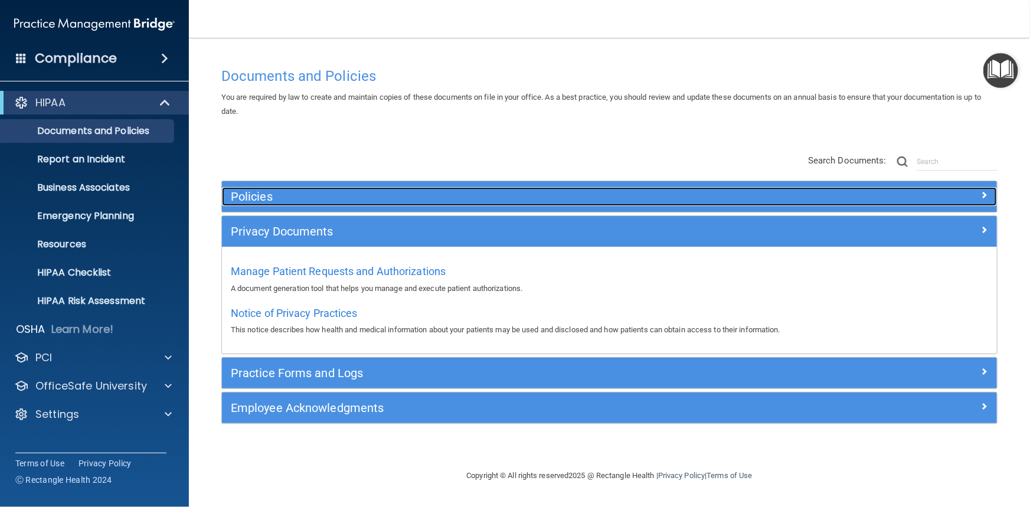
click at [407, 197] on h5 "Policies" at bounding box center [513, 196] width 564 height 13
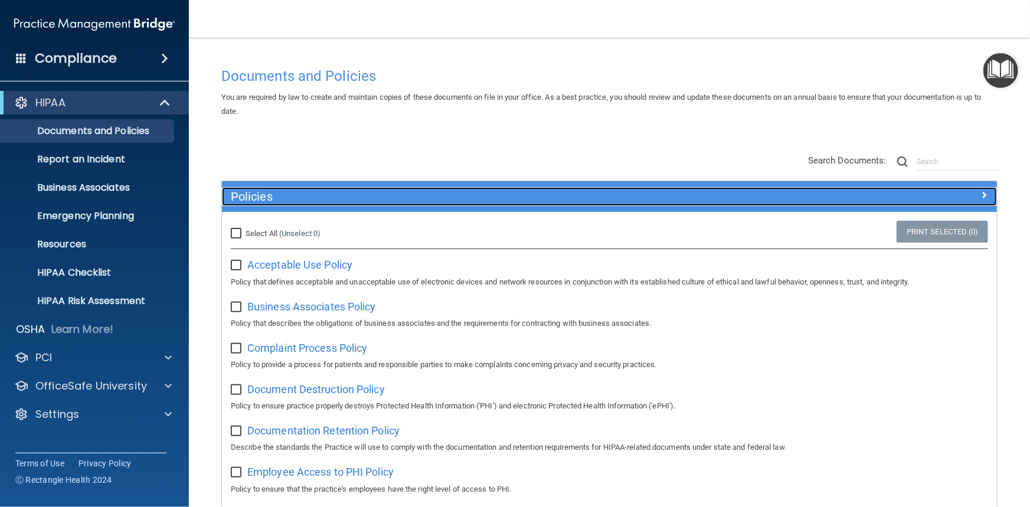
click at [981, 197] on span at bounding box center [984, 195] width 7 height 14
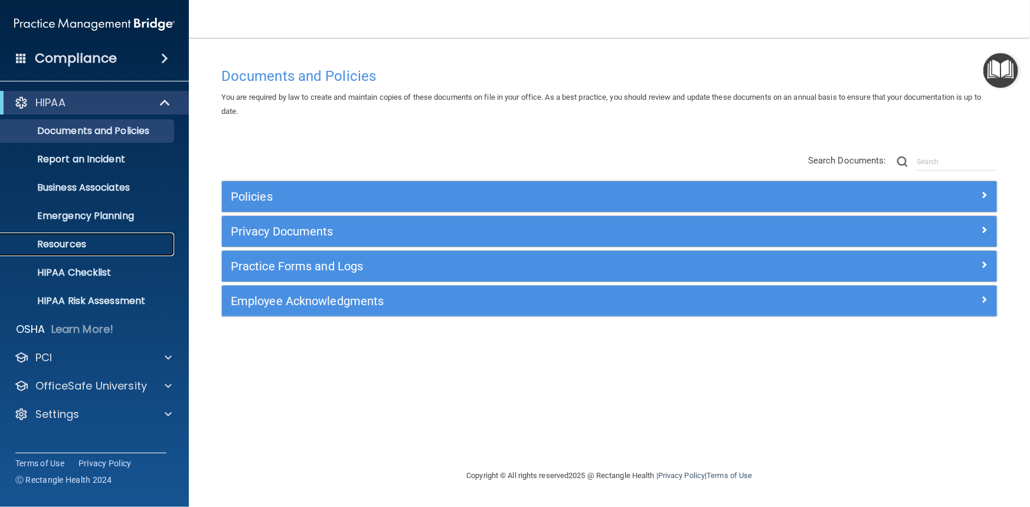
click at [83, 253] on link "Resources" at bounding box center [81, 245] width 186 height 24
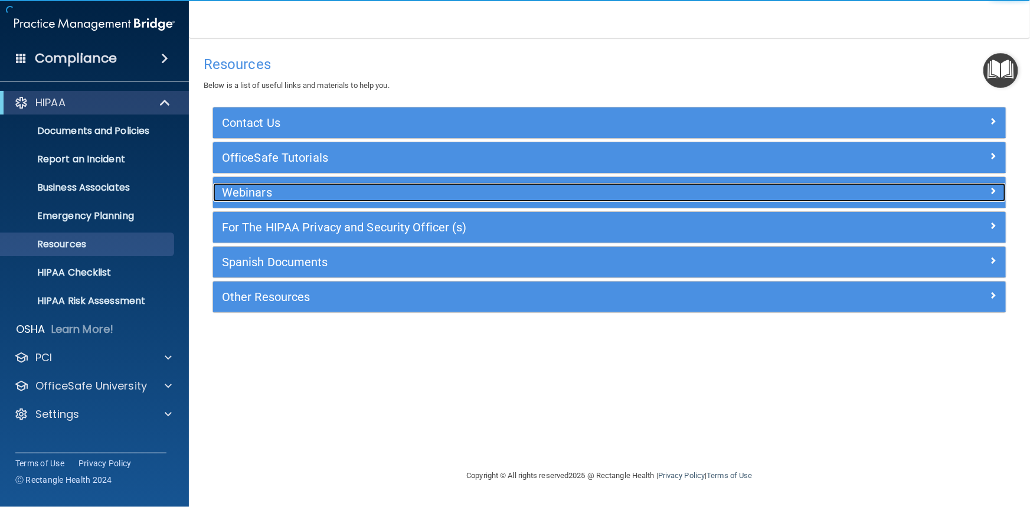
click at [268, 190] on h5 "Webinars" at bounding box center [510, 192] width 577 height 13
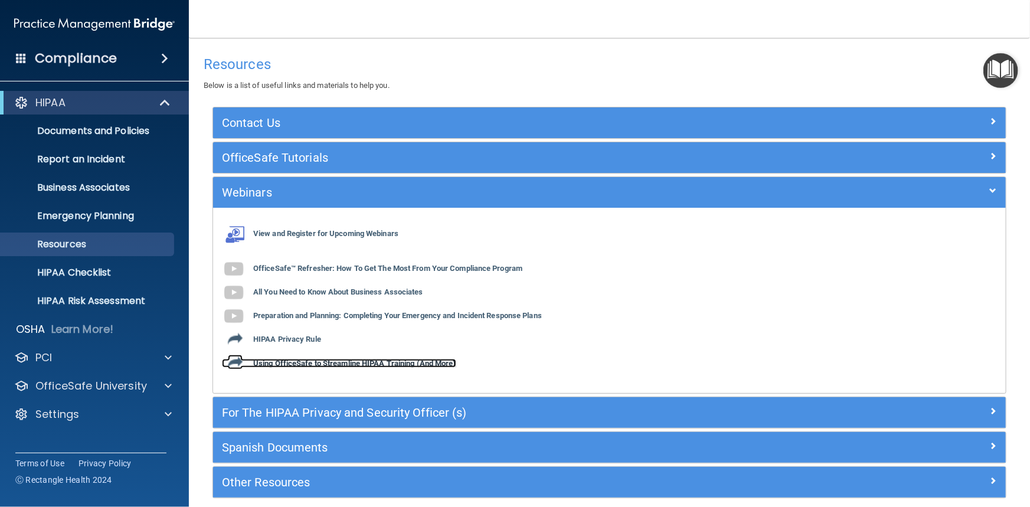
click at [319, 366] on b "Using OfficeSafe to Streamline HIPAA Training (And More)" at bounding box center [354, 363] width 203 height 9
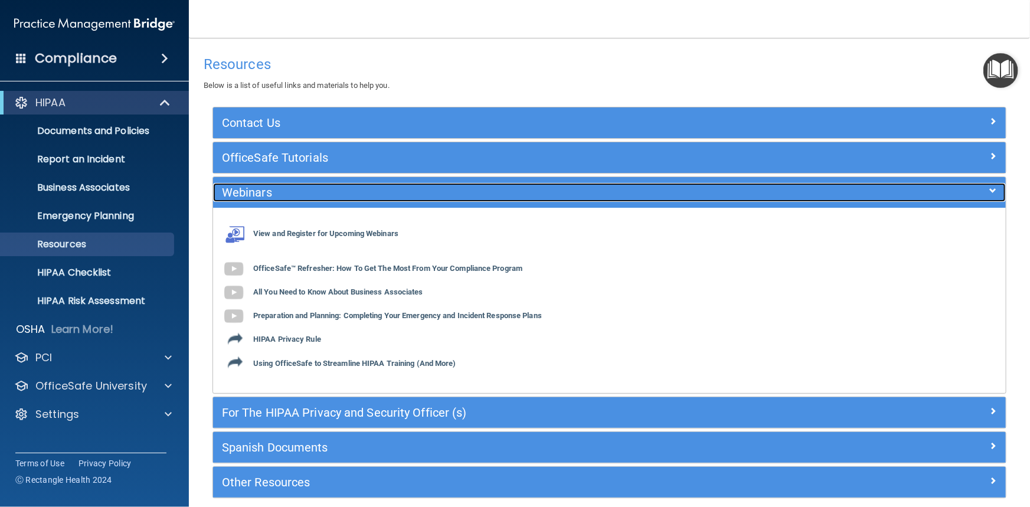
click at [348, 192] on h5 "Webinars" at bounding box center [510, 192] width 577 height 13
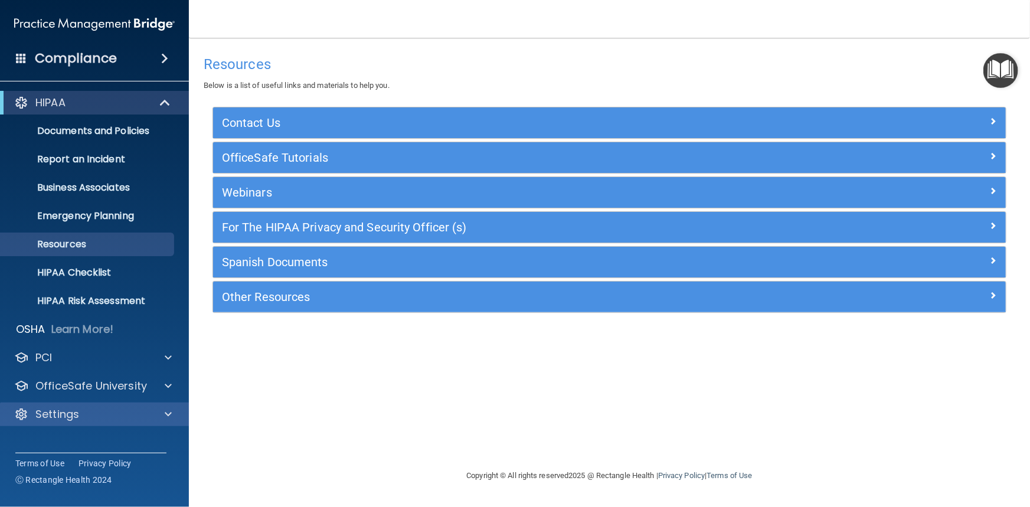
click at [74, 423] on div "Settings" at bounding box center [94, 415] width 189 height 24
click at [171, 413] on span at bounding box center [168, 414] width 7 height 14
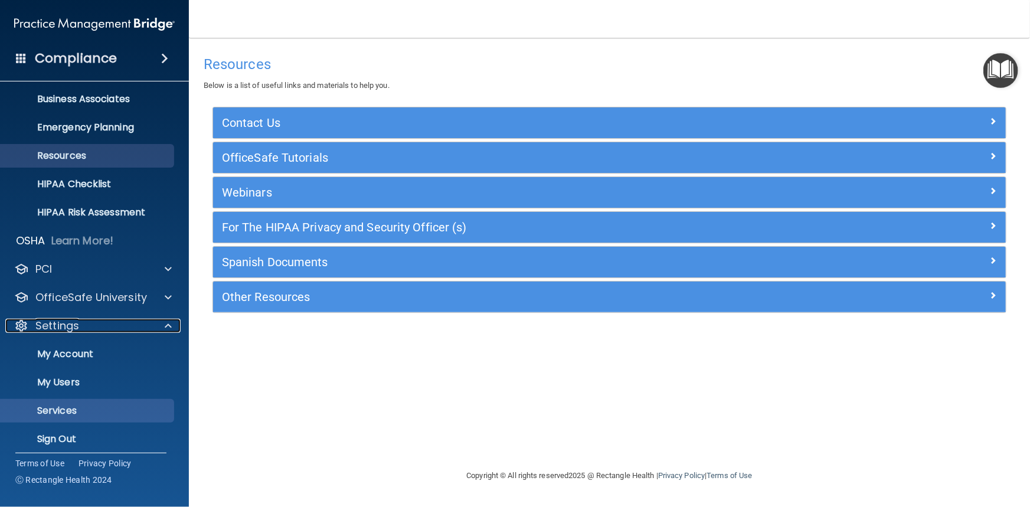
scroll to position [96, 0]
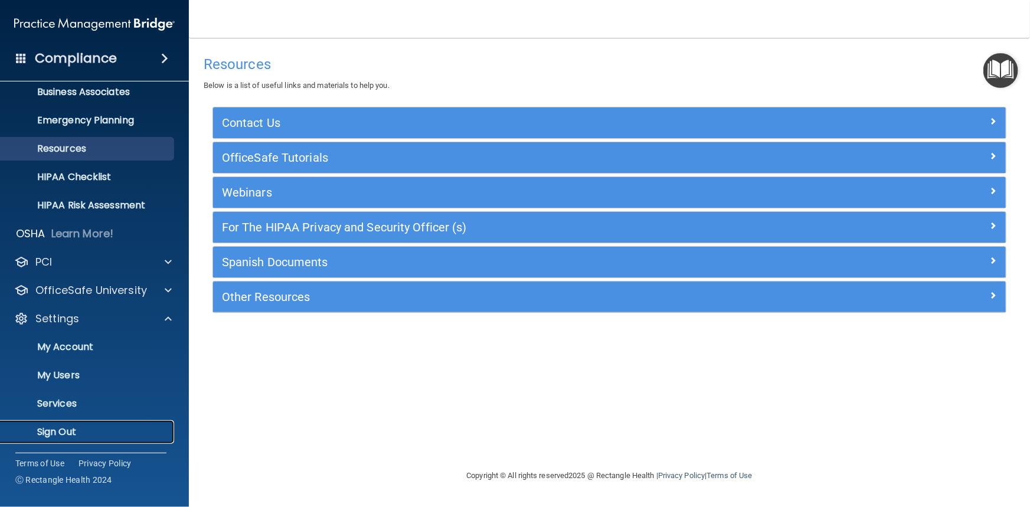
click at [93, 421] on link "Sign Out" at bounding box center [81, 432] width 186 height 24
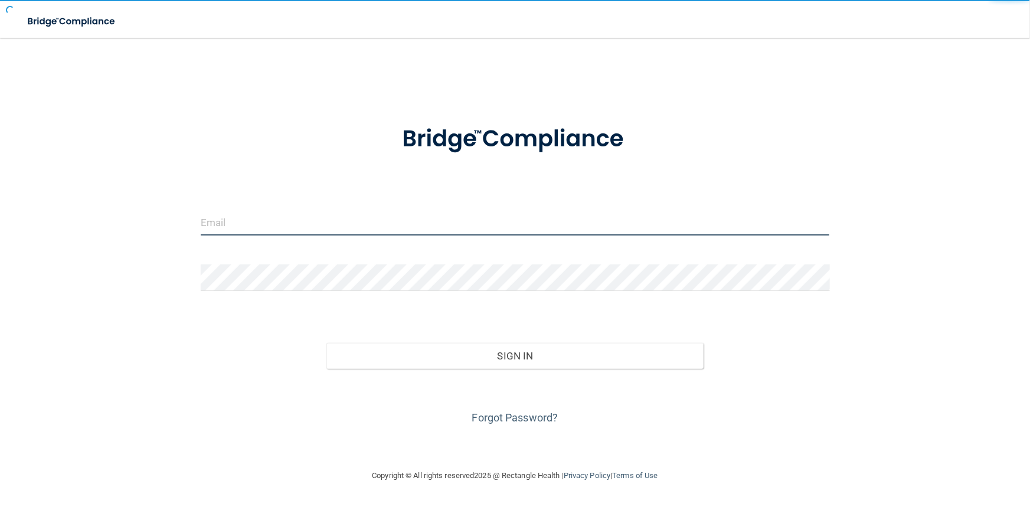
type input "[PERSON_NAME][EMAIL_ADDRESS][DOMAIN_NAME]"
